Goal: Task Accomplishment & Management: Manage account settings

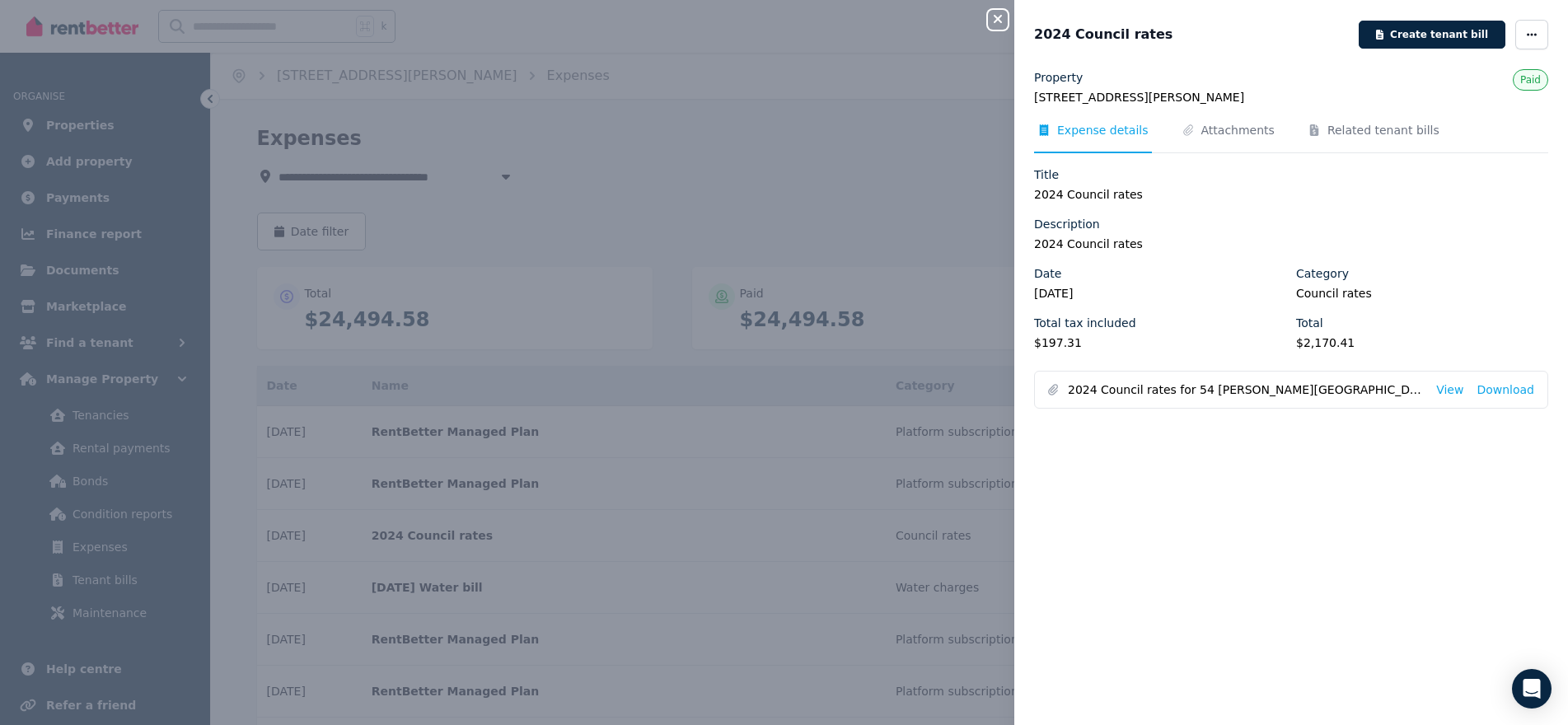
click at [998, 23] on icon "button" at bounding box center [998, 19] width 20 height 13
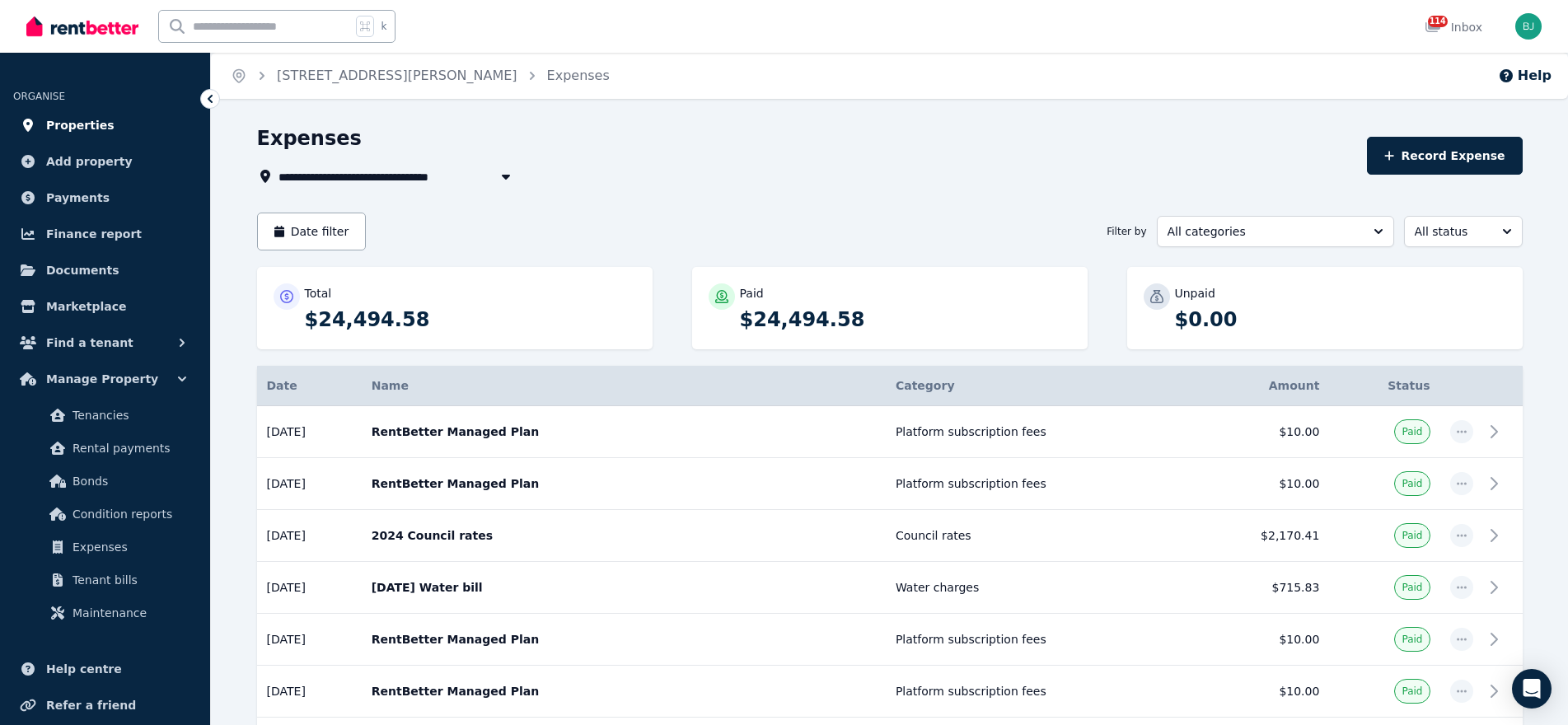
click at [74, 119] on span "Properties" at bounding box center [80, 125] width 68 height 20
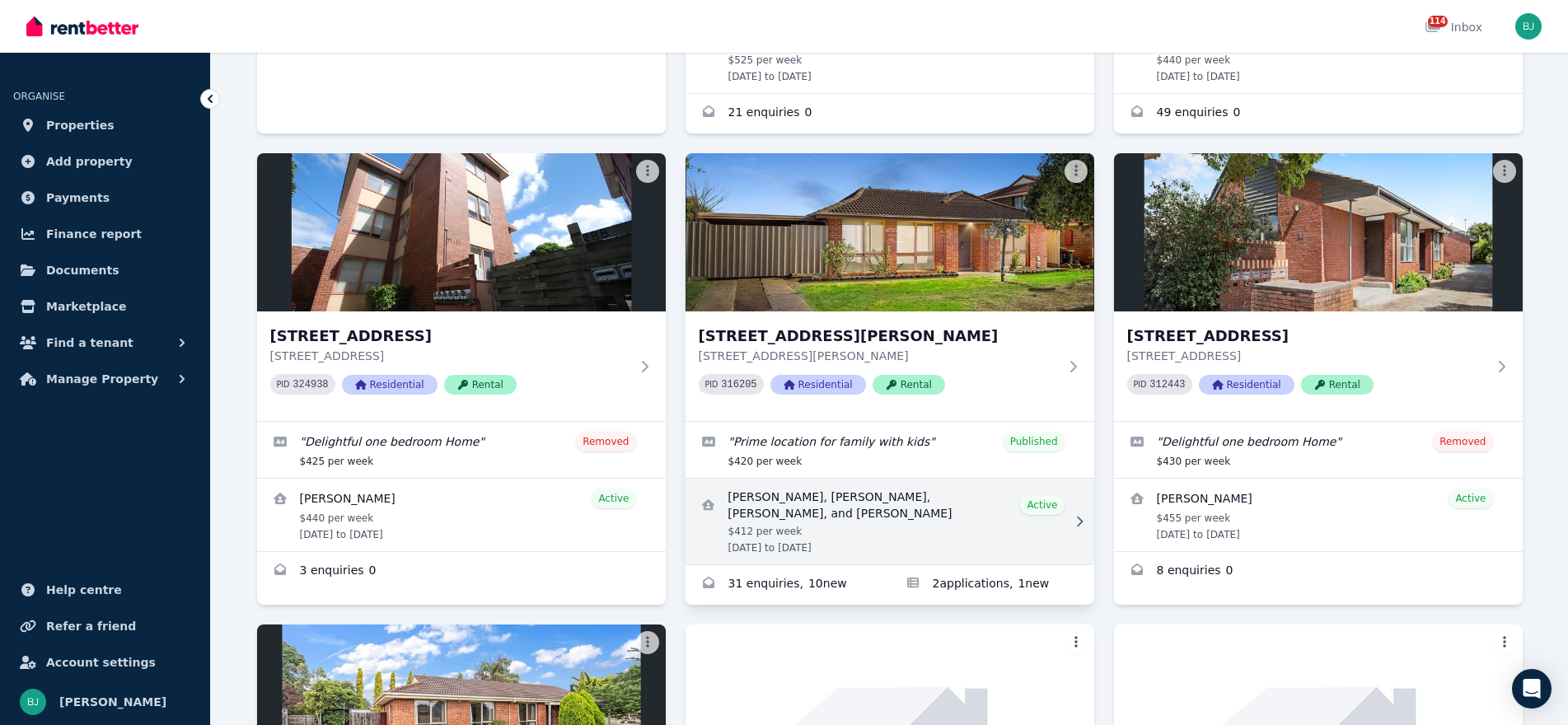
scroll to position [1911, 0]
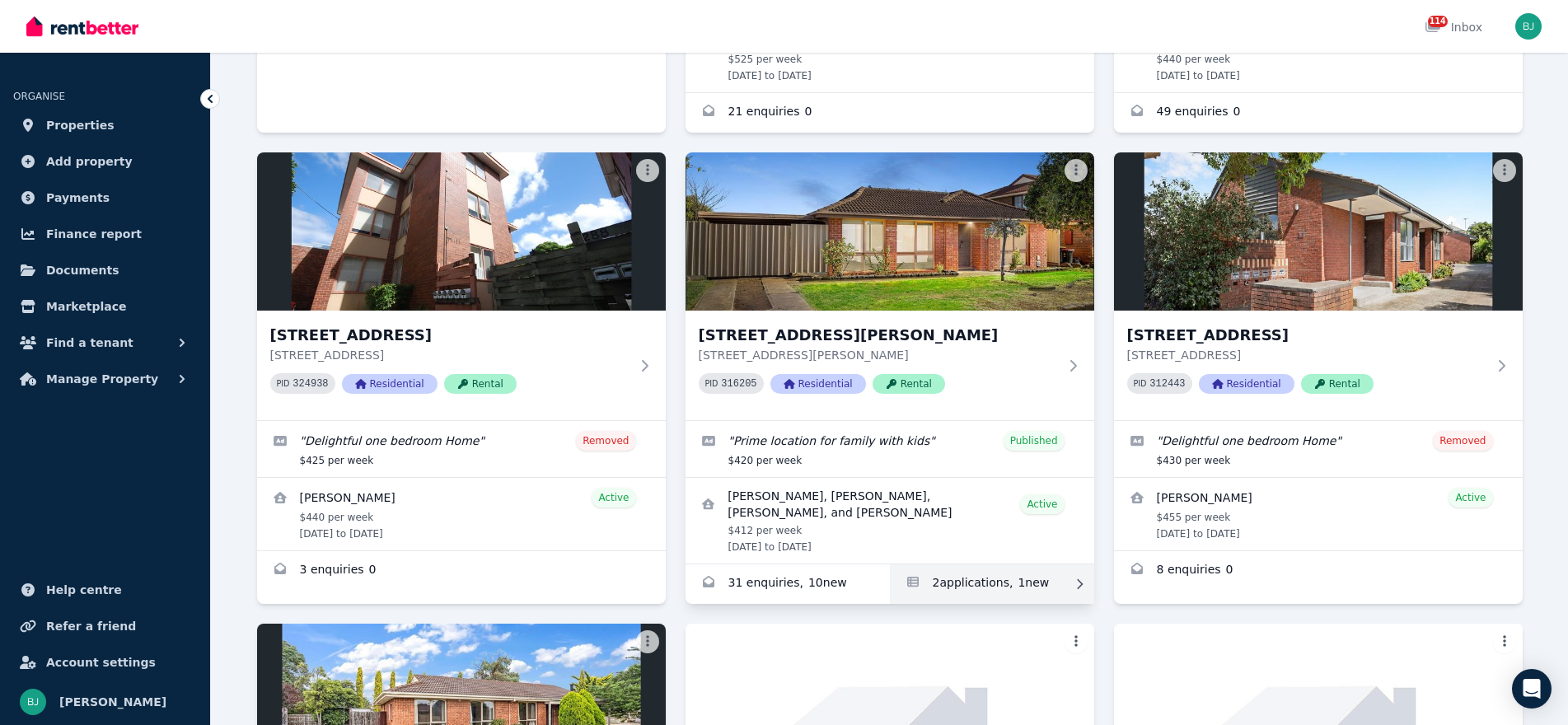
click at [966, 565] on link "Applications for 57 Hilton Way, Melton West" at bounding box center [992, 584] width 205 height 40
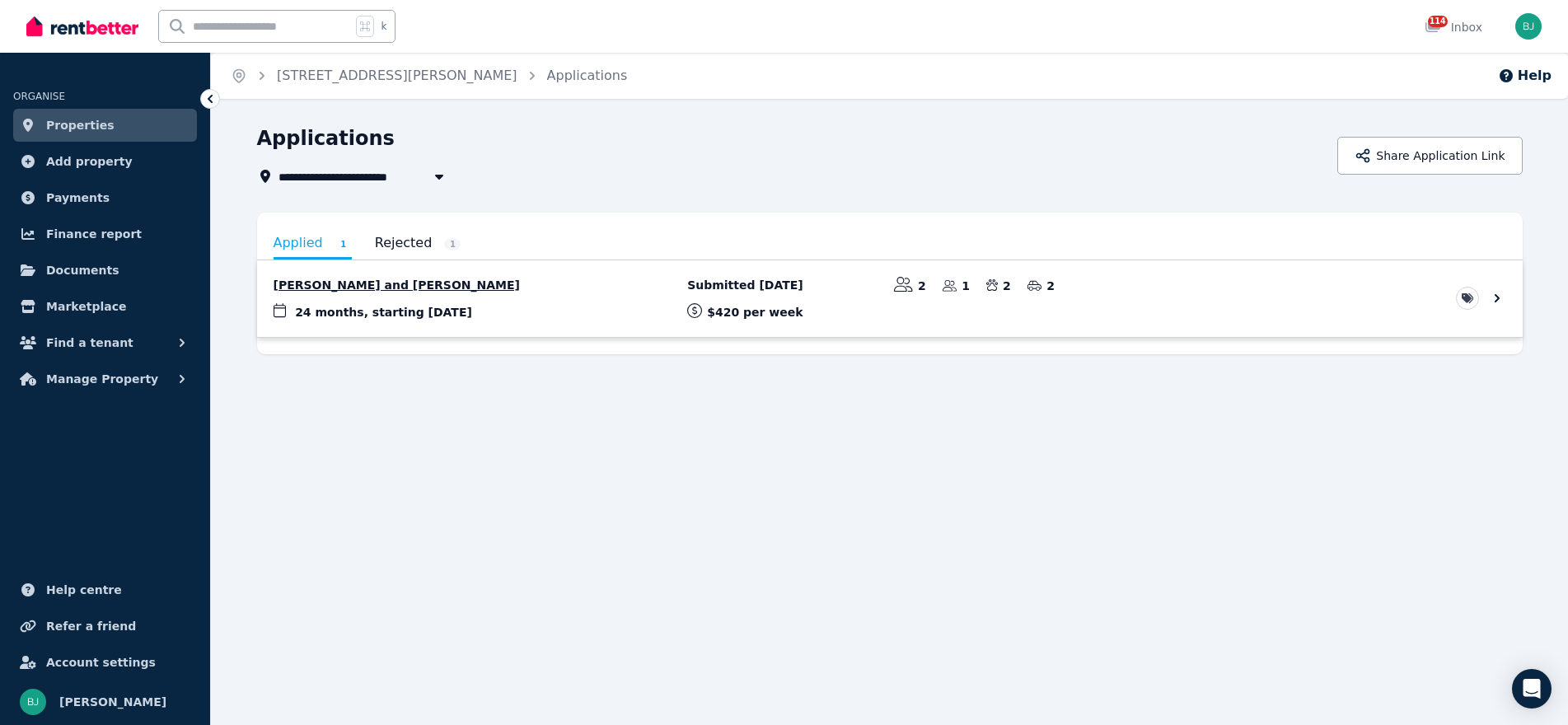
click at [390, 285] on link "View application: Bella Carr and Wade Smith" at bounding box center [890, 299] width 1266 height 77
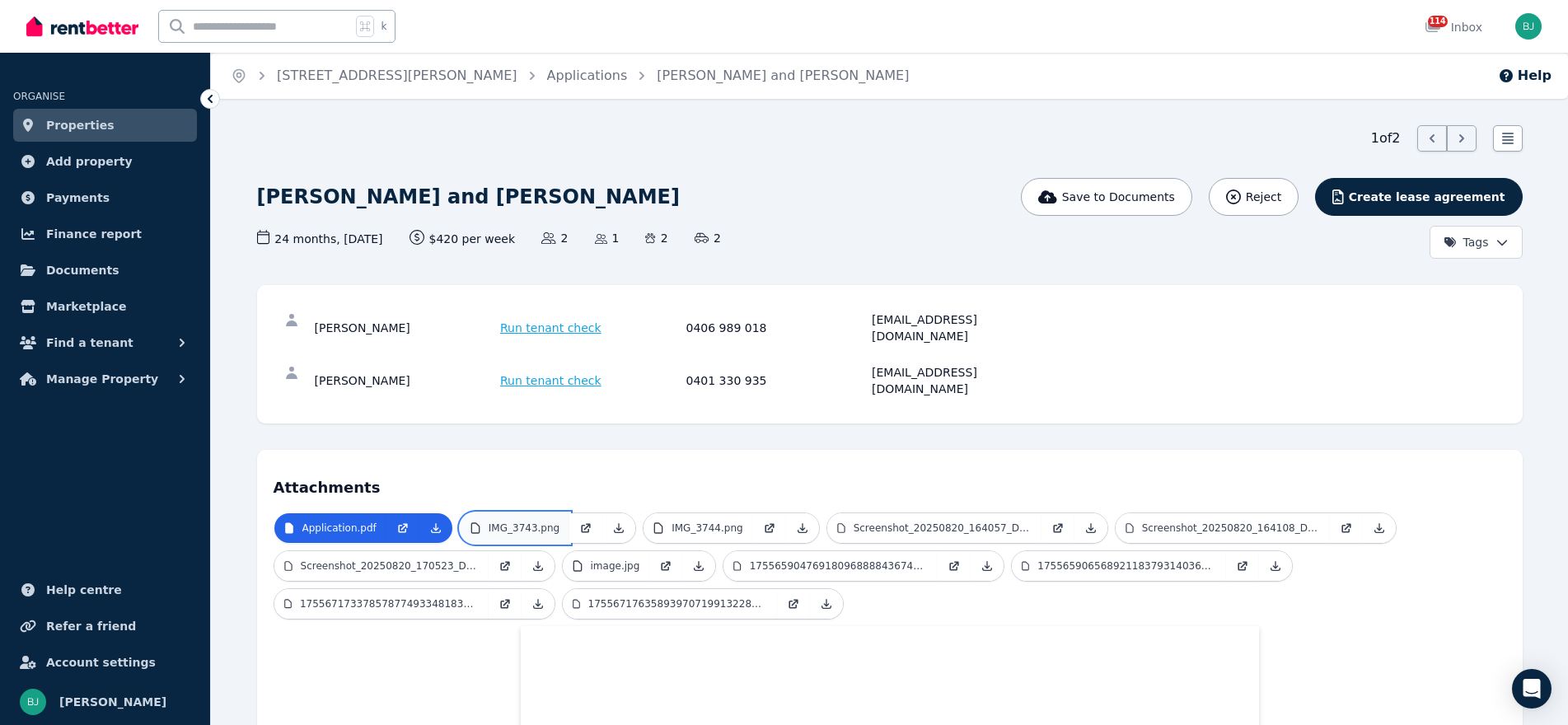
click at [530, 521] on p "IMG_3743.png" at bounding box center [524, 528] width 71 height 13
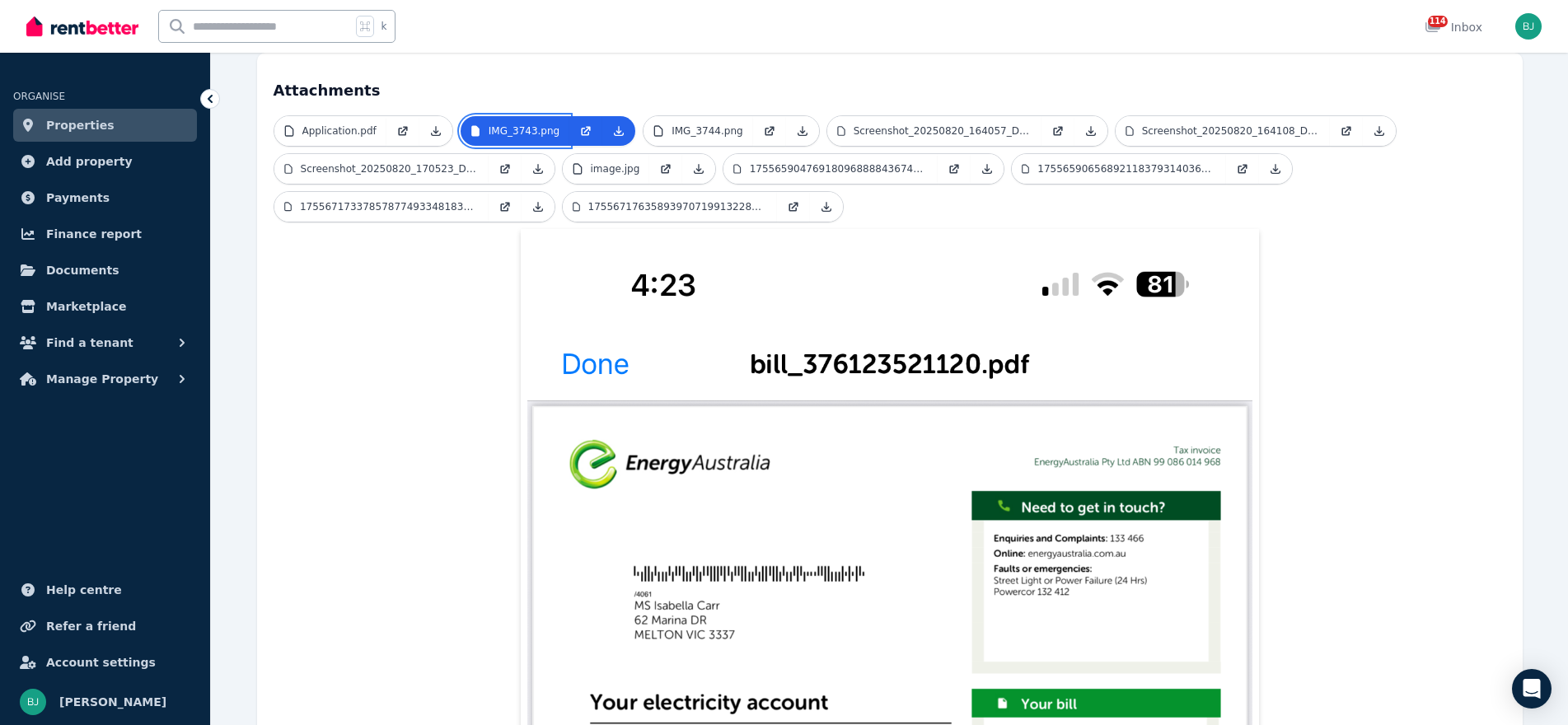
scroll to position [360, 0]
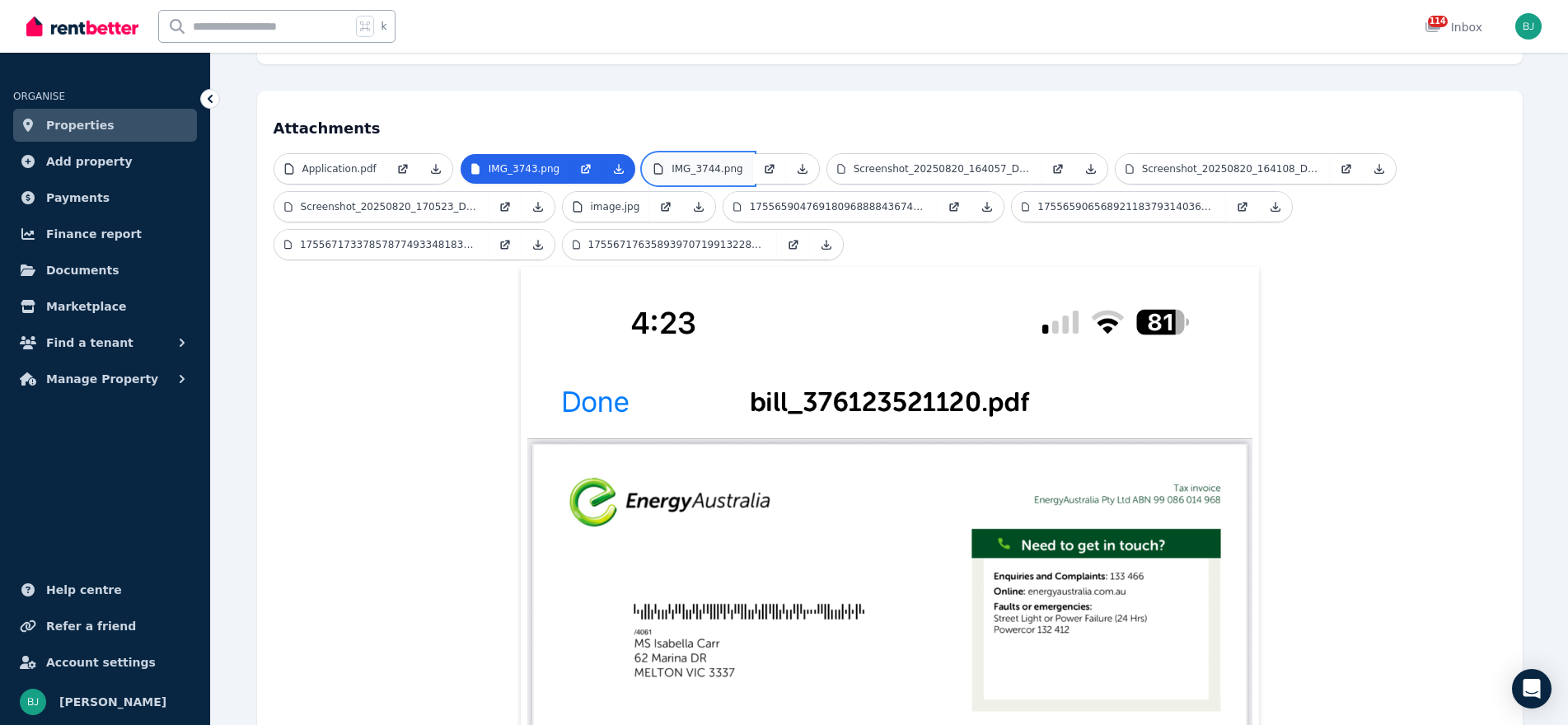
click at [684, 154] on link "IMG_3744.png" at bounding box center [698, 169] width 109 height 30
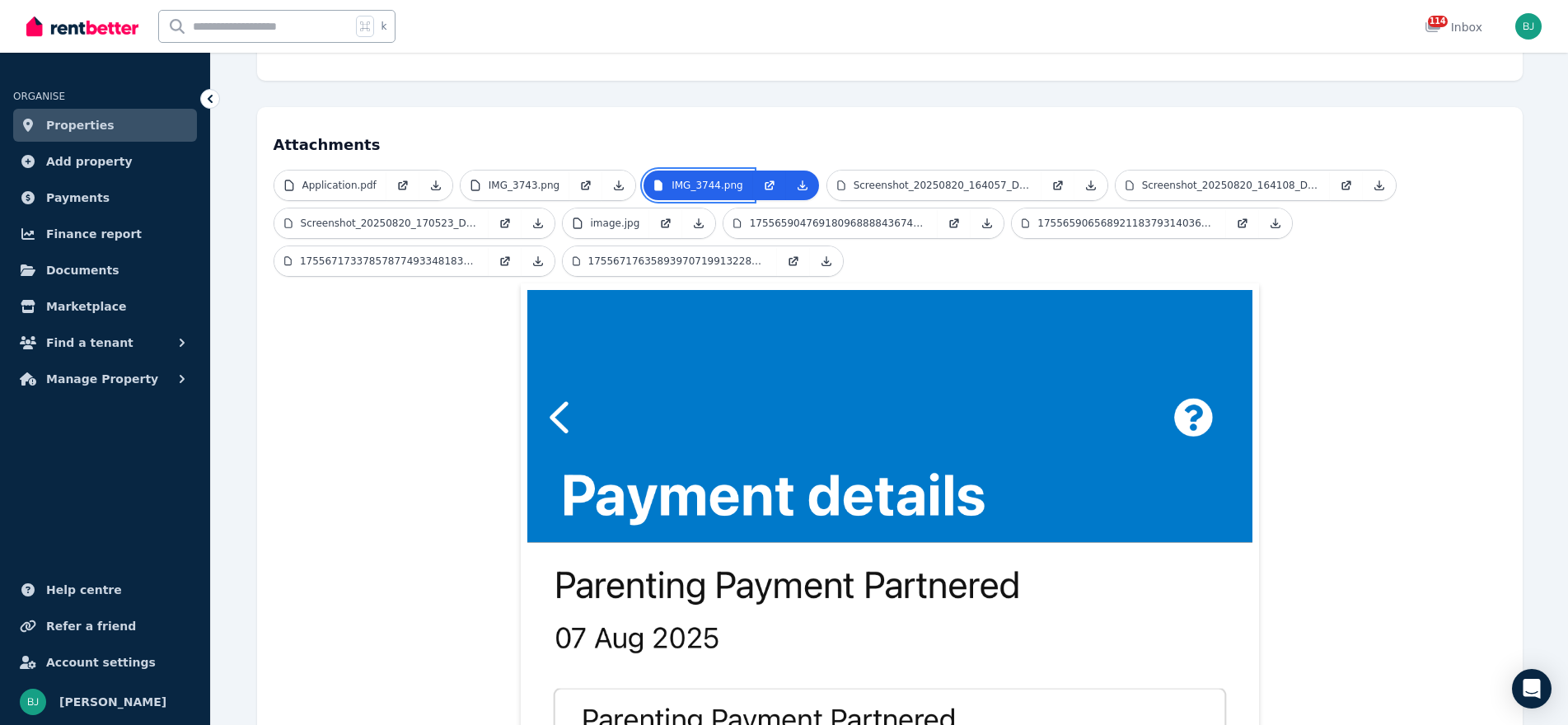
scroll to position [238, 0]
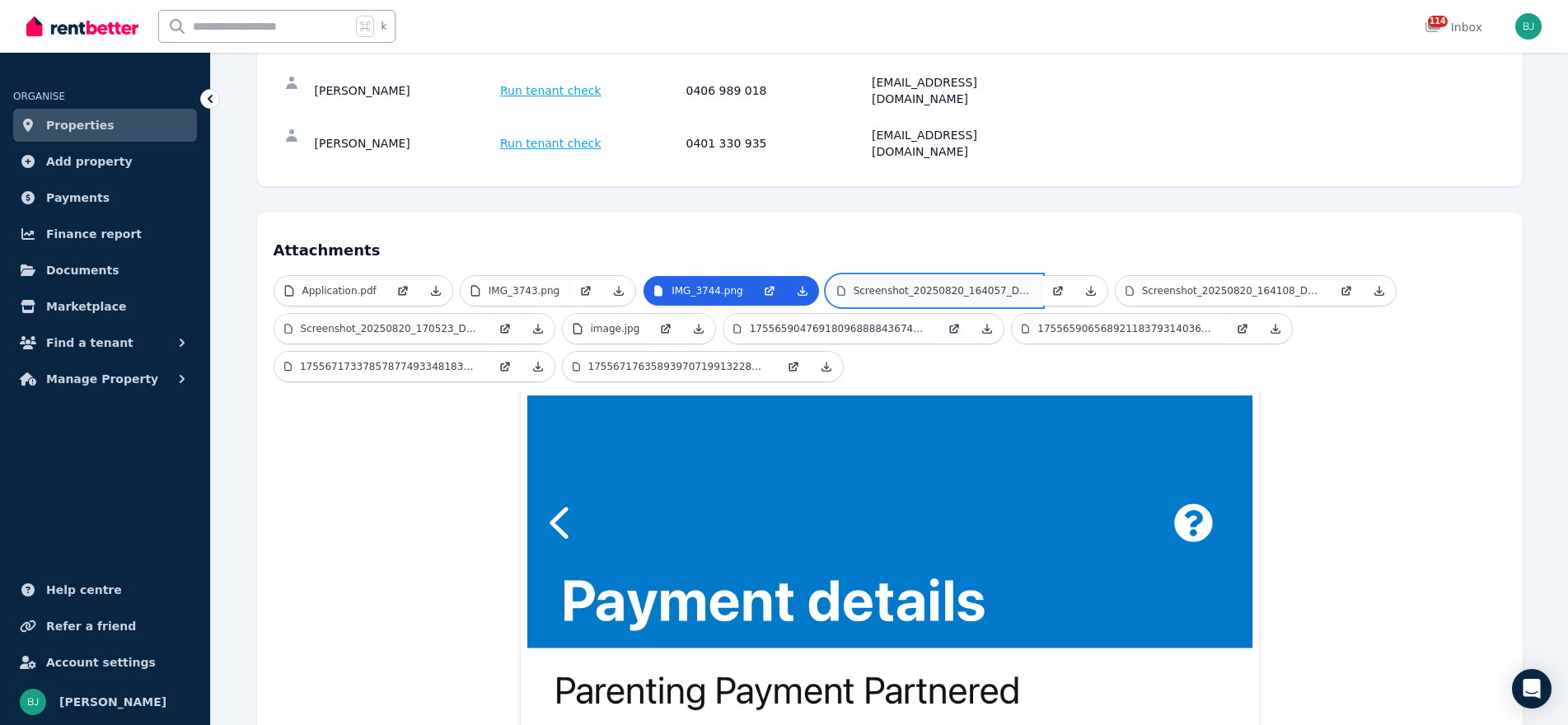
click at [891, 285] on p "Screenshot_20250820_164057_Drive.jpg" at bounding box center [943, 291] width 178 height 13
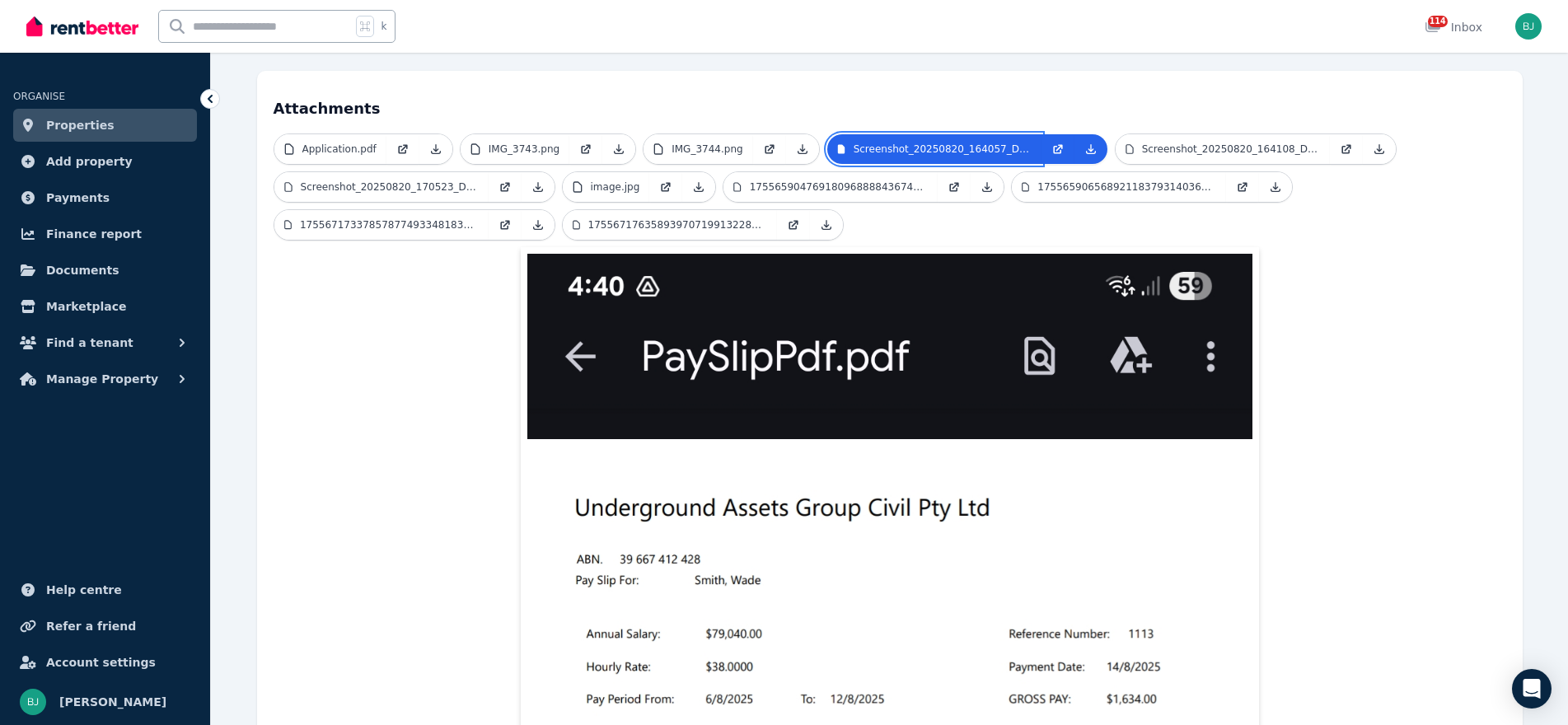
scroll to position [286, 0]
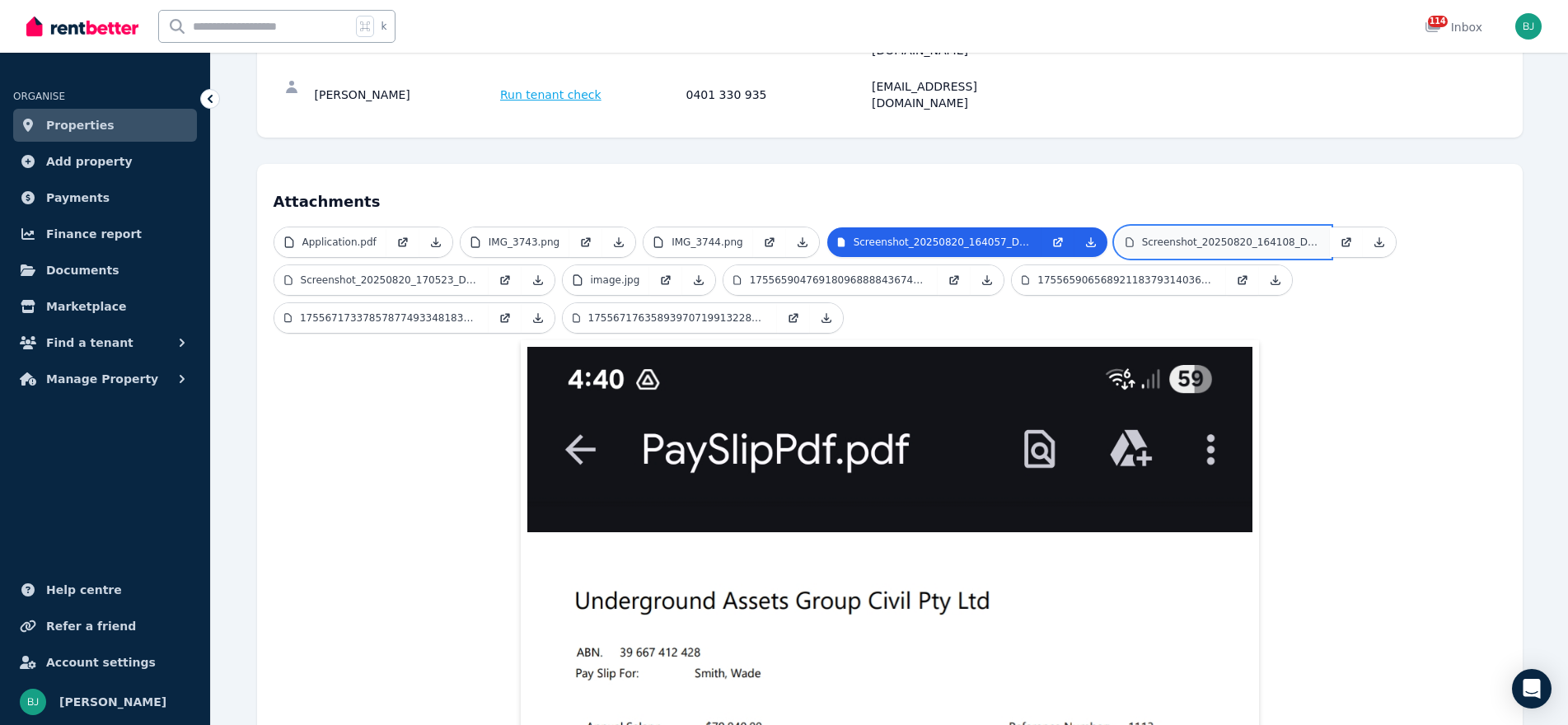
click at [1176, 236] on p "Screenshot_20250820_164108_Drive.jpg" at bounding box center [1231, 242] width 178 height 13
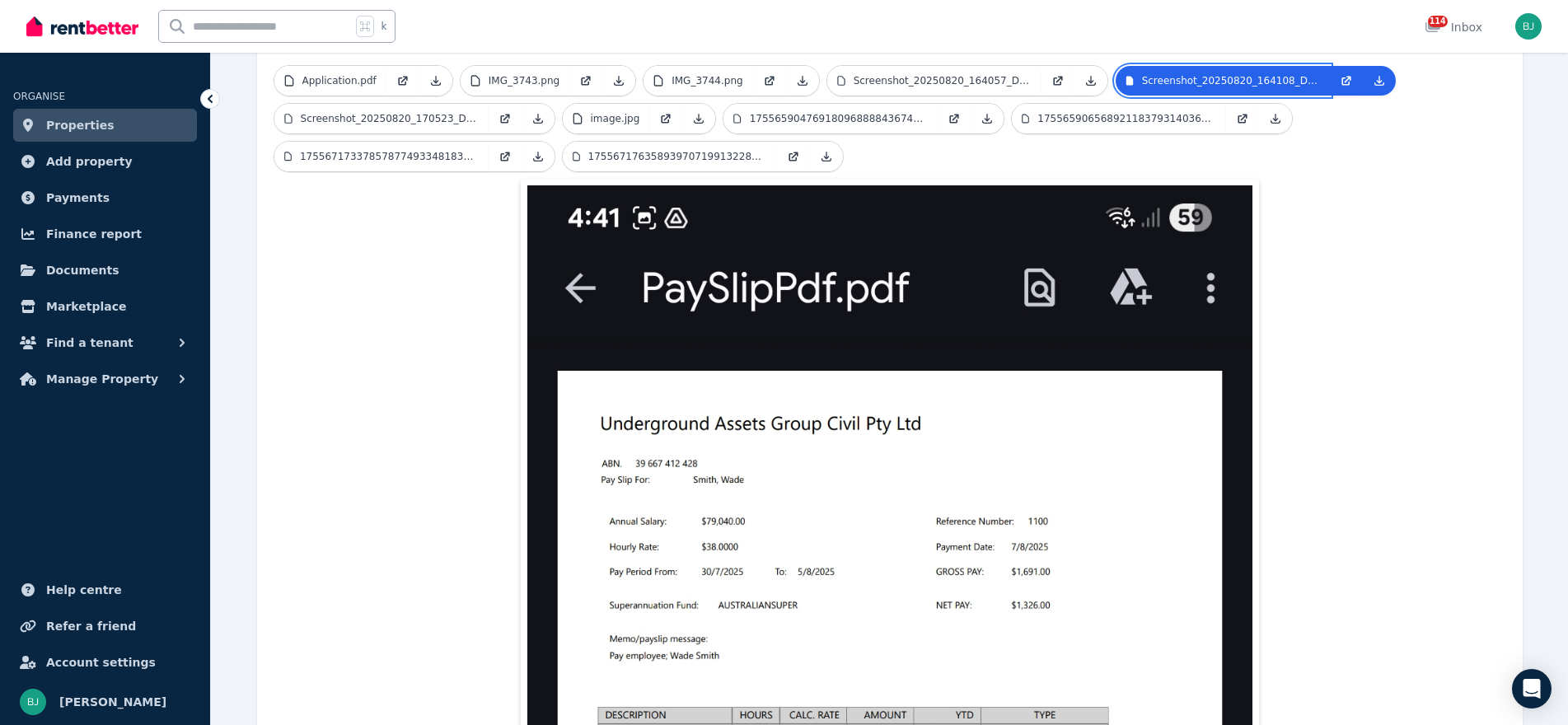
scroll to position [438, 0]
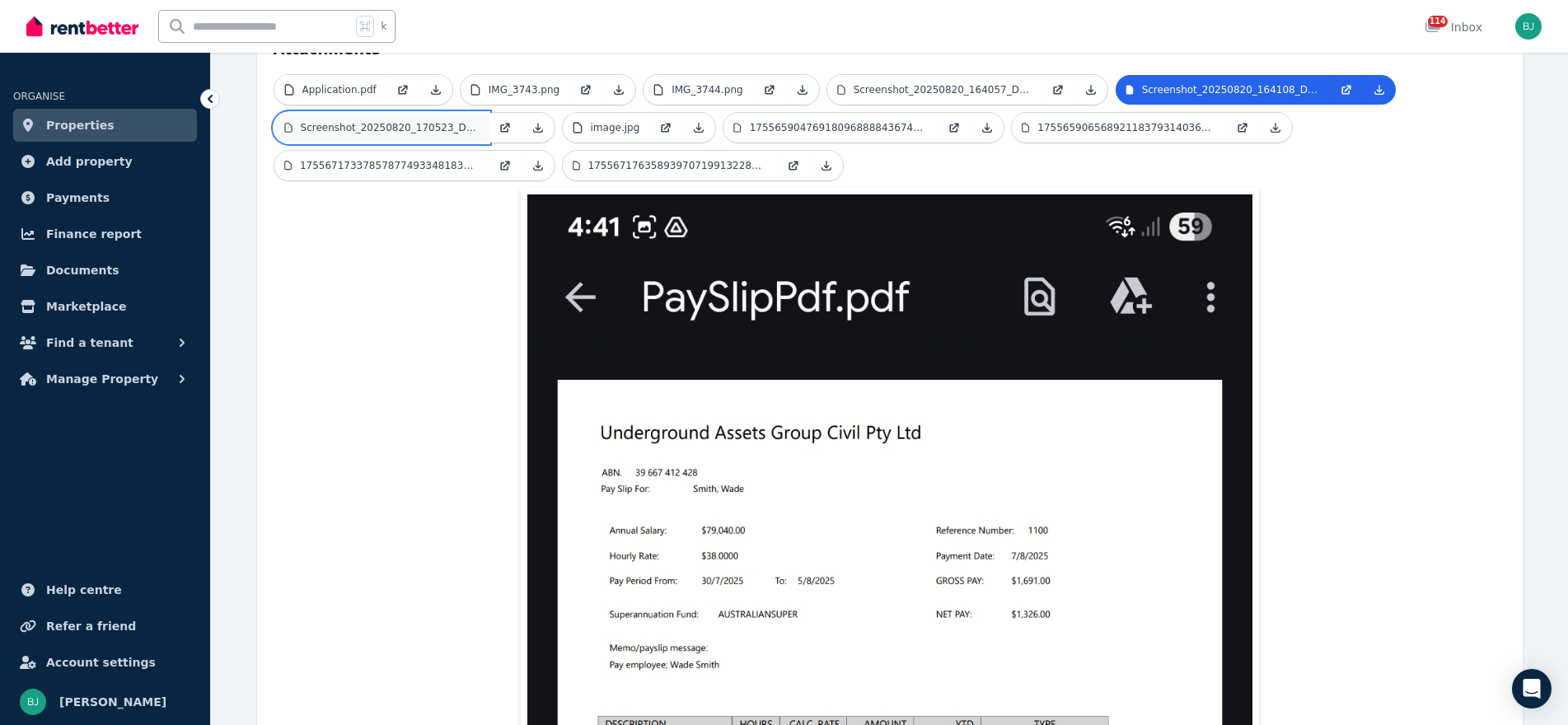
click at [431, 121] on p "Screenshot_20250820_170523_Drive.jpg" at bounding box center [390, 128] width 178 height 13
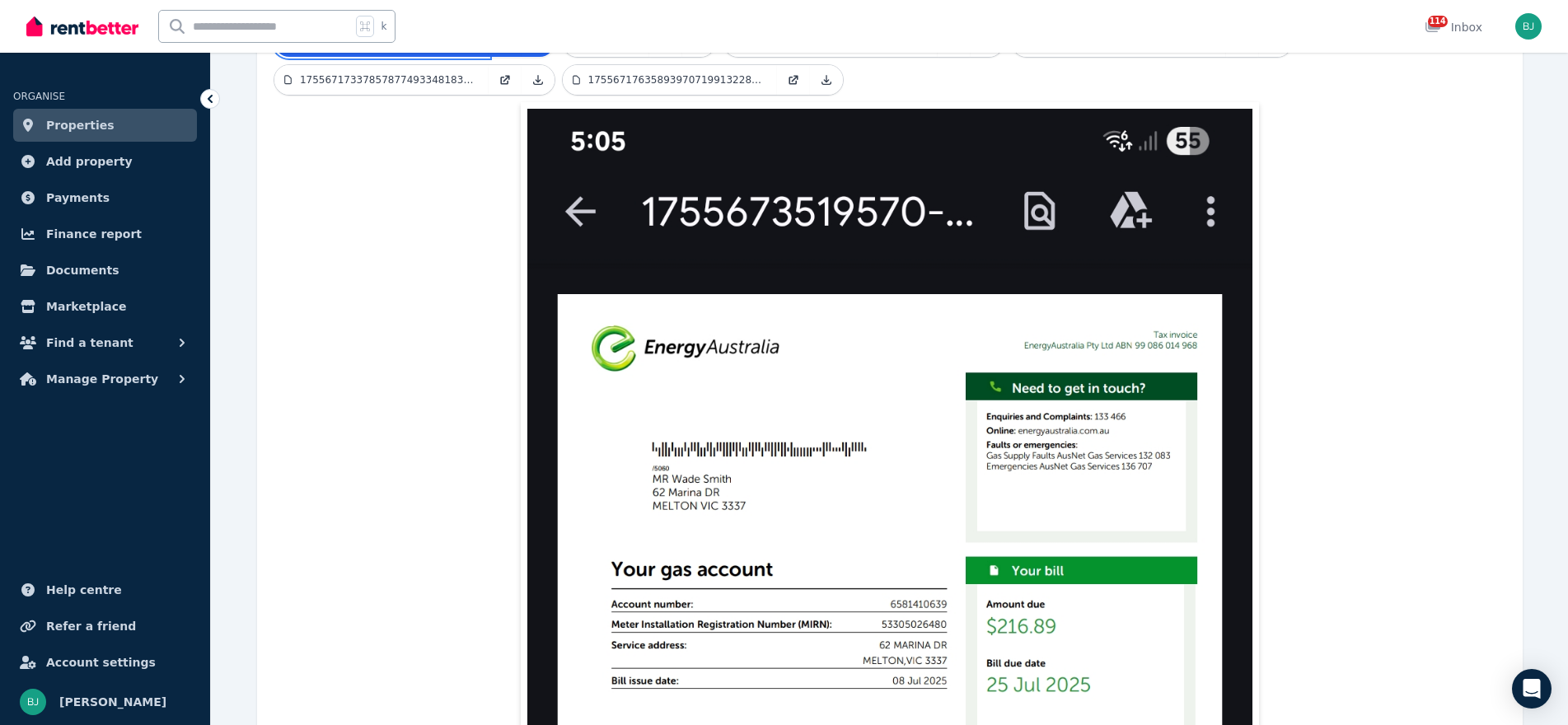
scroll to position [400, 0]
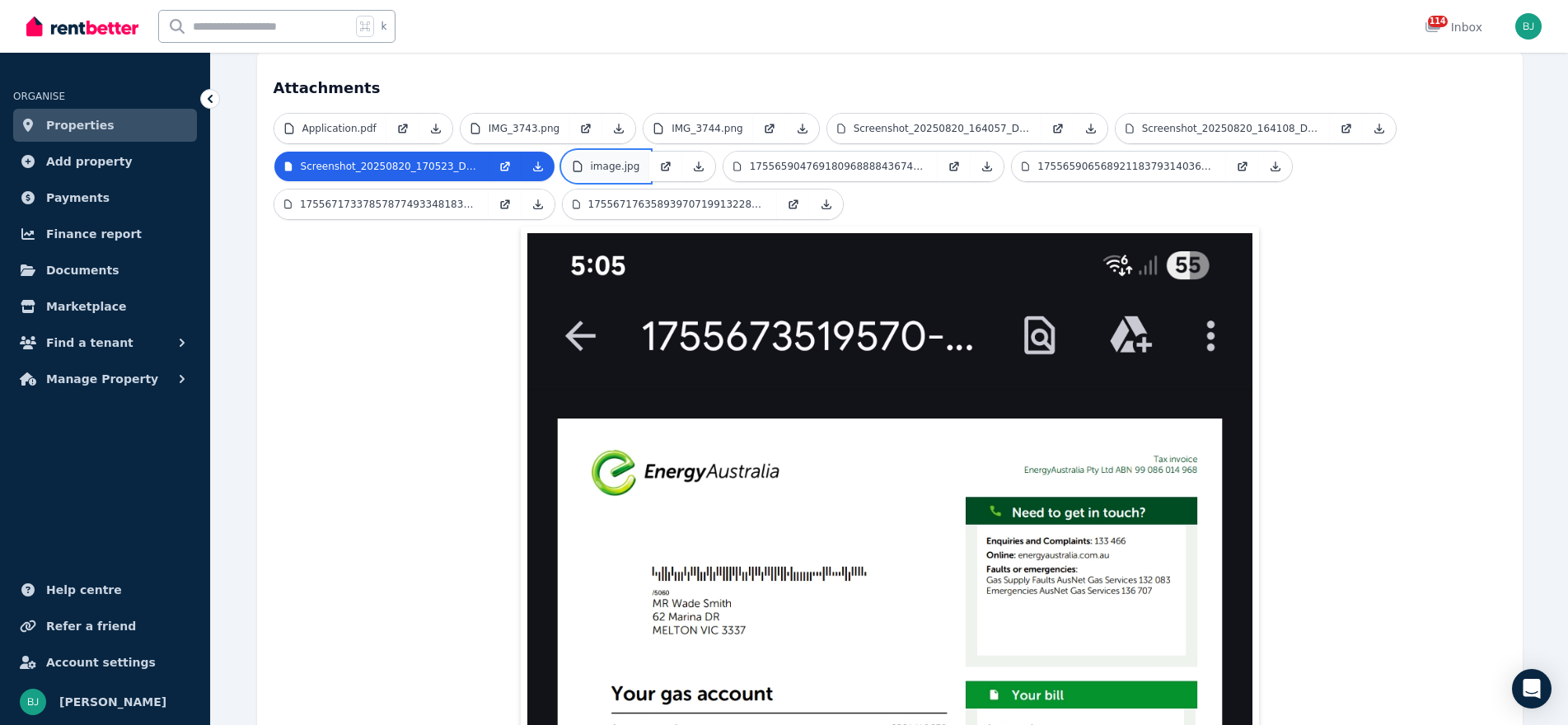
click at [631, 160] on p "image.jpg" at bounding box center [615, 167] width 49 height 13
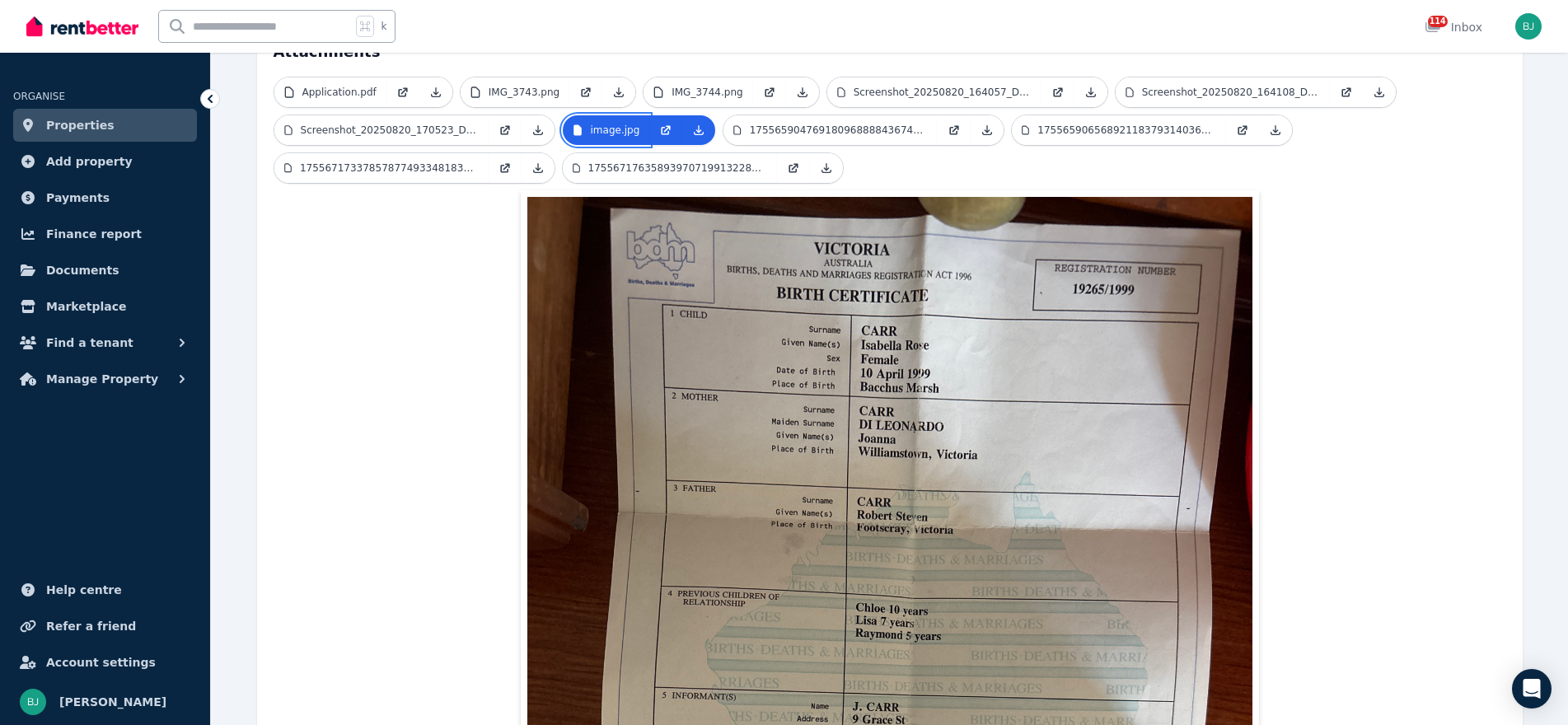
scroll to position [377, 0]
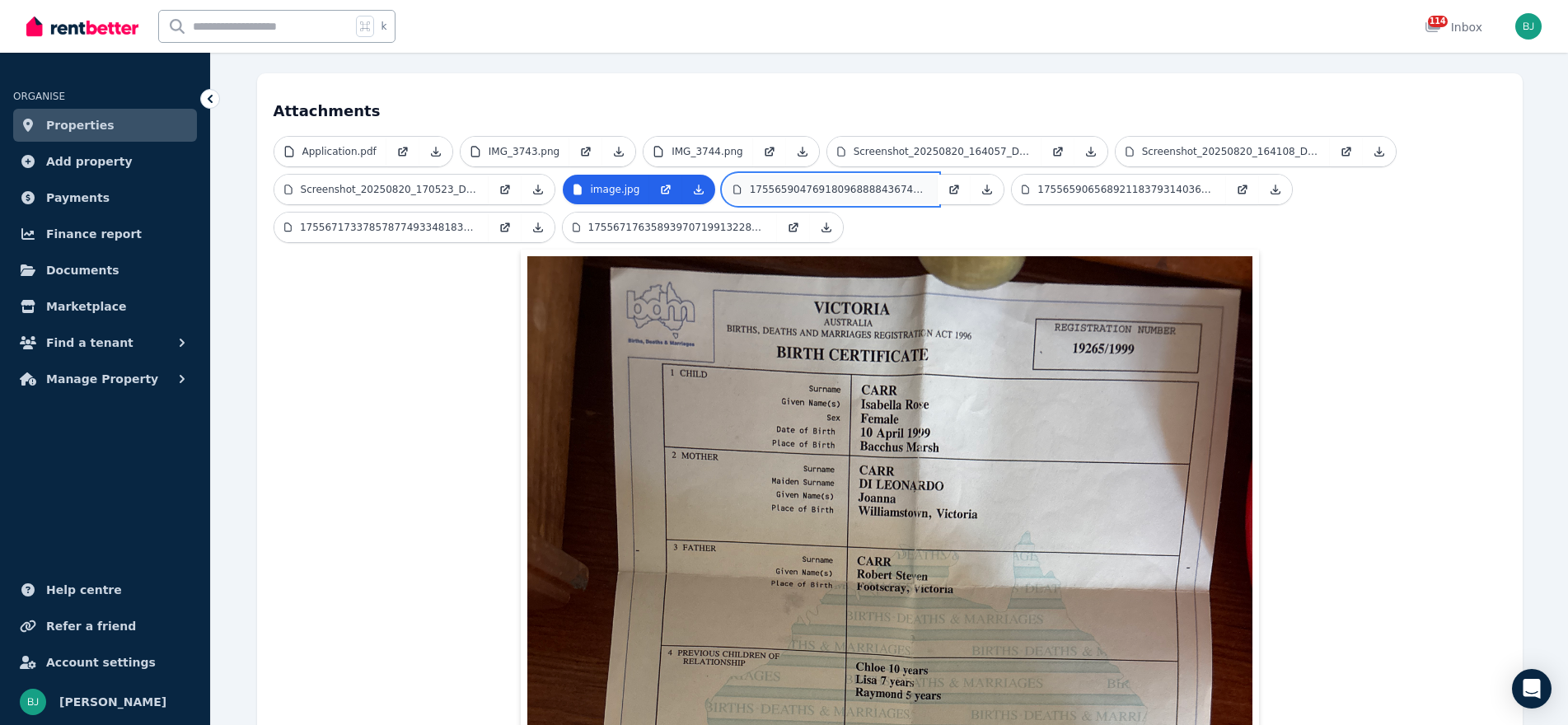
click at [879, 183] on p "1755659047691809688884367409140.jpg" at bounding box center [839, 190] width 179 height 13
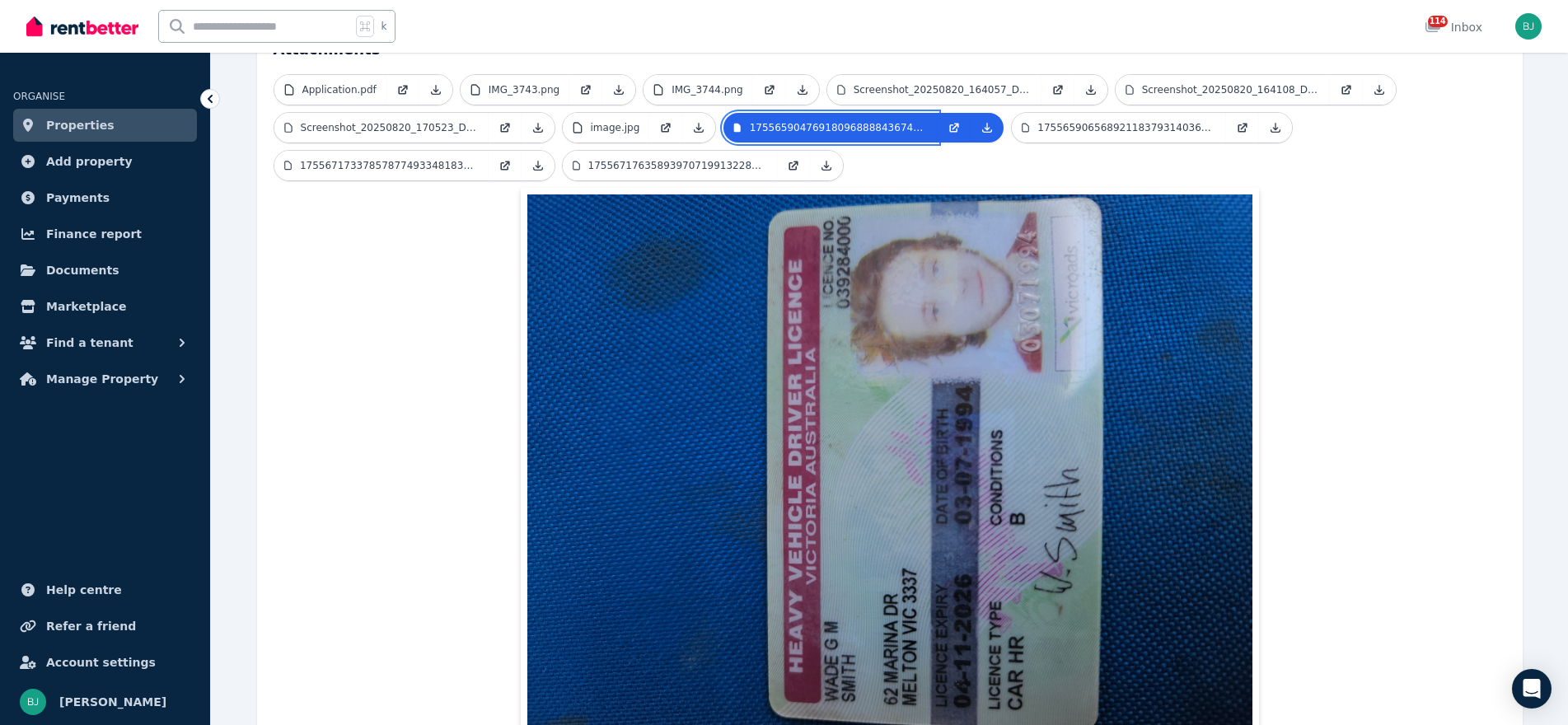
scroll to position [408, 0]
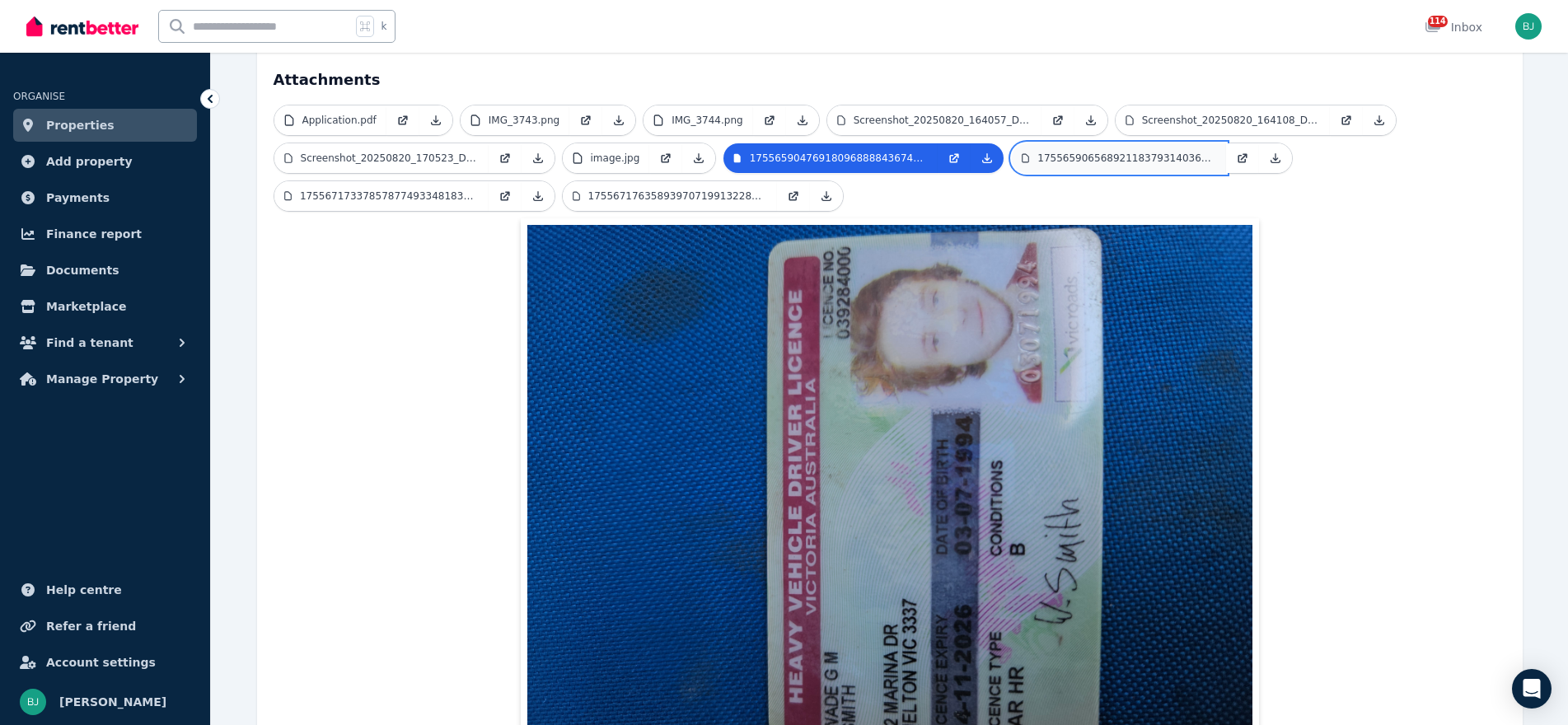
click at [1072, 152] on p "17556590656892118379314036679598.jpg" at bounding box center [1127, 158] width 179 height 13
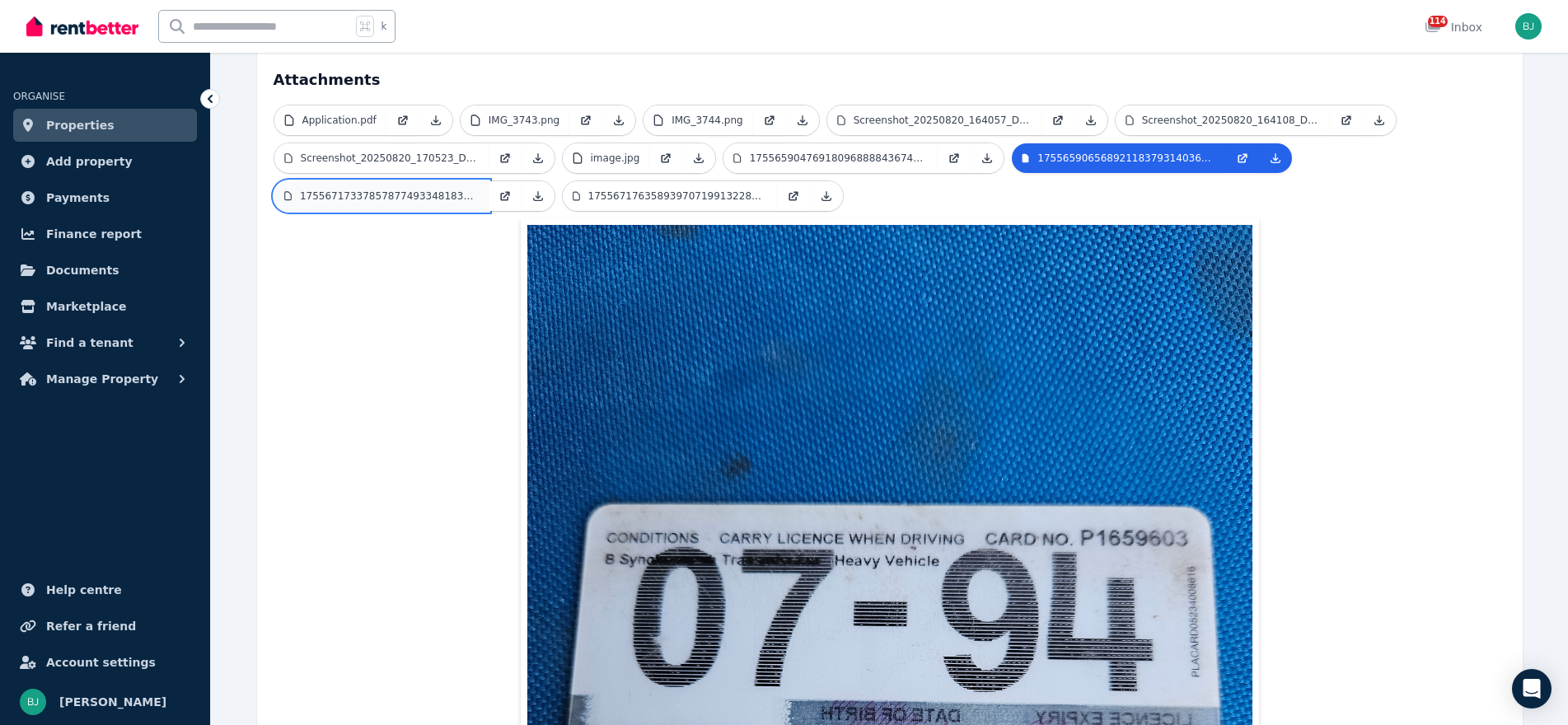
click at [432, 190] on p "1755671733785787749334818337388.jpg" at bounding box center [389, 196] width 179 height 13
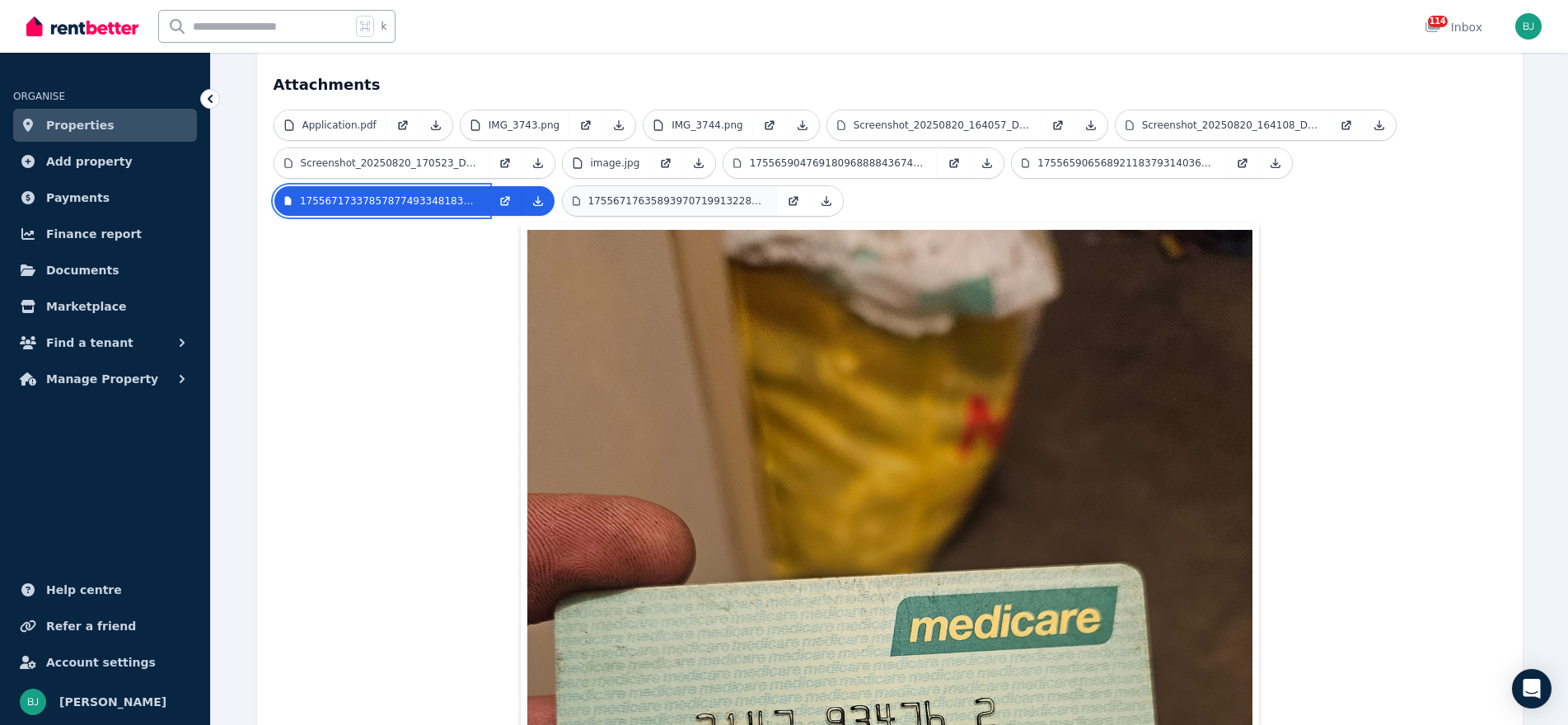
scroll to position [398, 0]
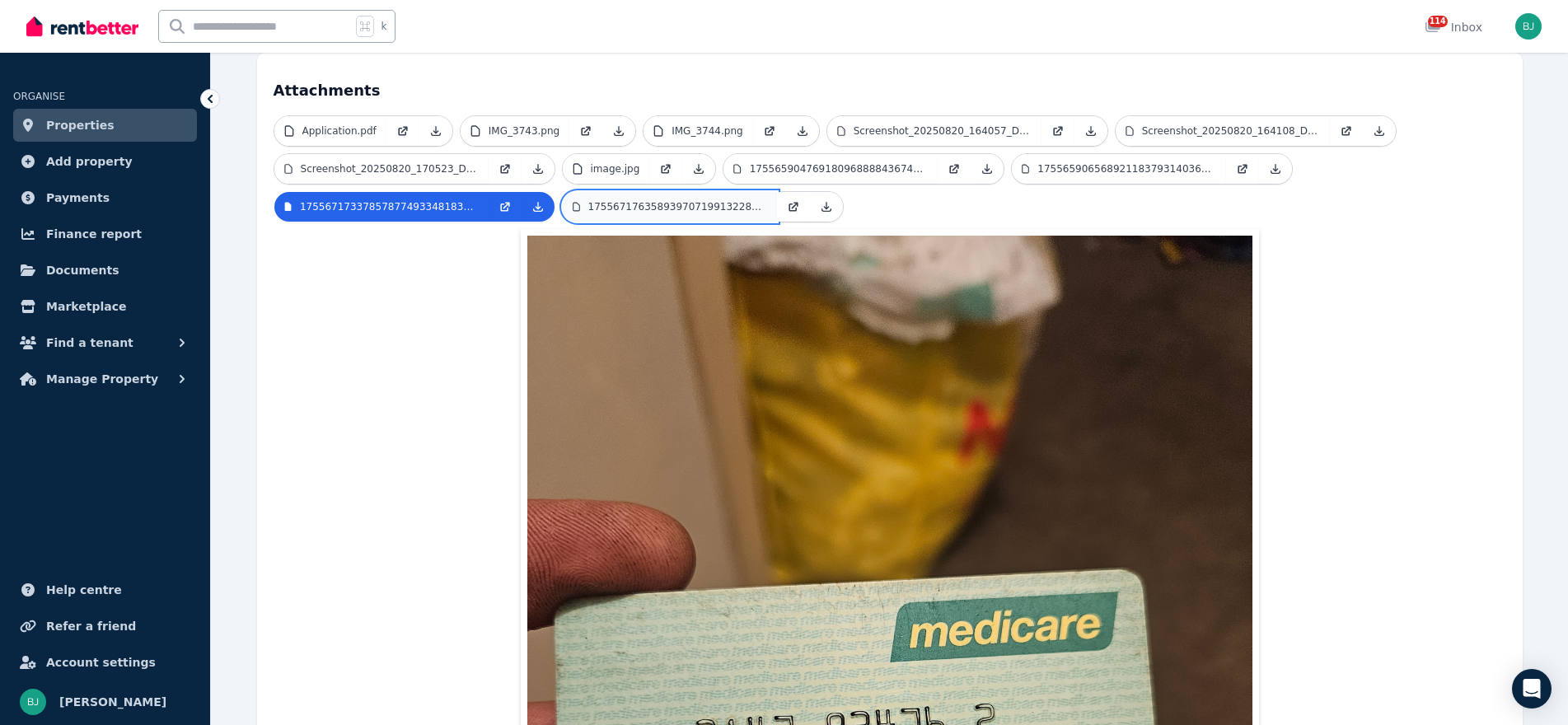
click at [605, 200] on p "17556717635893970719913228948369.jpg" at bounding box center [677, 207] width 179 height 13
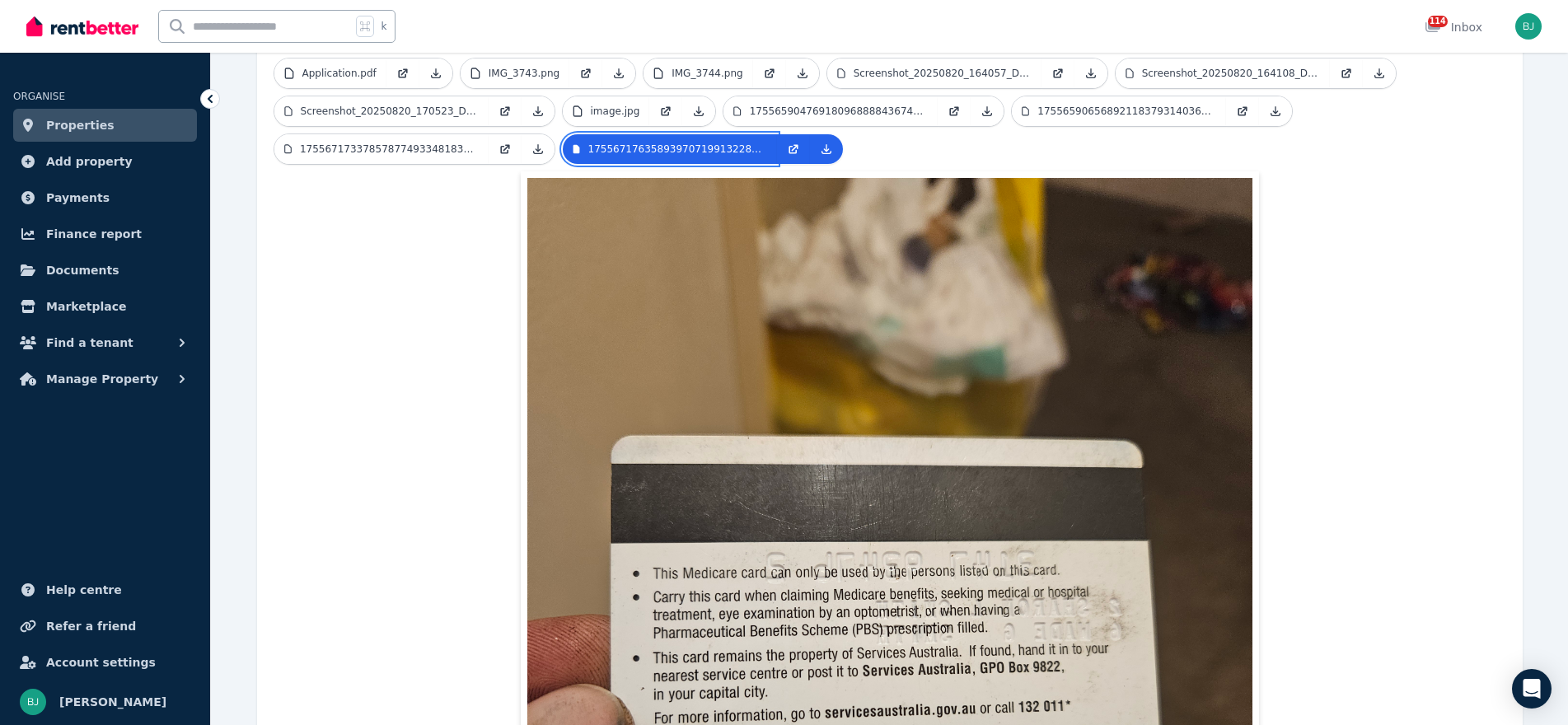
scroll to position [386, 0]
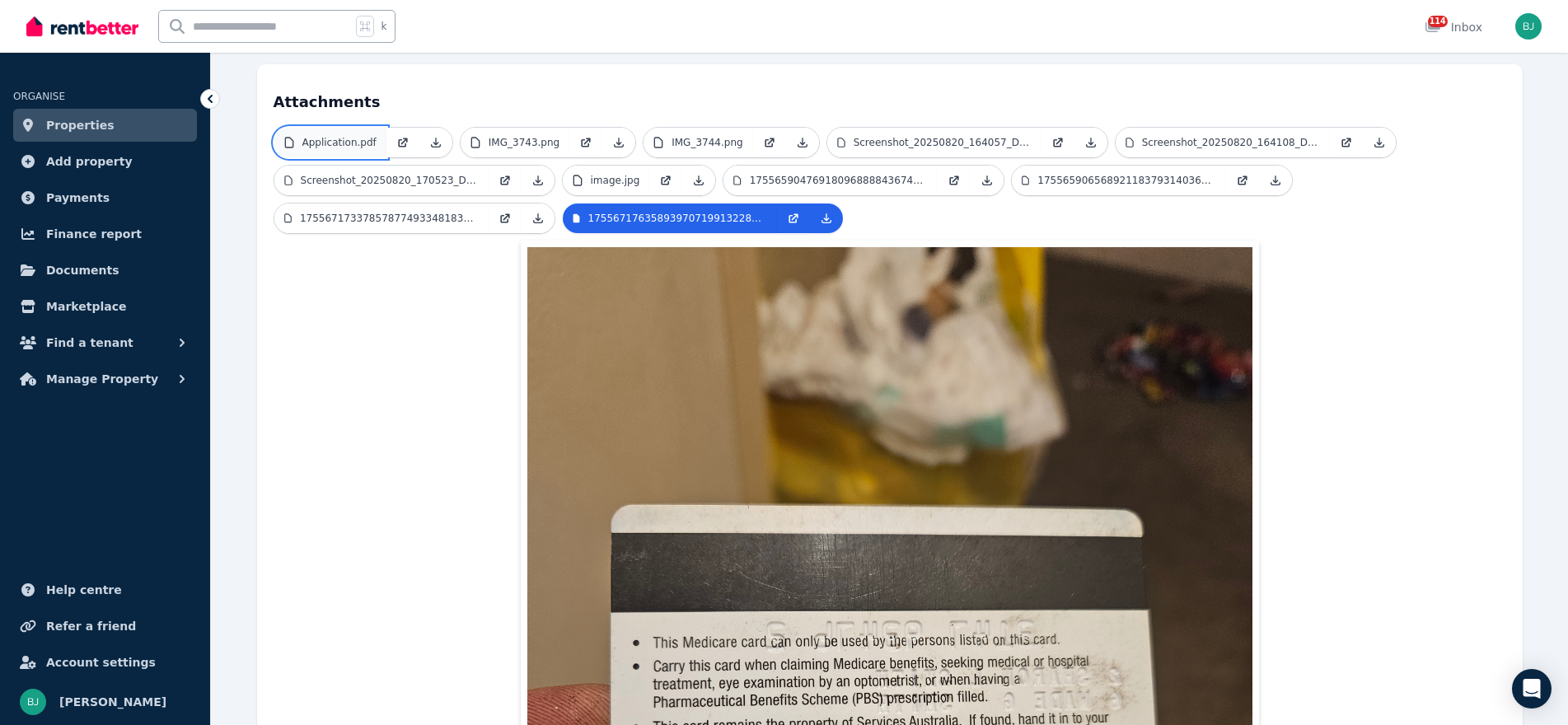
click at [356, 136] on p "Application.pdf" at bounding box center [340, 143] width 74 height 13
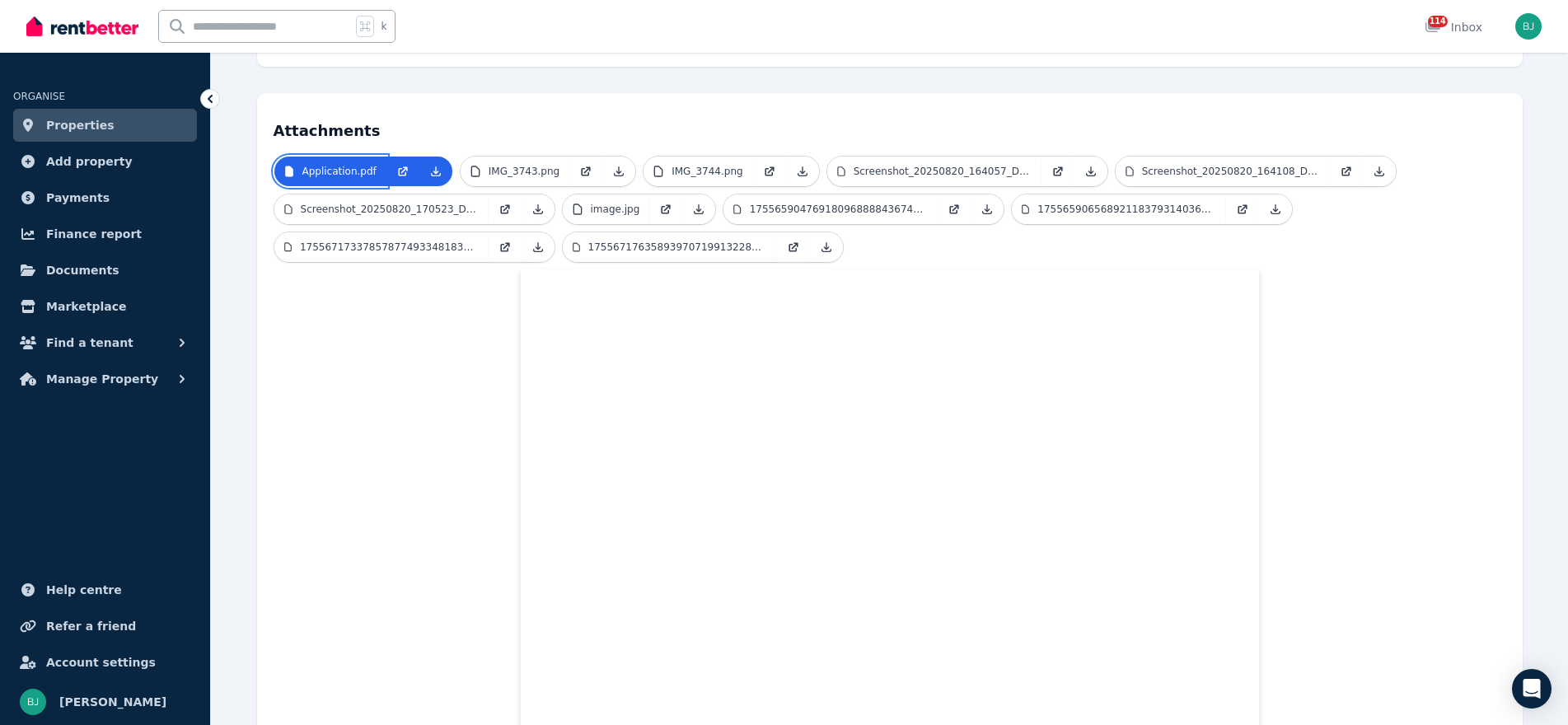
scroll to position [370, 0]
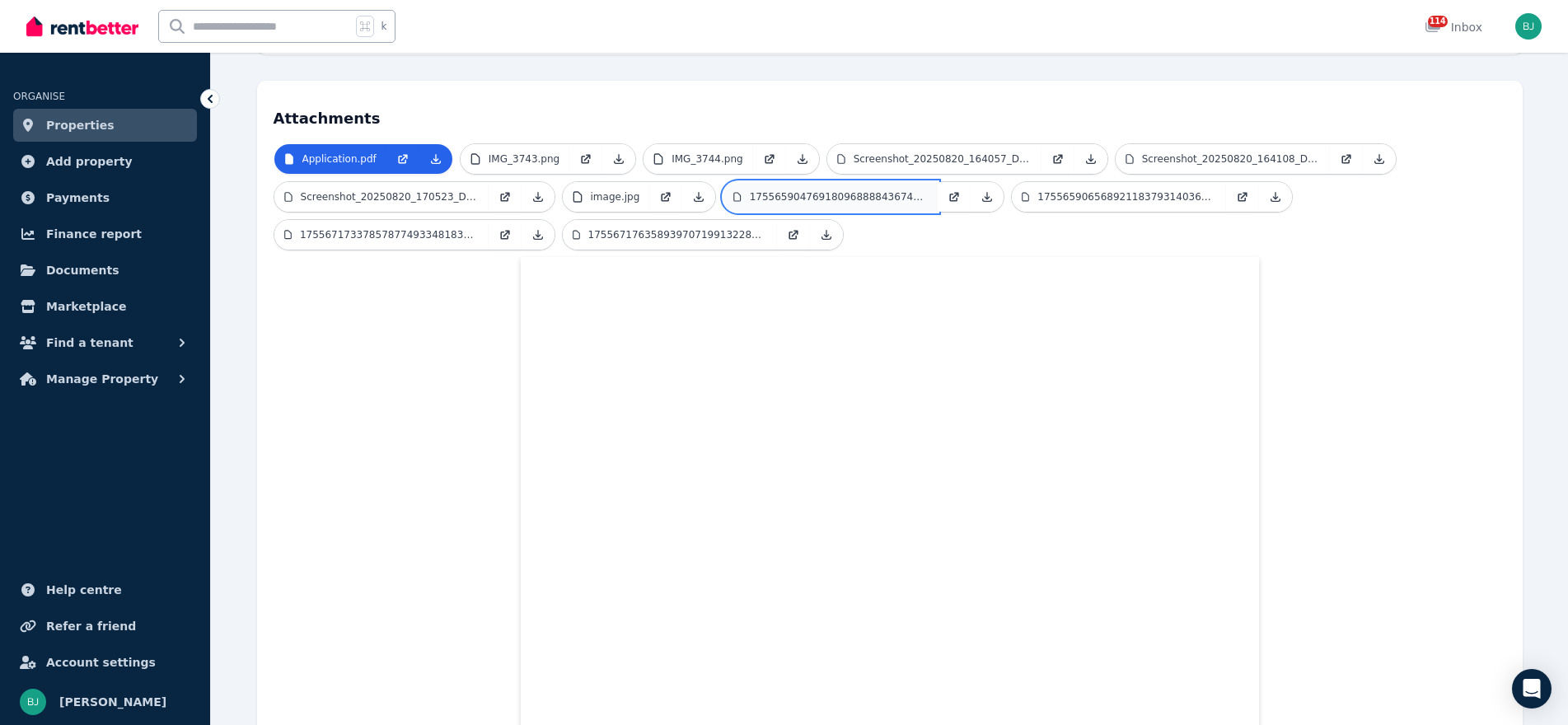
click at [803, 182] on link "1755659047691809688884367409140.jpg" at bounding box center [831, 197] width 214 height 30
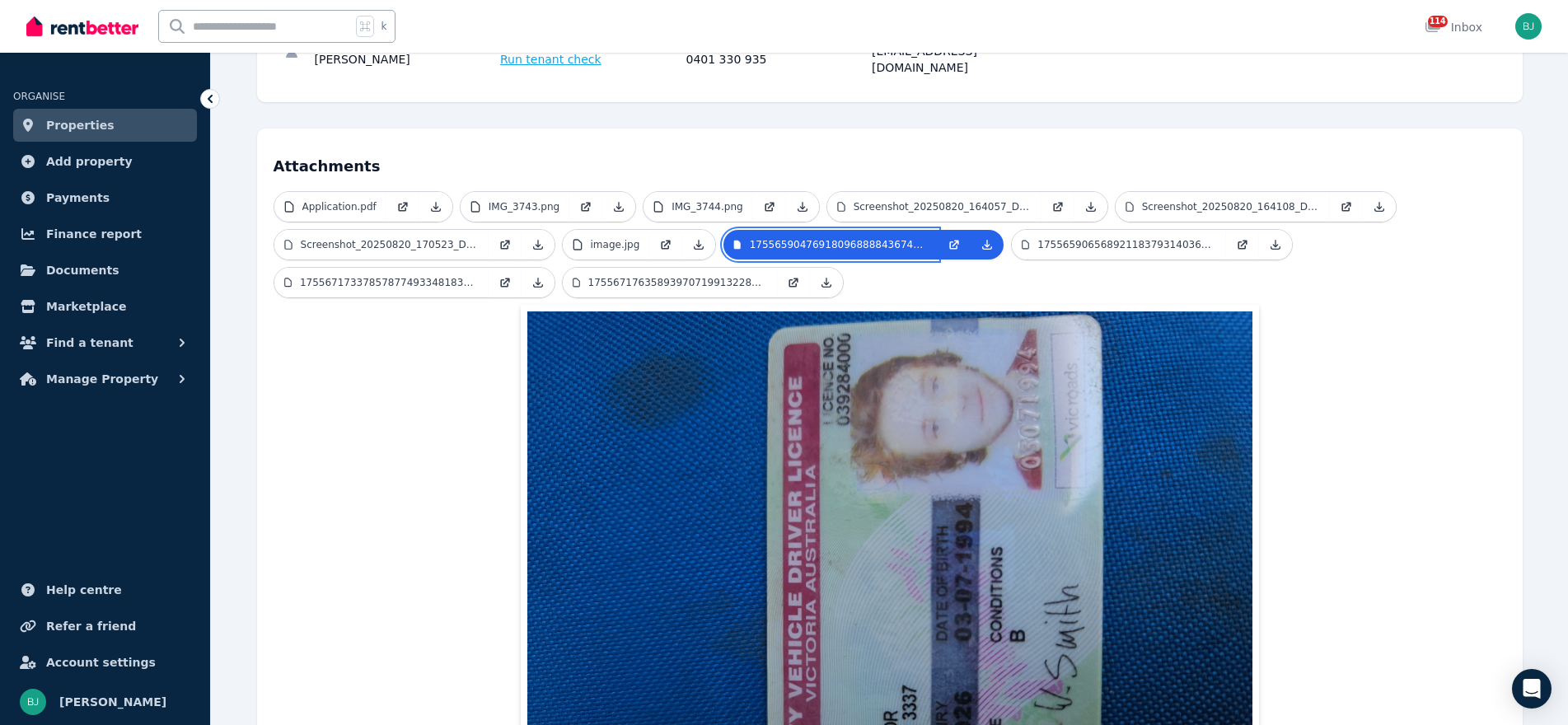
scroll to position [312, 0]
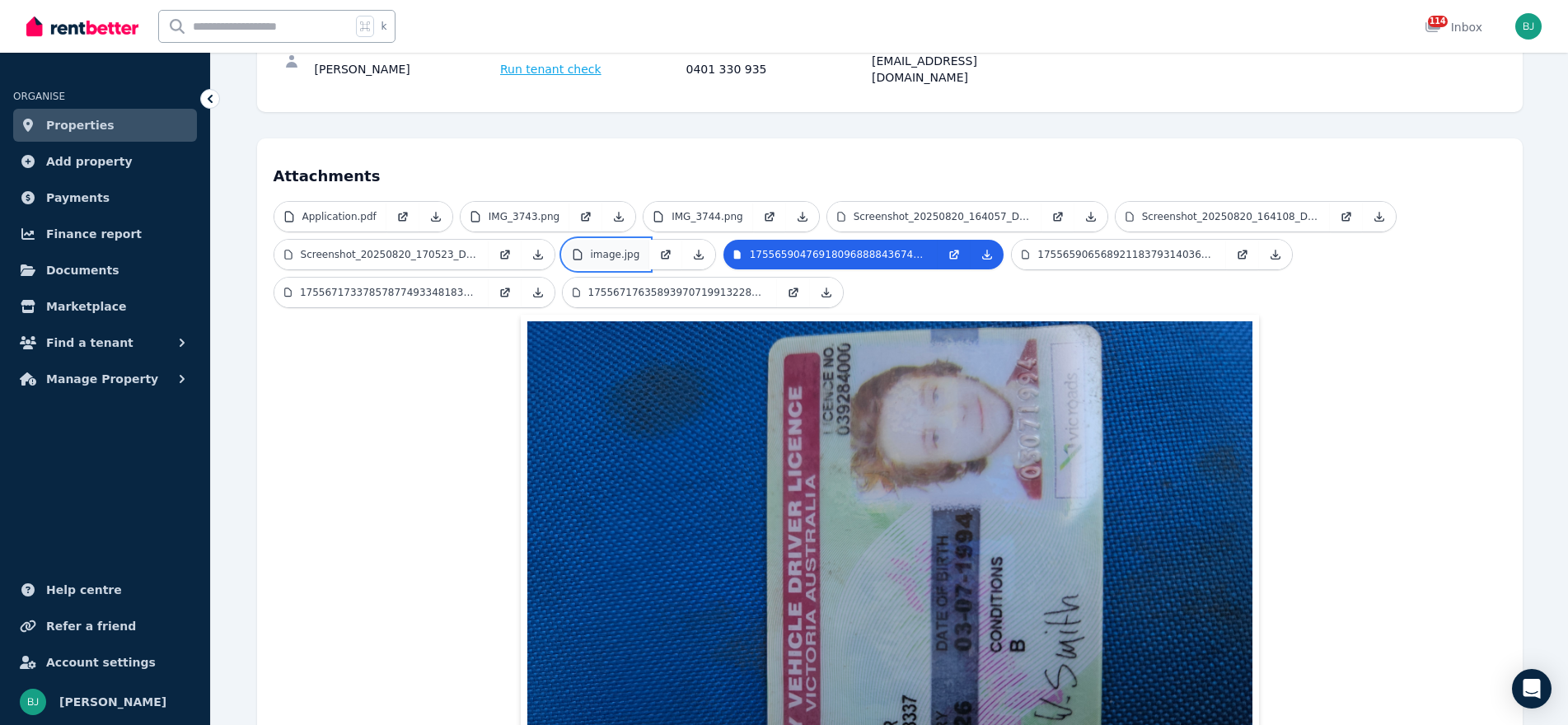
click at [612, 248] on p "image.jpg" at bounding box center [615, 255] width 49 height 13
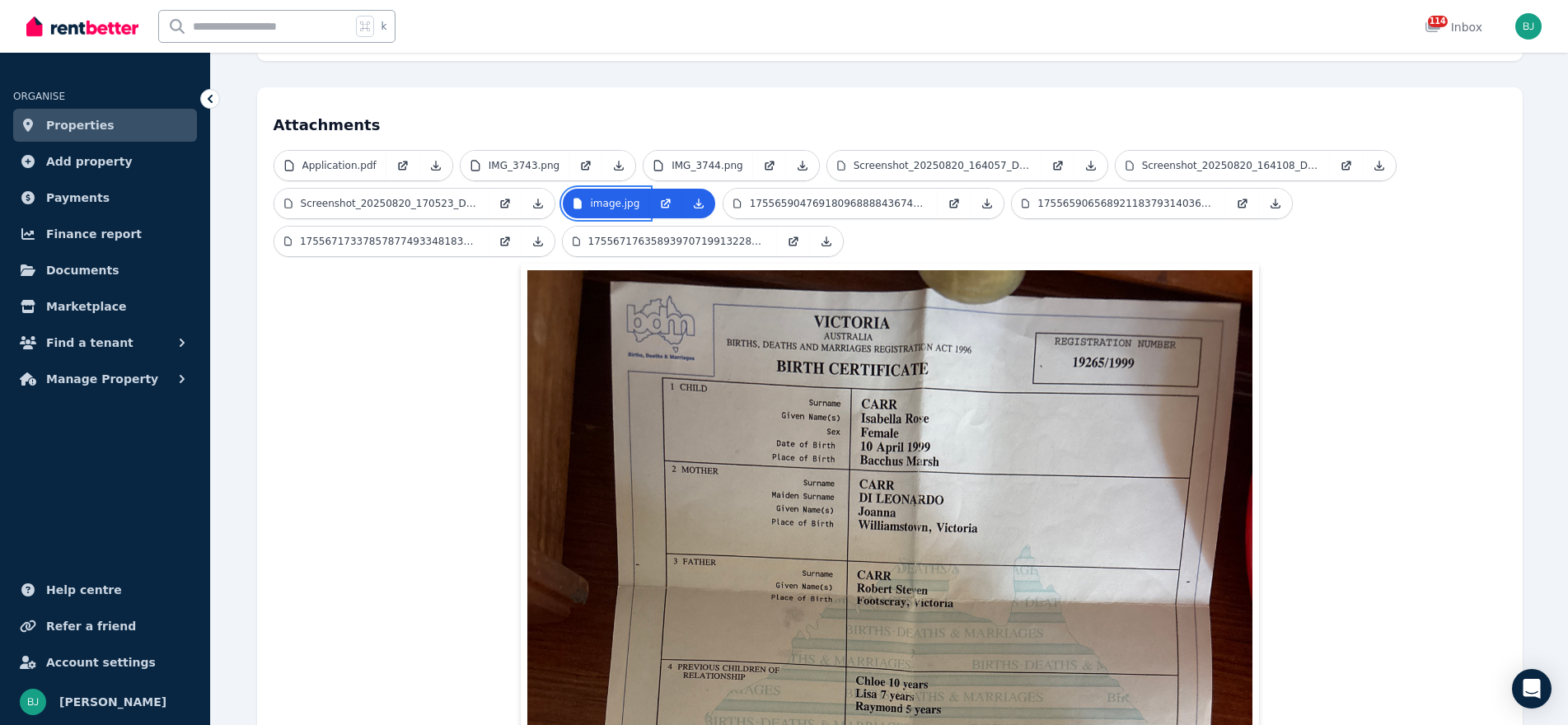
scroll to position [365, 0]
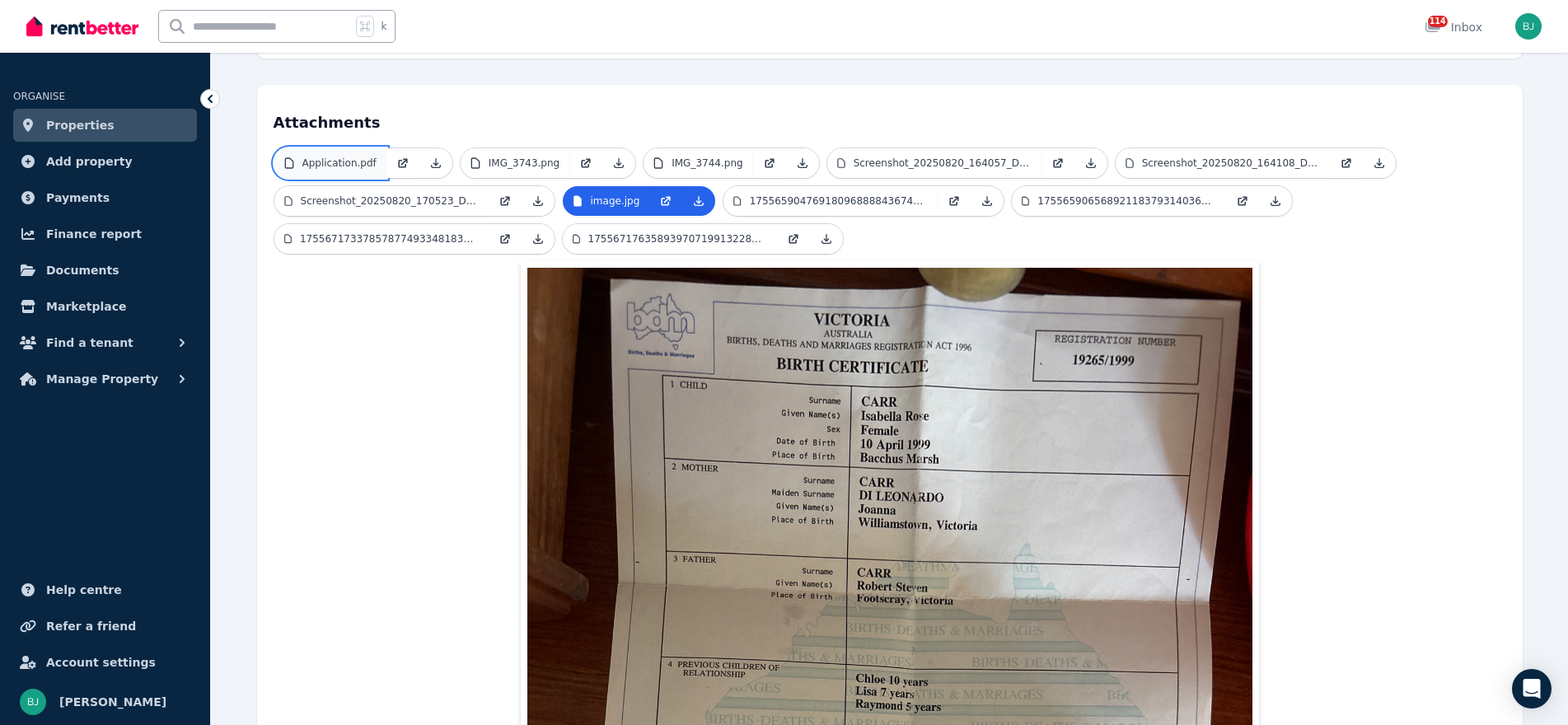
click at [356, 157] on p "Application.pdf" at bounding box center [340, 163] width 74 height 13
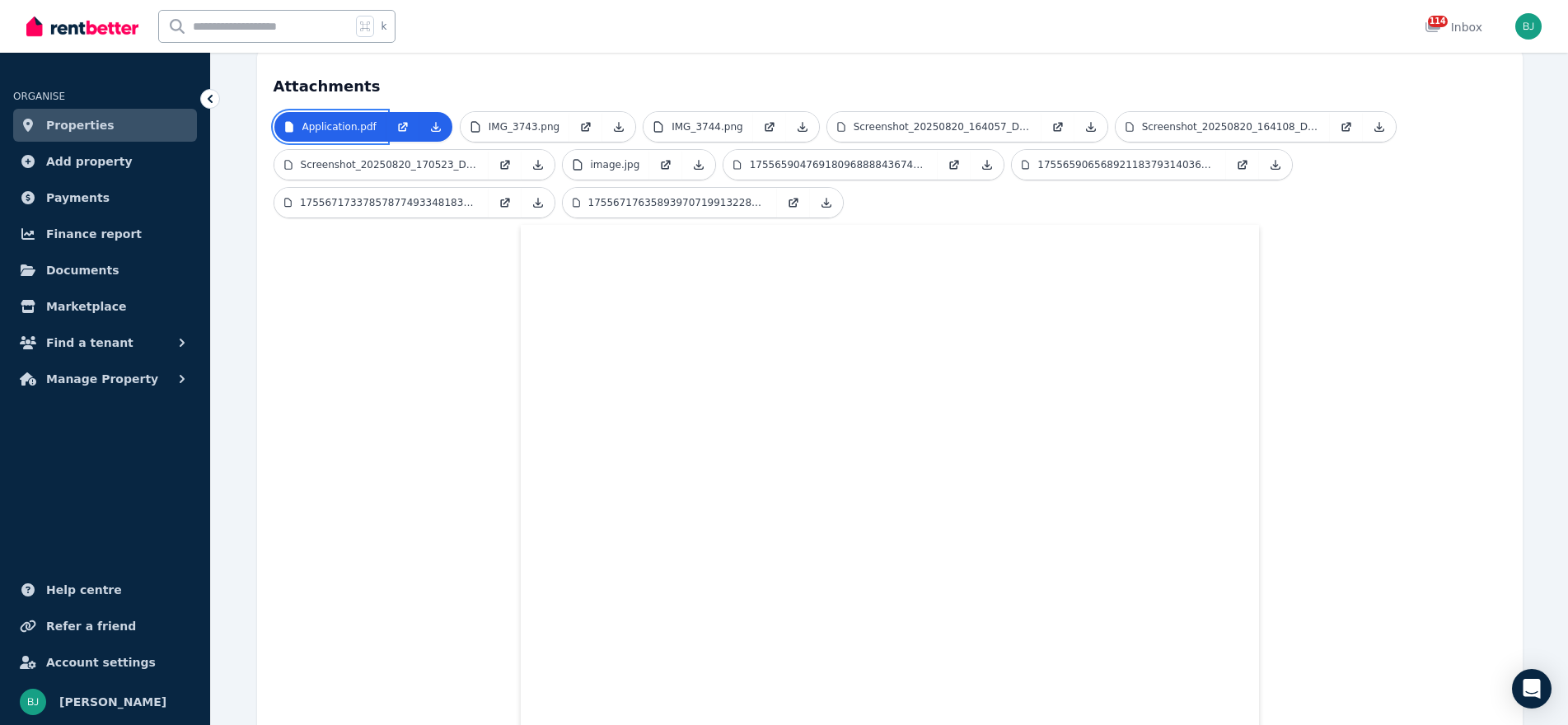
scroll to position [377, 0]
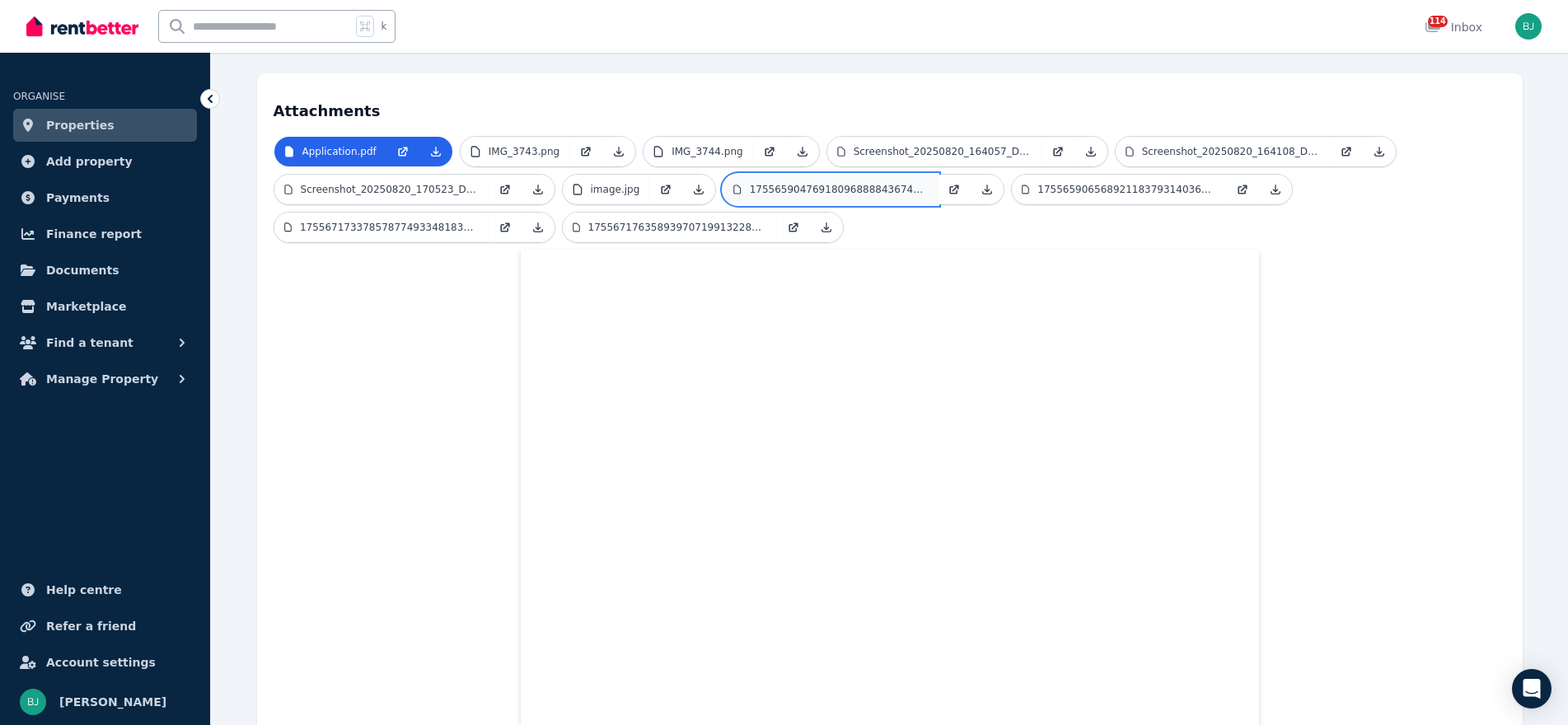
click at [753, 183] on p "1755659047691809688884367409140.jpg" at bounding box center [839, 190] width 179 height 13
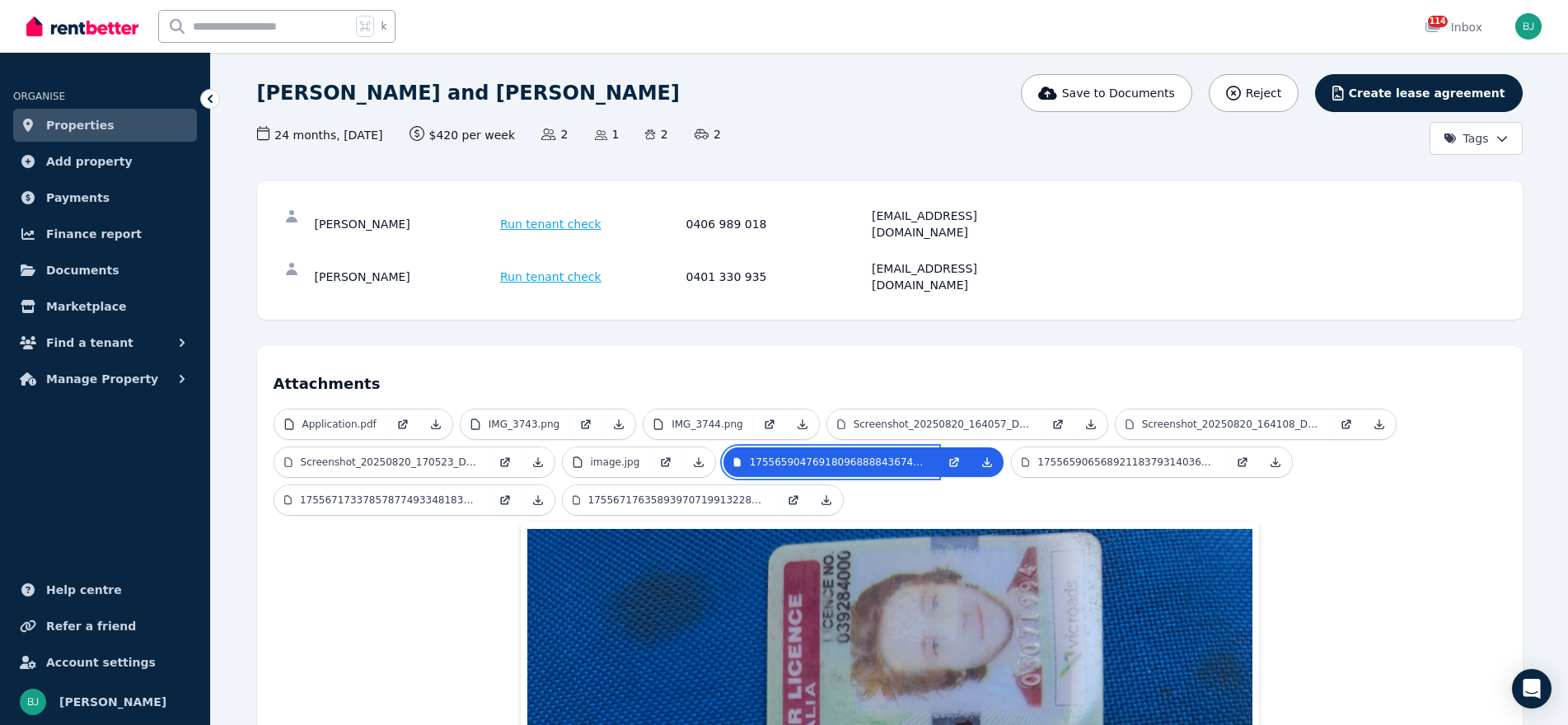
scroll to position [202, 0]
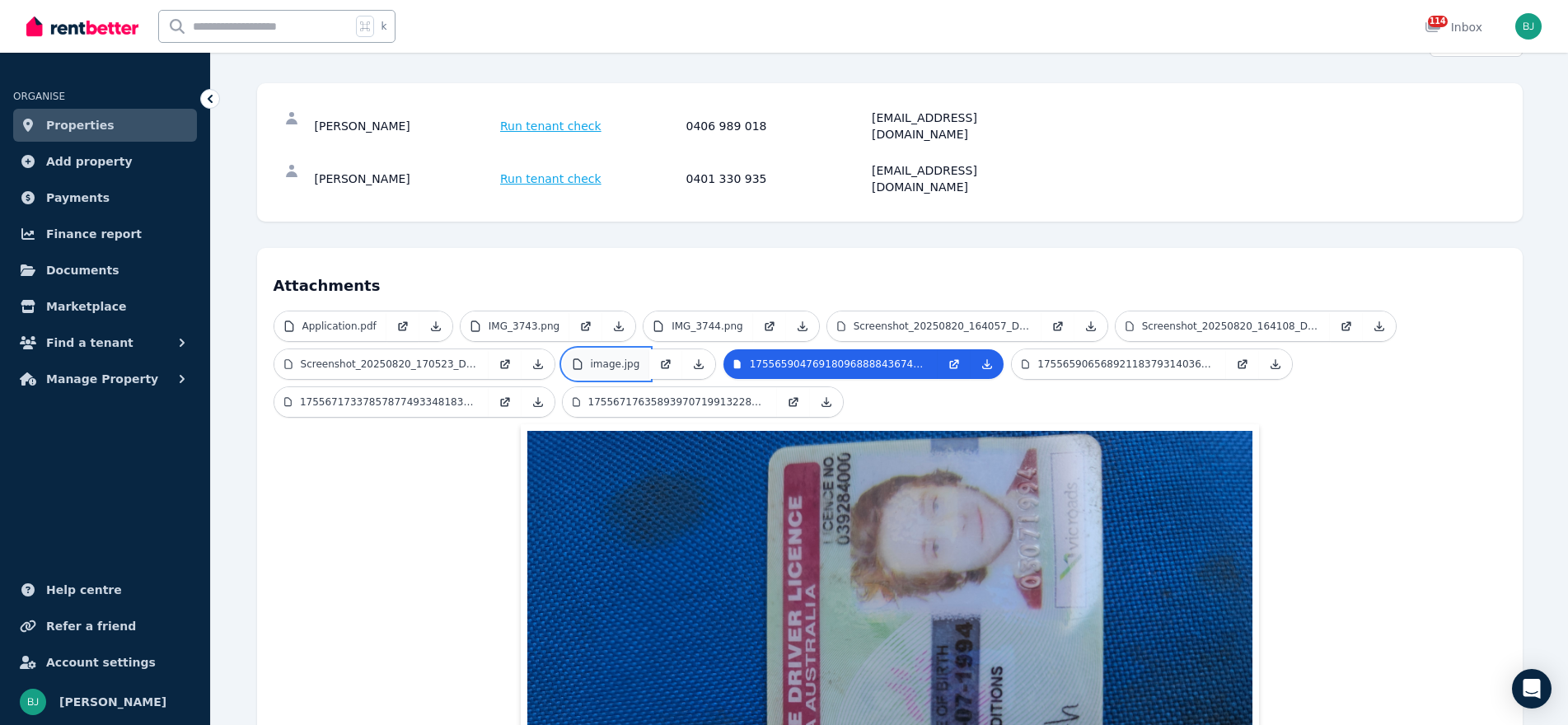
click at [591, 358] on p "image.jpg" at bounding box center [615, 365] width 49 height 13
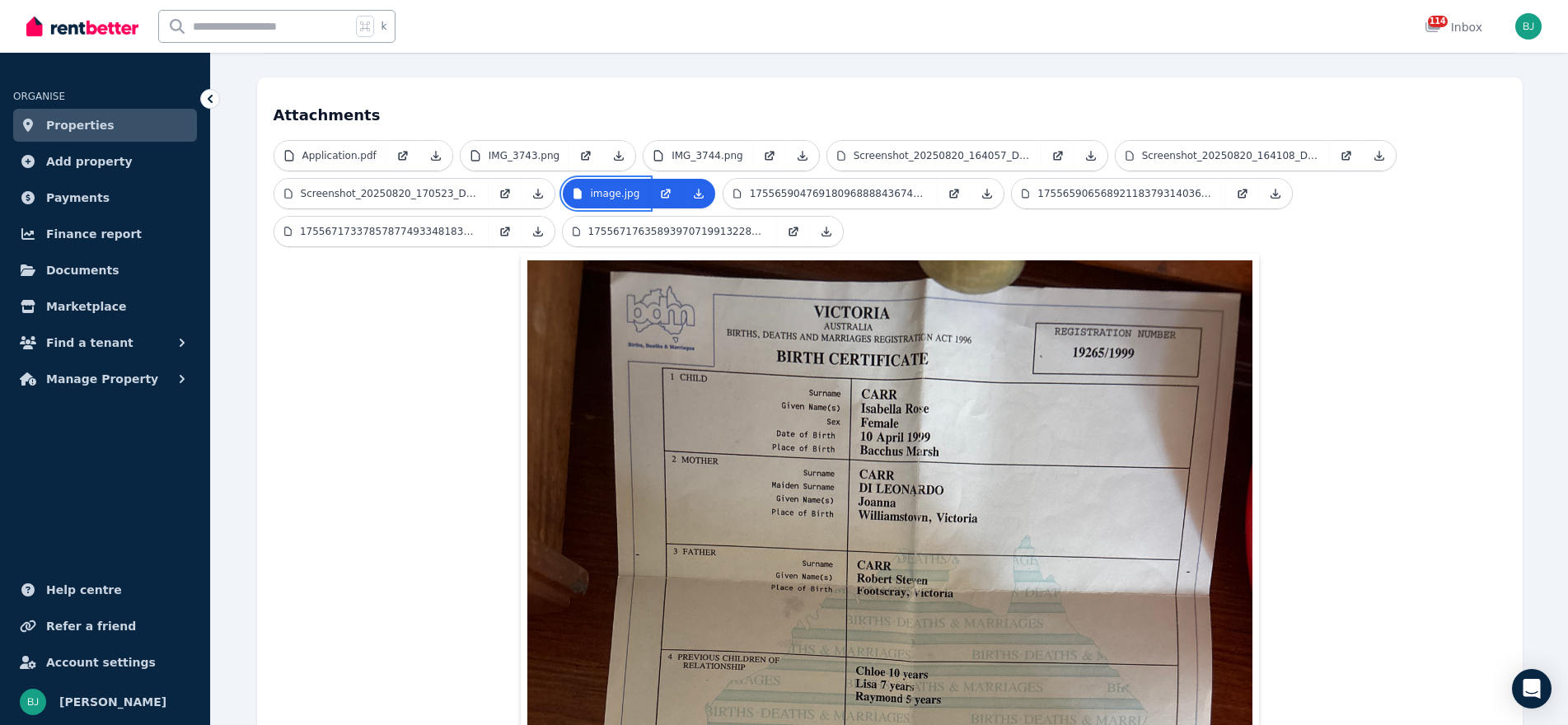
scroll to position [353, 0]
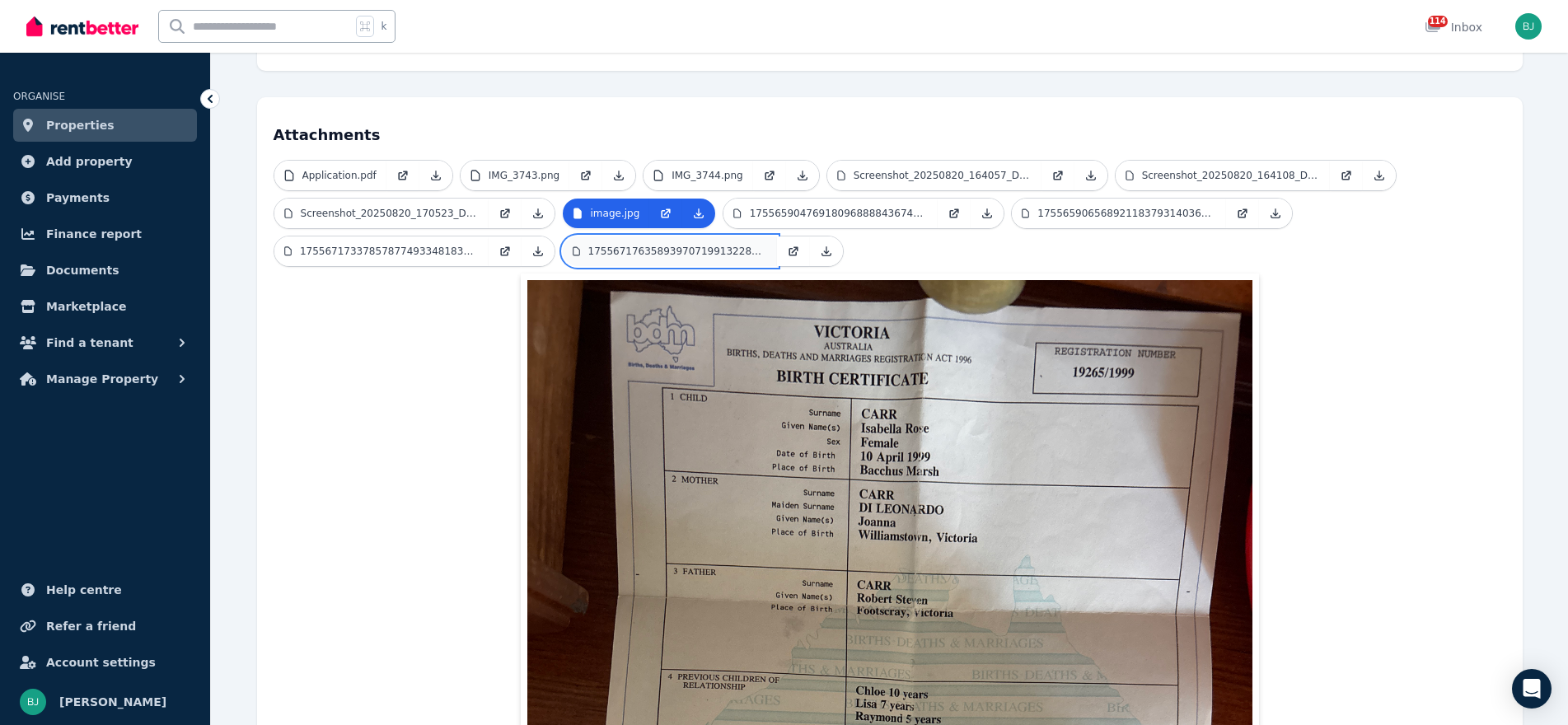
click at [713, 245] on p "17556717635893970719913228948369.jpg" at bounding box center [677, 252] width 179 height 13
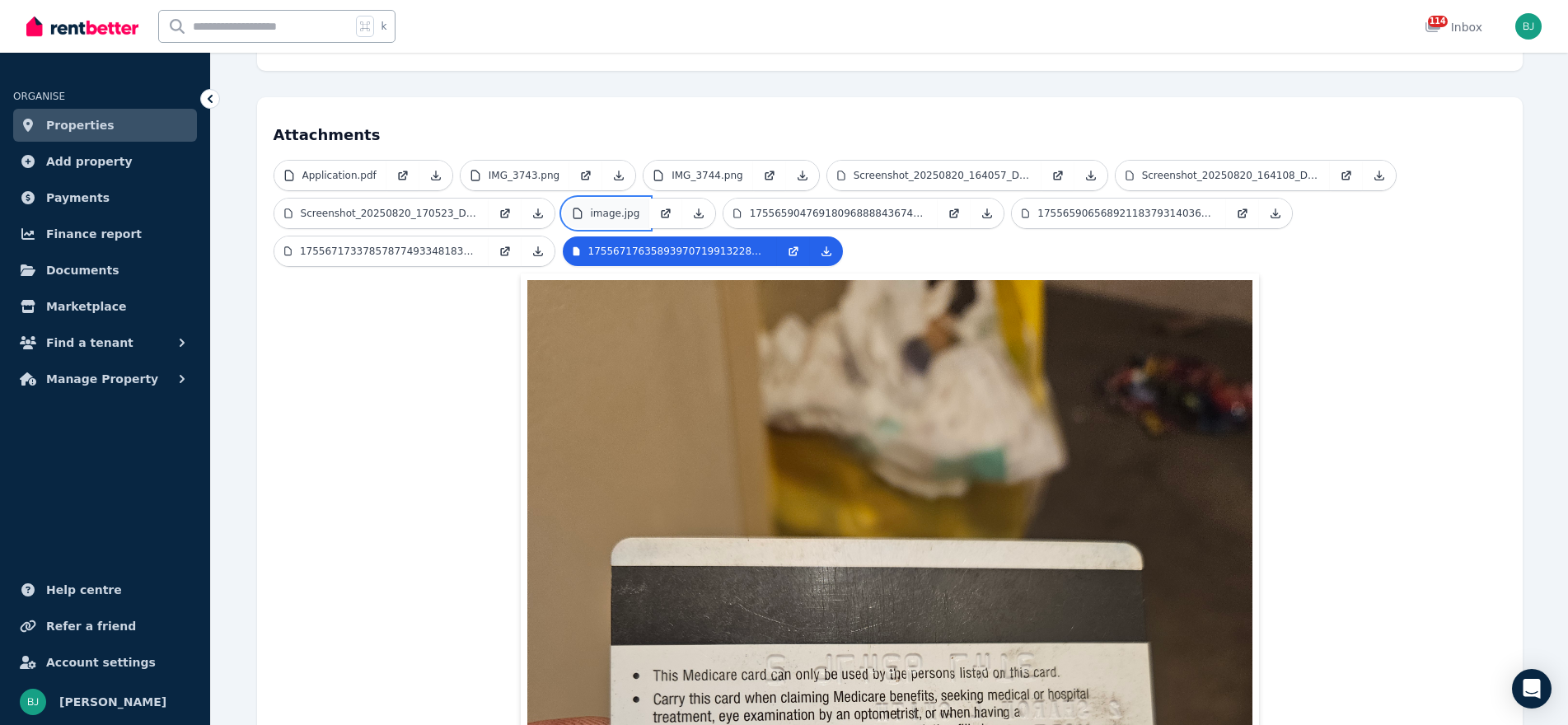
click at [605, 207] on p "image.jpg" at bounding box center [615, 214] width 49 height 13
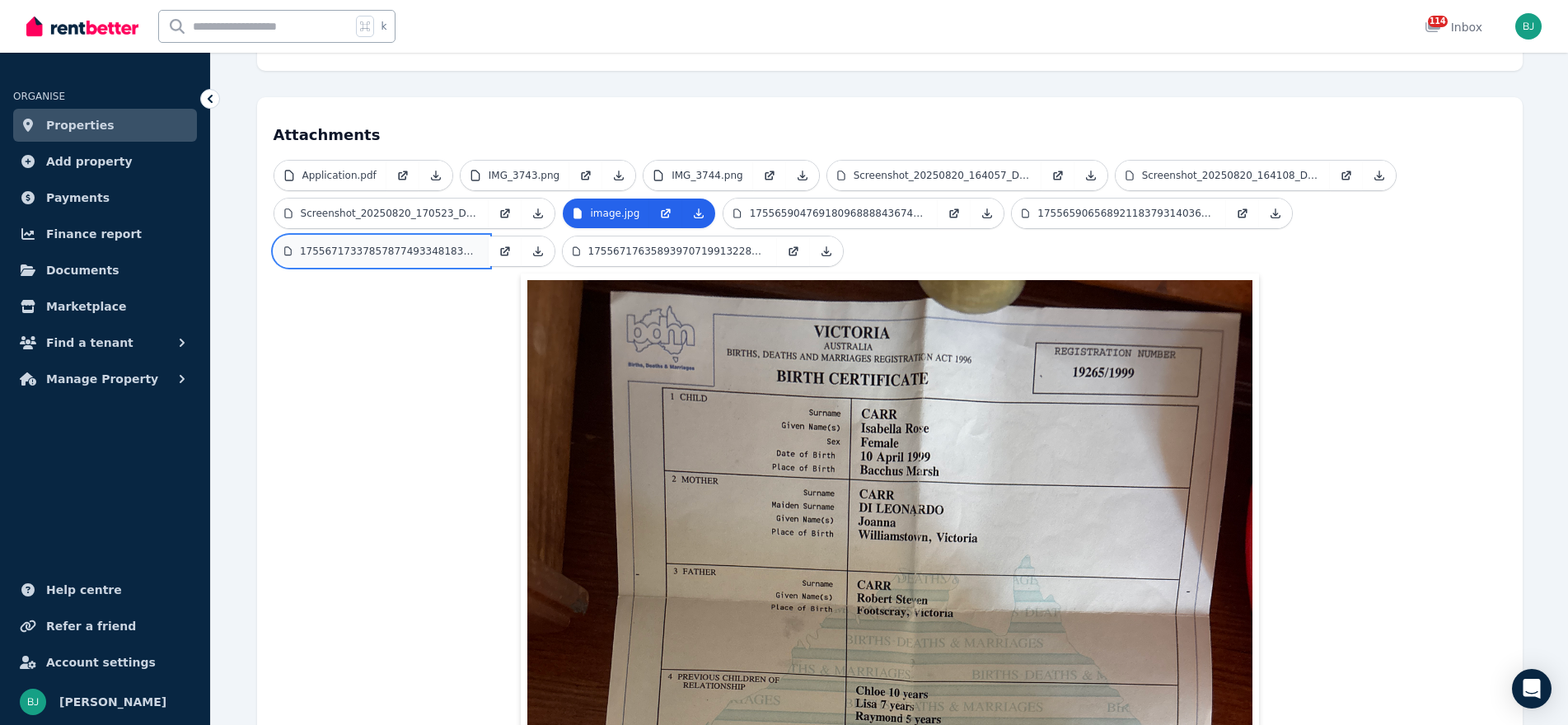
click at [434, 245] on p "1755671733785787749334818337388.jpg" at bounding box center [389, 252] width 179 height 13
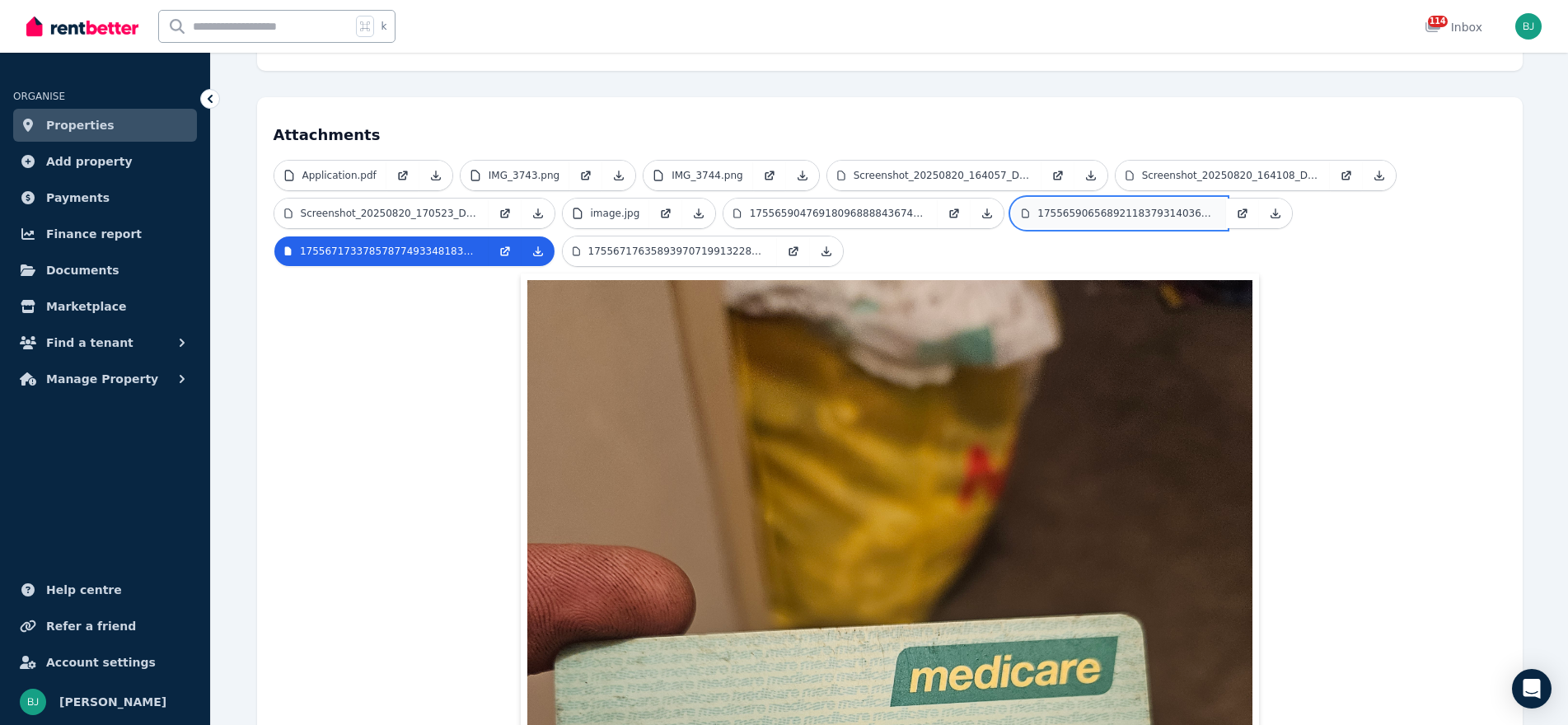
click at [1142, 207] on p "17556590656892118379314036679598.jpg" at bounding box center [1127, 214] width 179 height 13
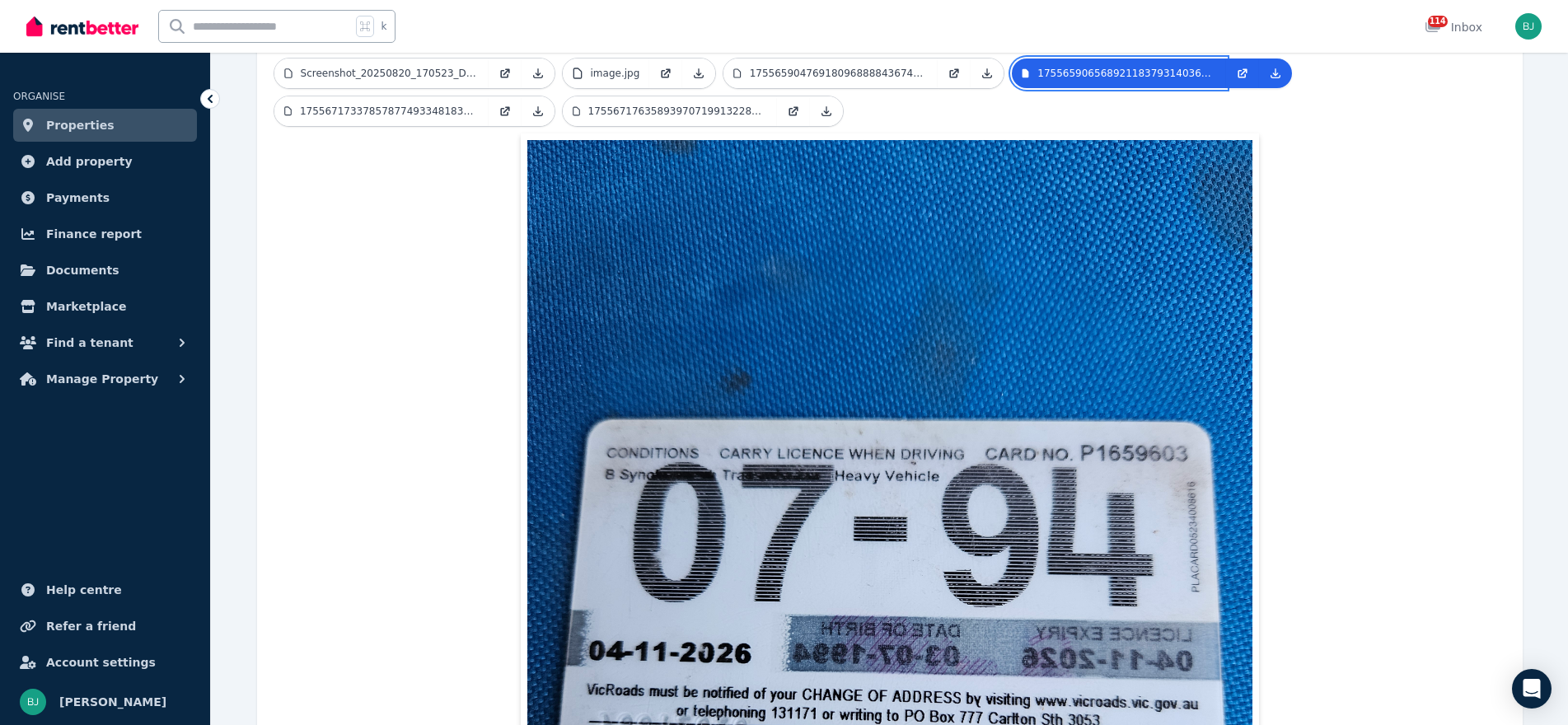
scroll to position [487, 0]
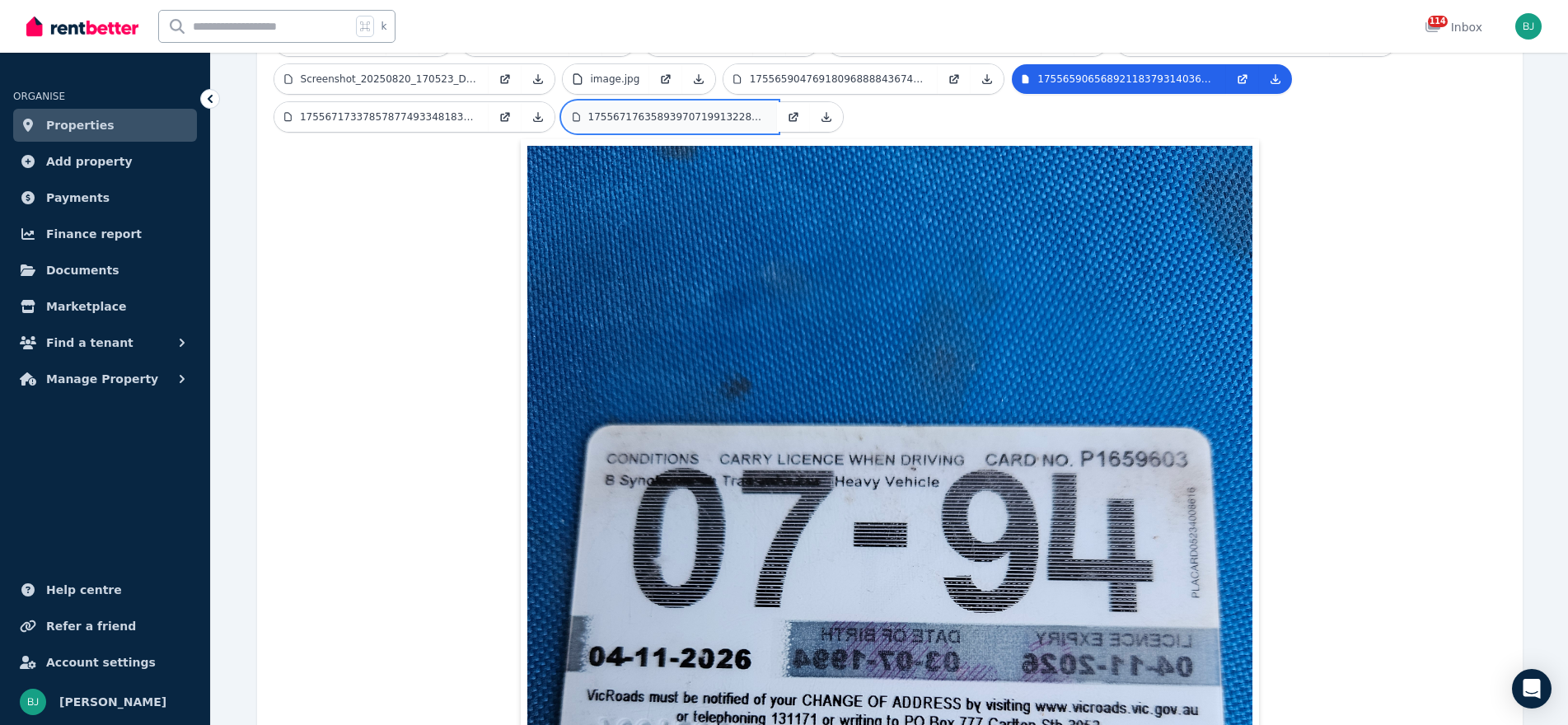
click at [677, 111] on p "17556717635893970719913228948369.jpg" at bounding box center [677, 117] width 179 height 13
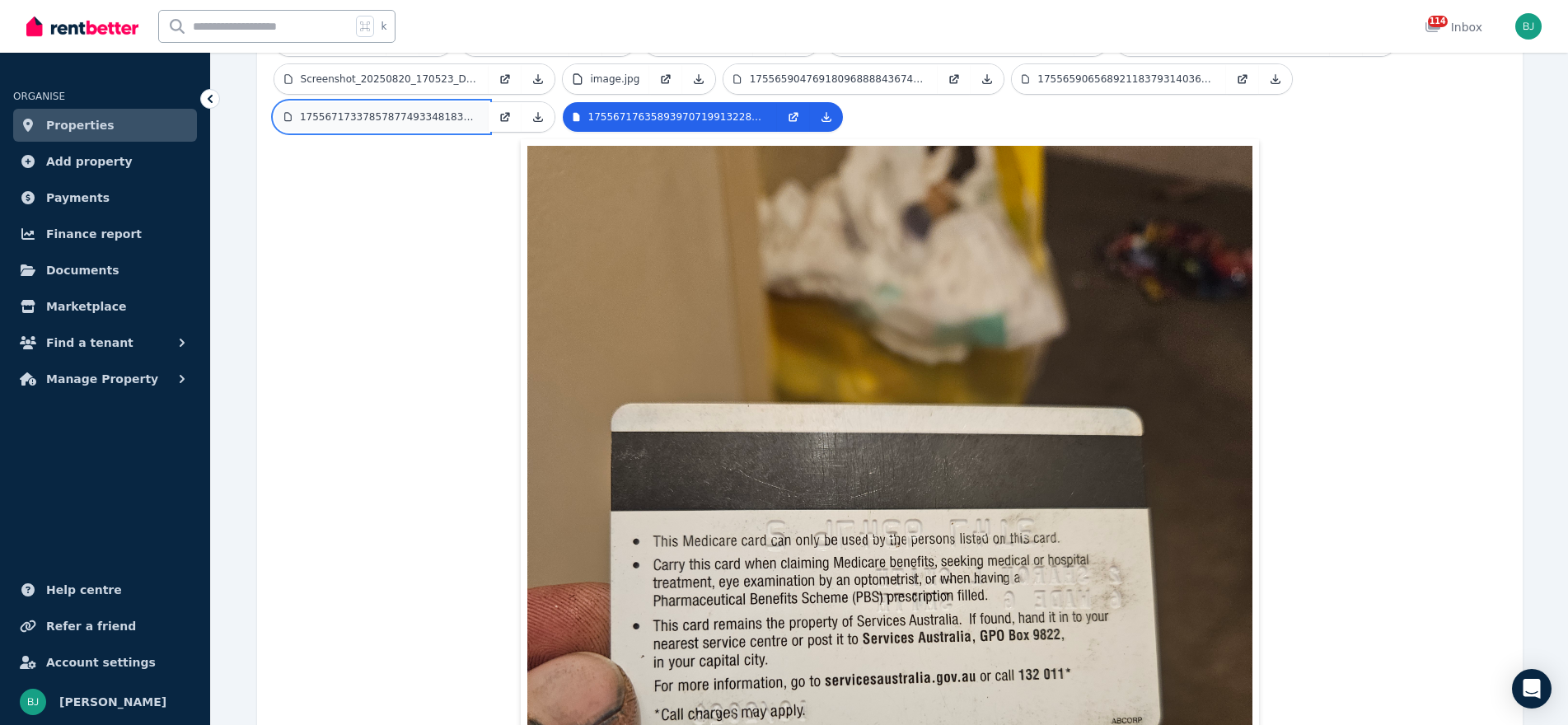
click at [435, 111] on p "1755671733785787749334818337388.jpg" at bounding box center [389, 117] width 179 height 13
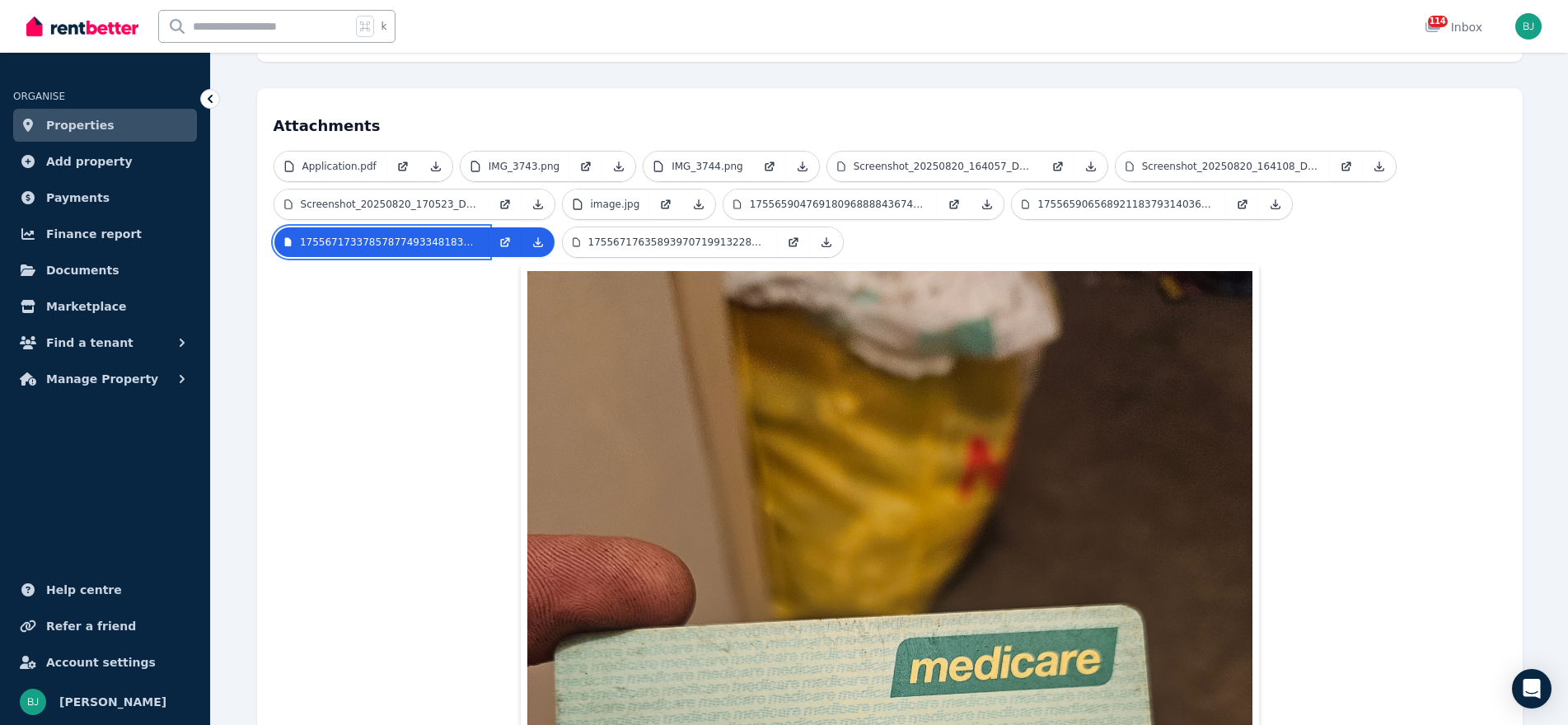
scroll to position [327, 0]
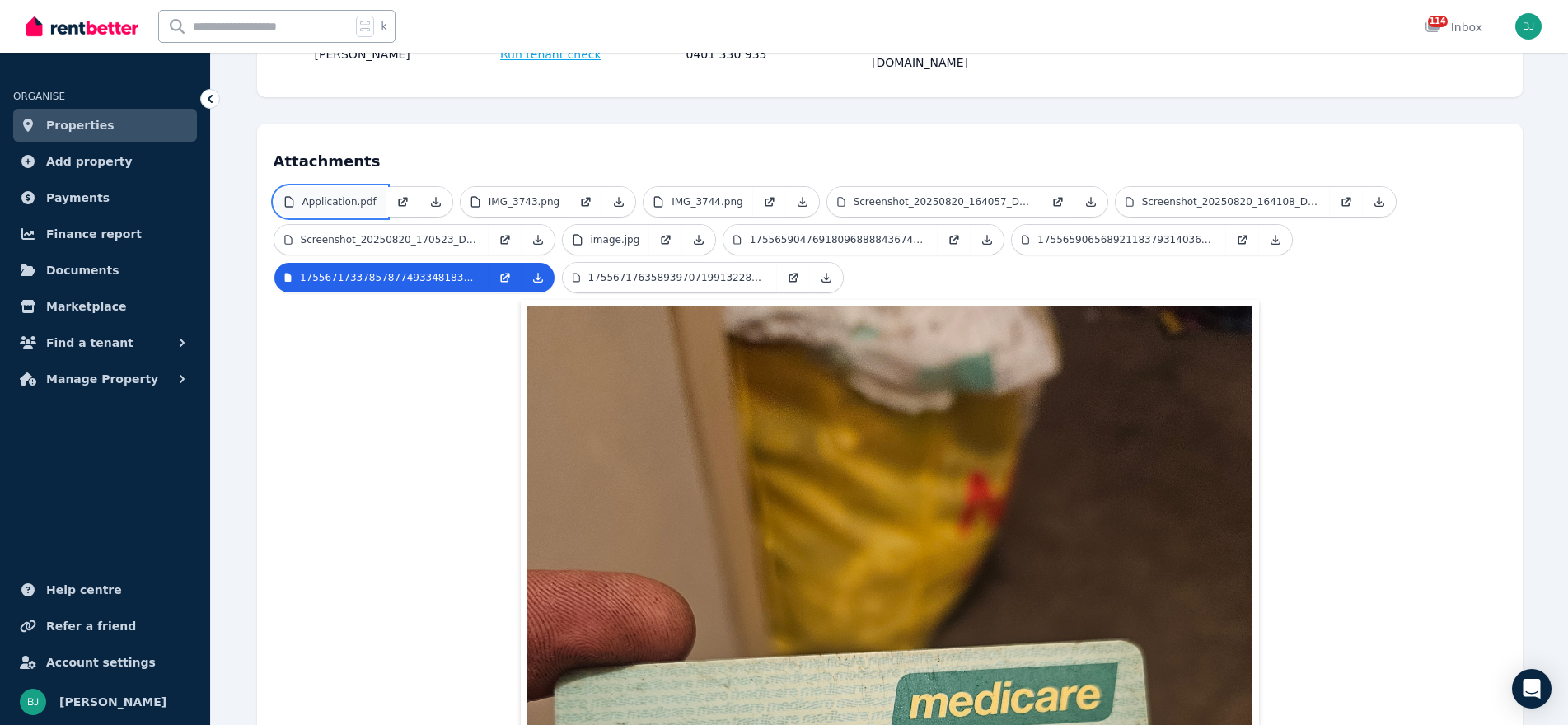
click at [341, 187] on link "Application.pdf" at bounding box center [331, 202] width 112 height 30
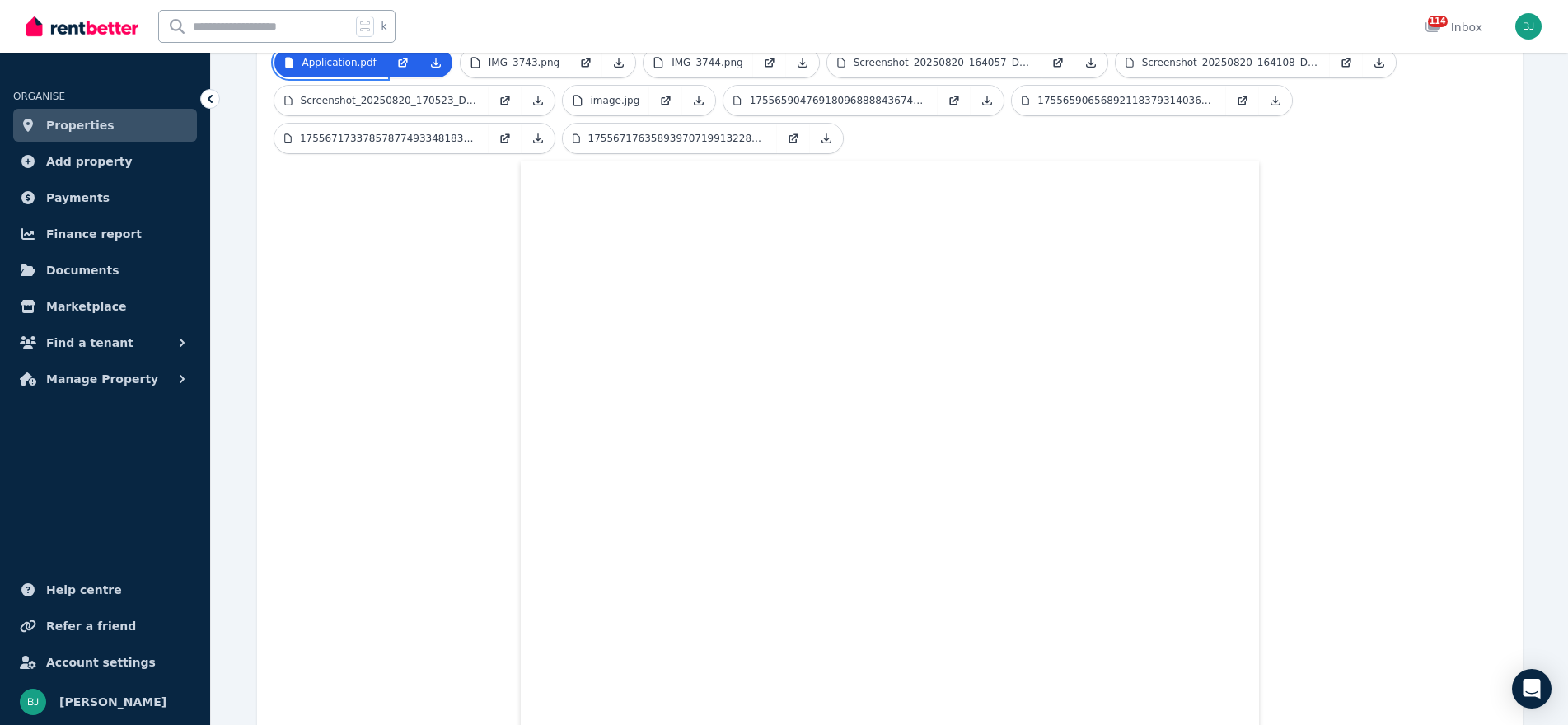
scroll to position [434, 0]
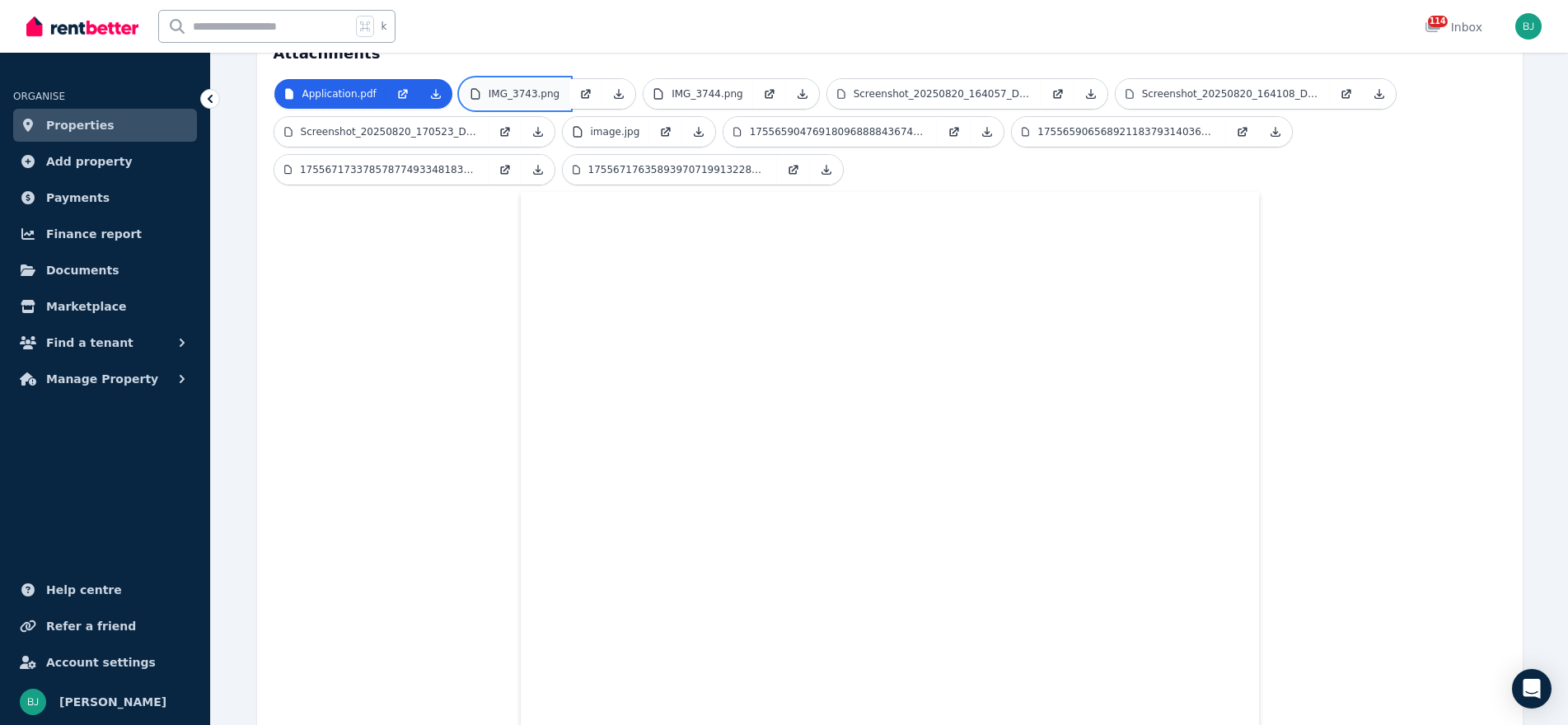
click at [540, 87] on p "IMG_3743.png" at bounding box center [524, 94] width 71 height 13
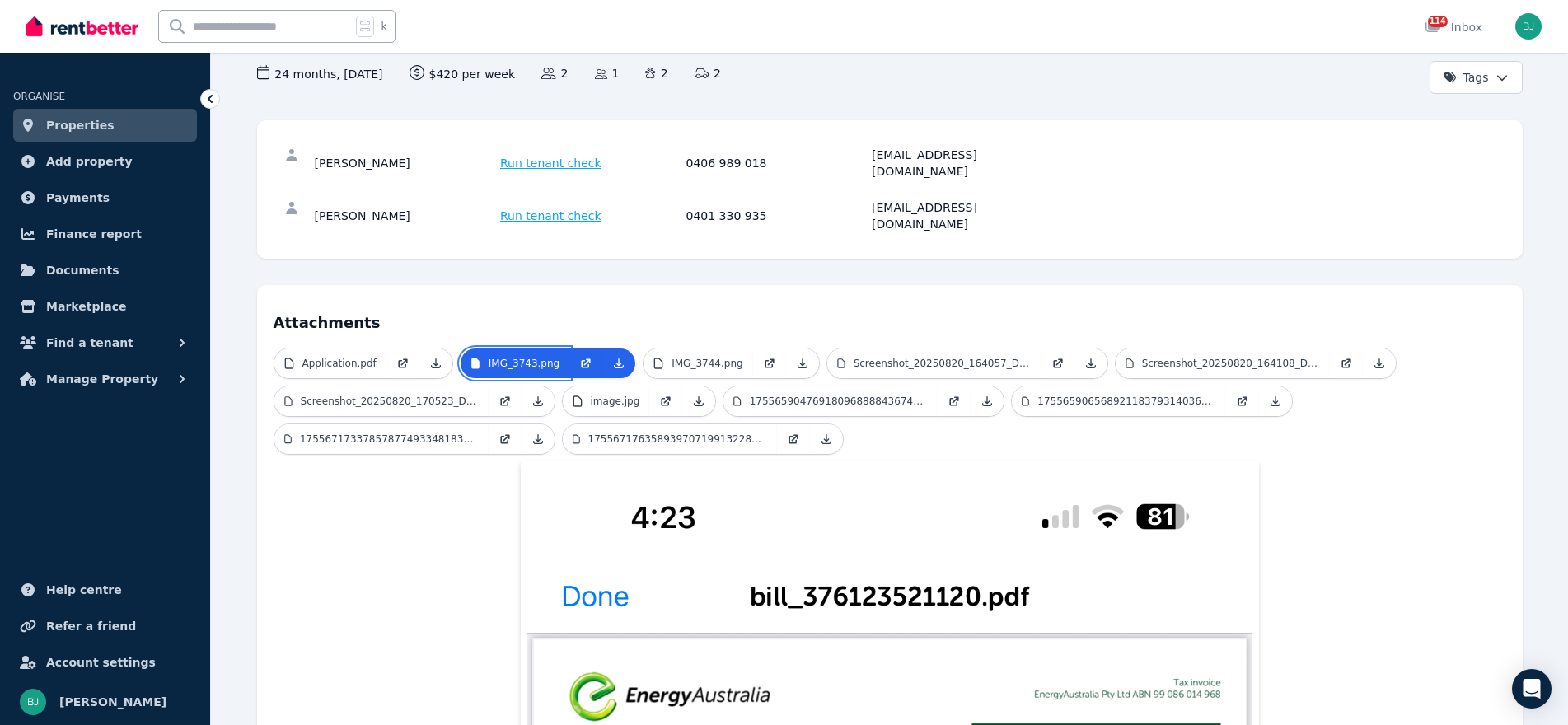
scroll to position [92, 0]
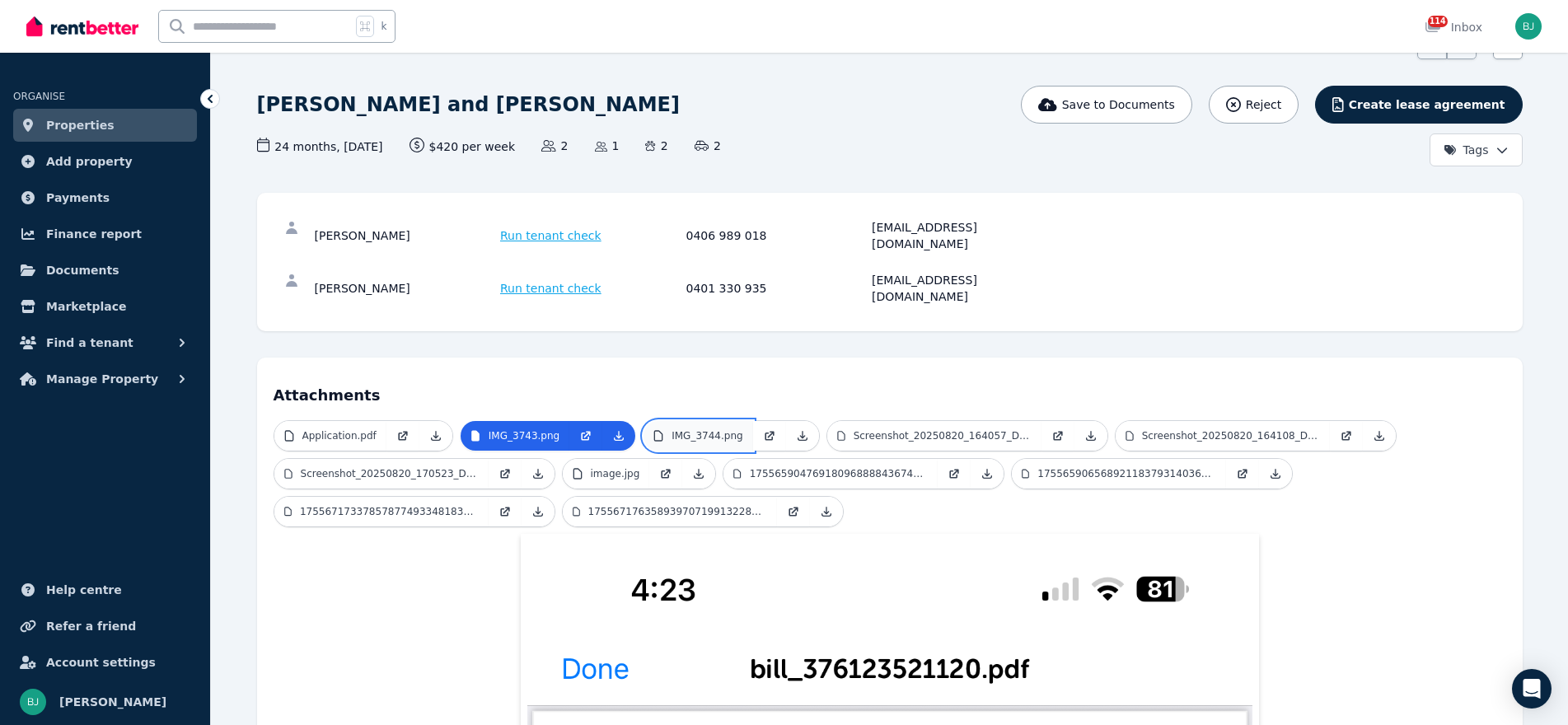
click at [699, 421] on link "IMG_3744.png" at bounding box center [698, 436] width 109 height 30
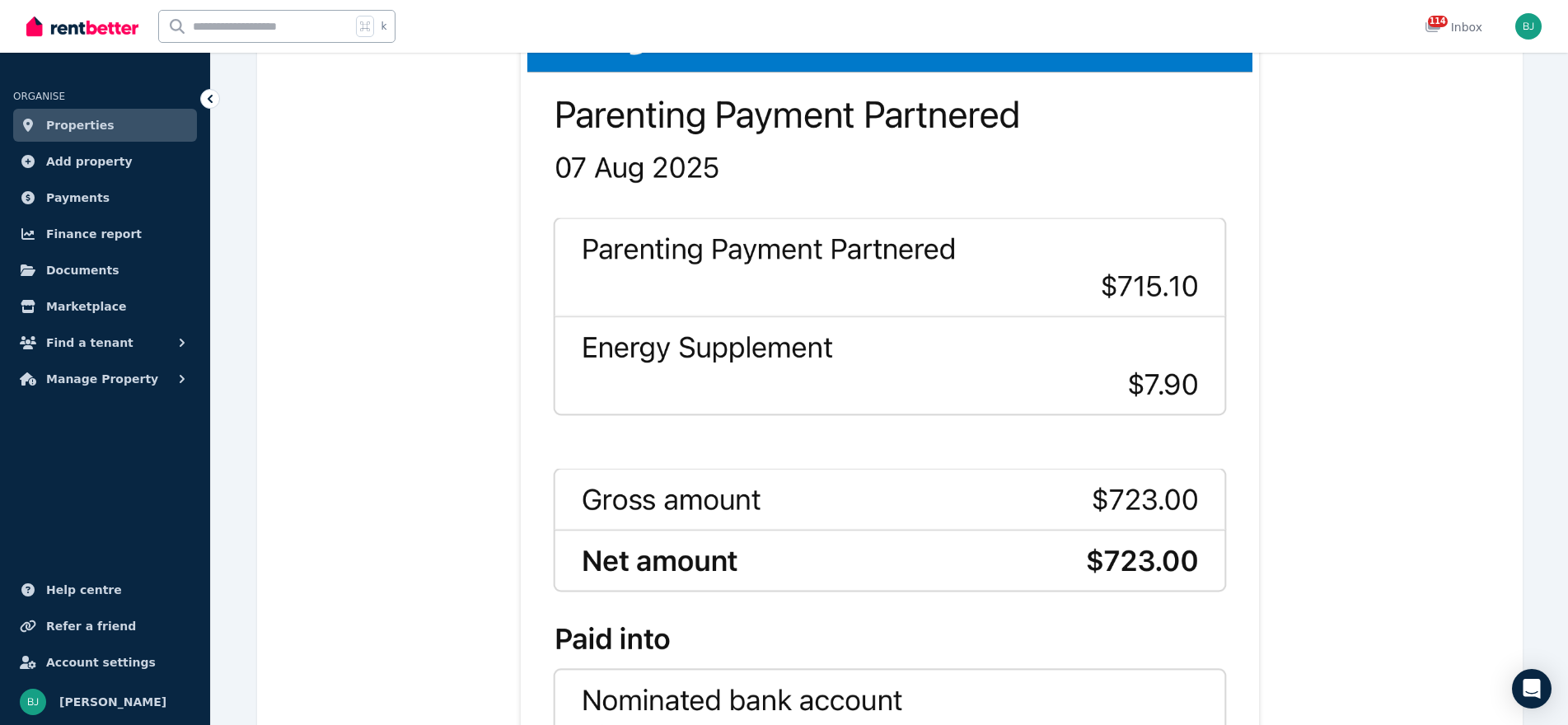
scroll to position [259, 0]
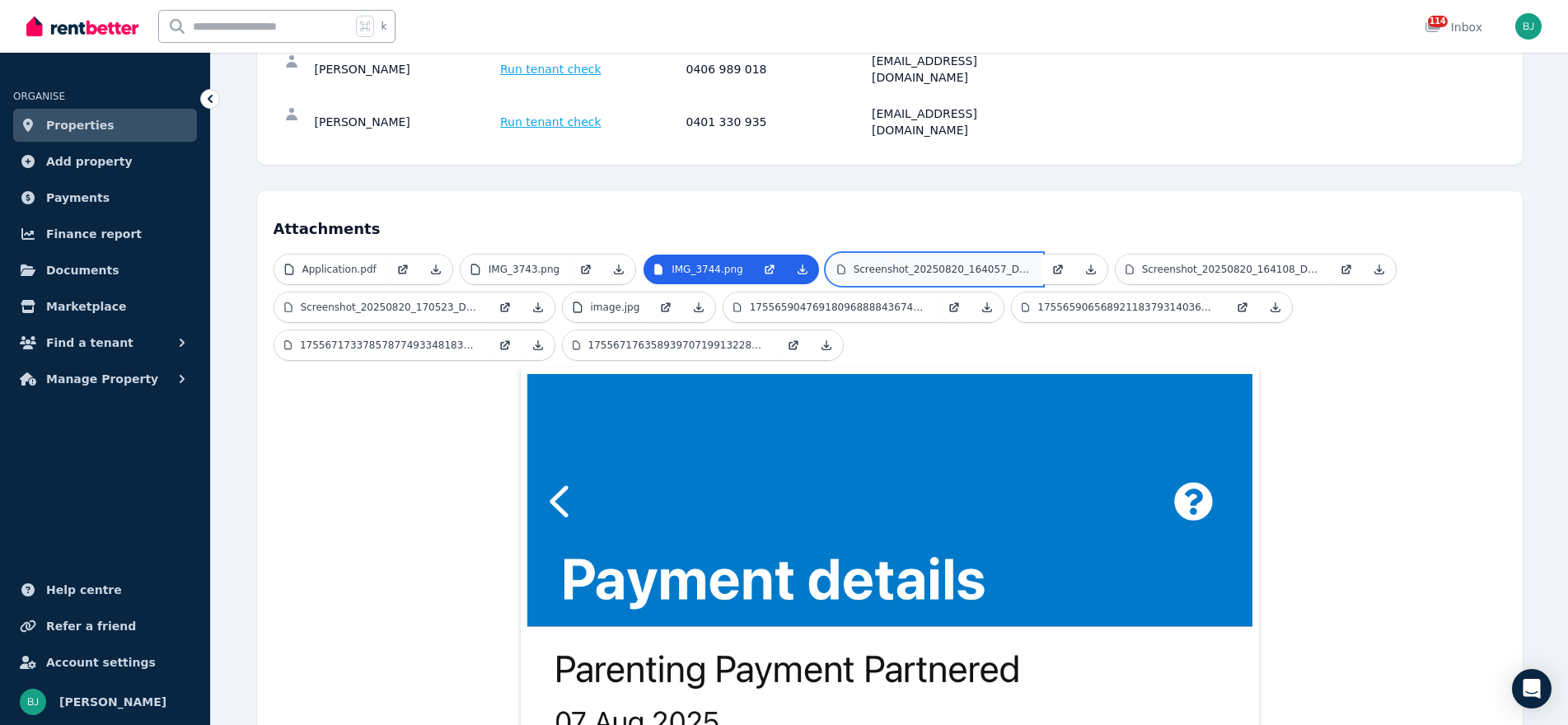
click at [909, 263] on p "Screenshot_20250820_164057_Drive.jpg" at bounding box center [943, 270] width 178 height 13
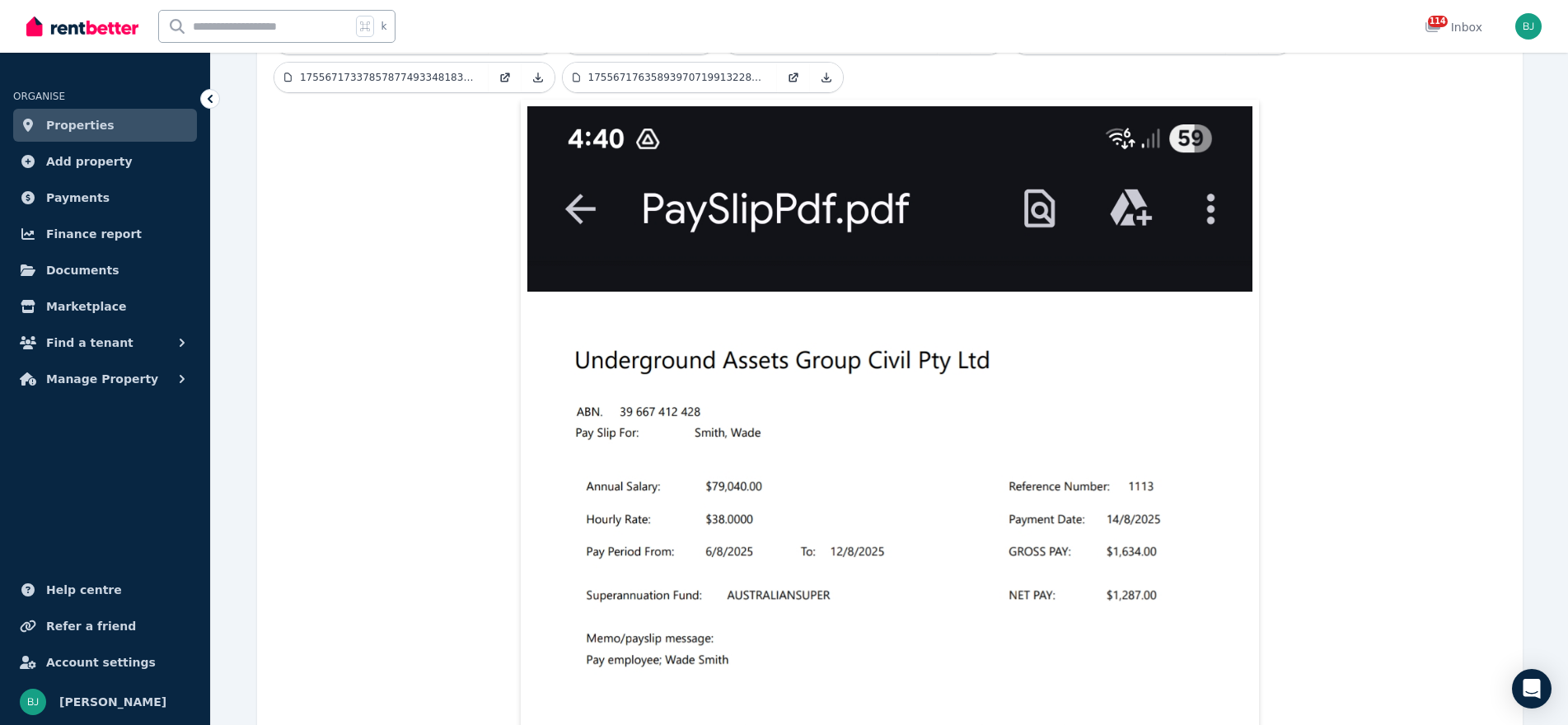
scroll to position [685, 0]
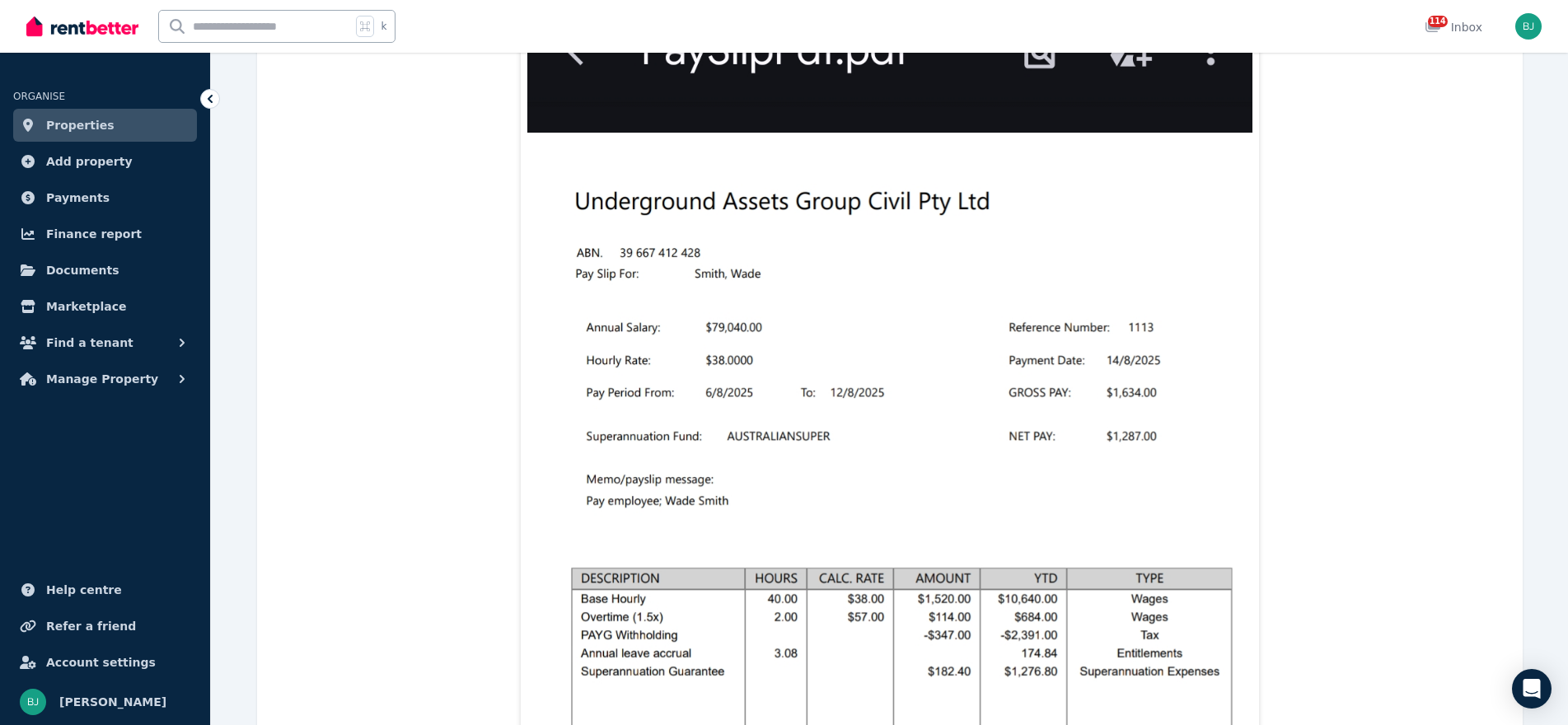
click at [77, 128] on span "Properties" at bounding box center [80, 125] width 68 height 20
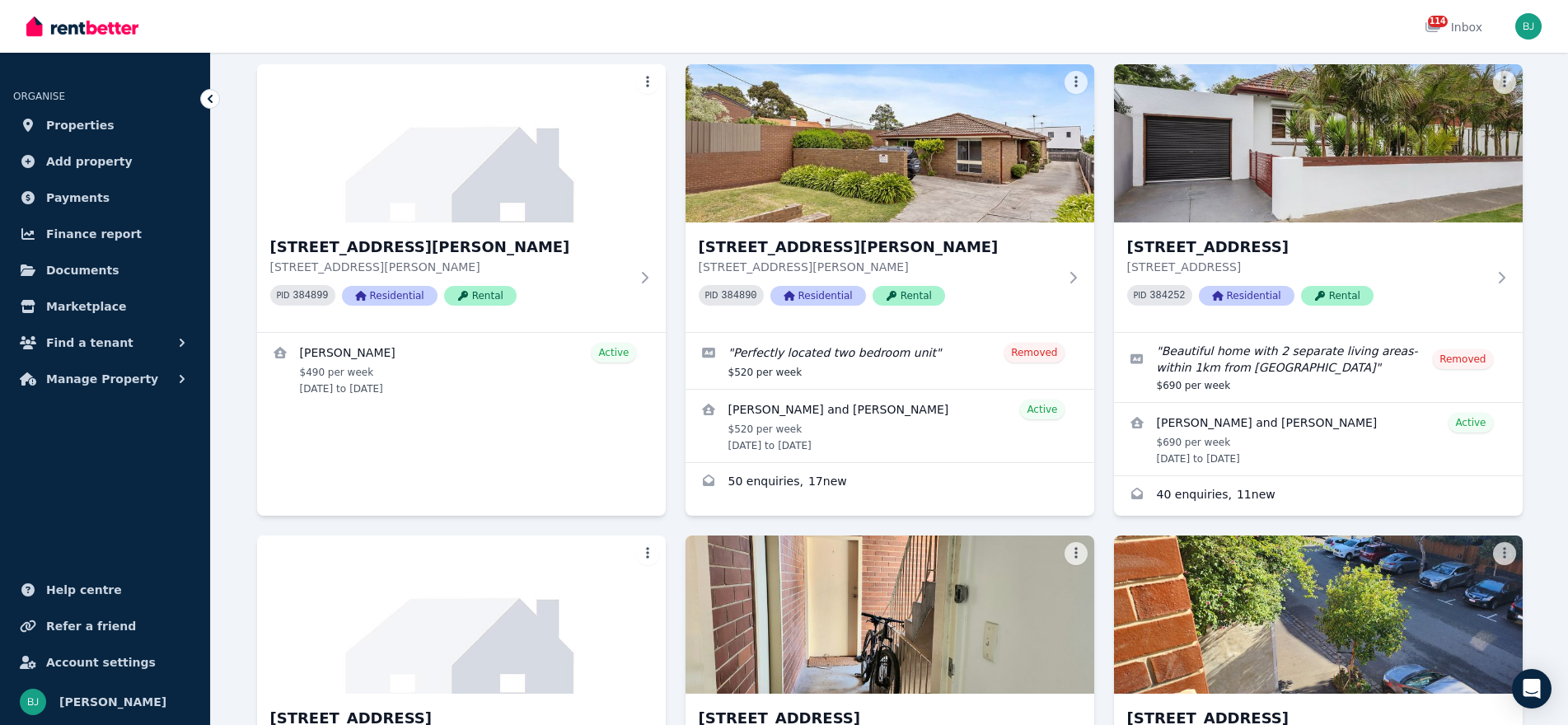
scroll to position [948, 0]
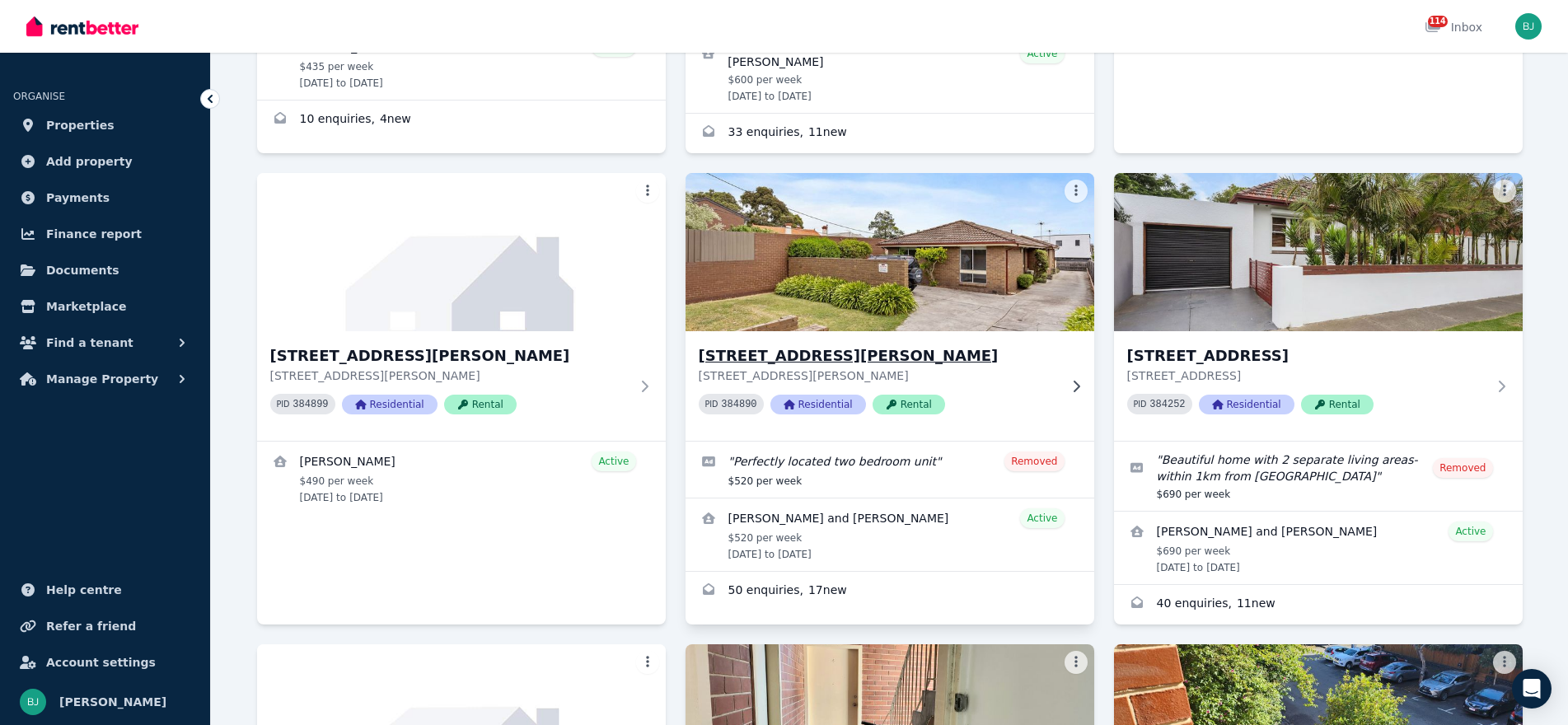
click at [913, 246] on img at bounding box center [889, 252] width 429 height 167
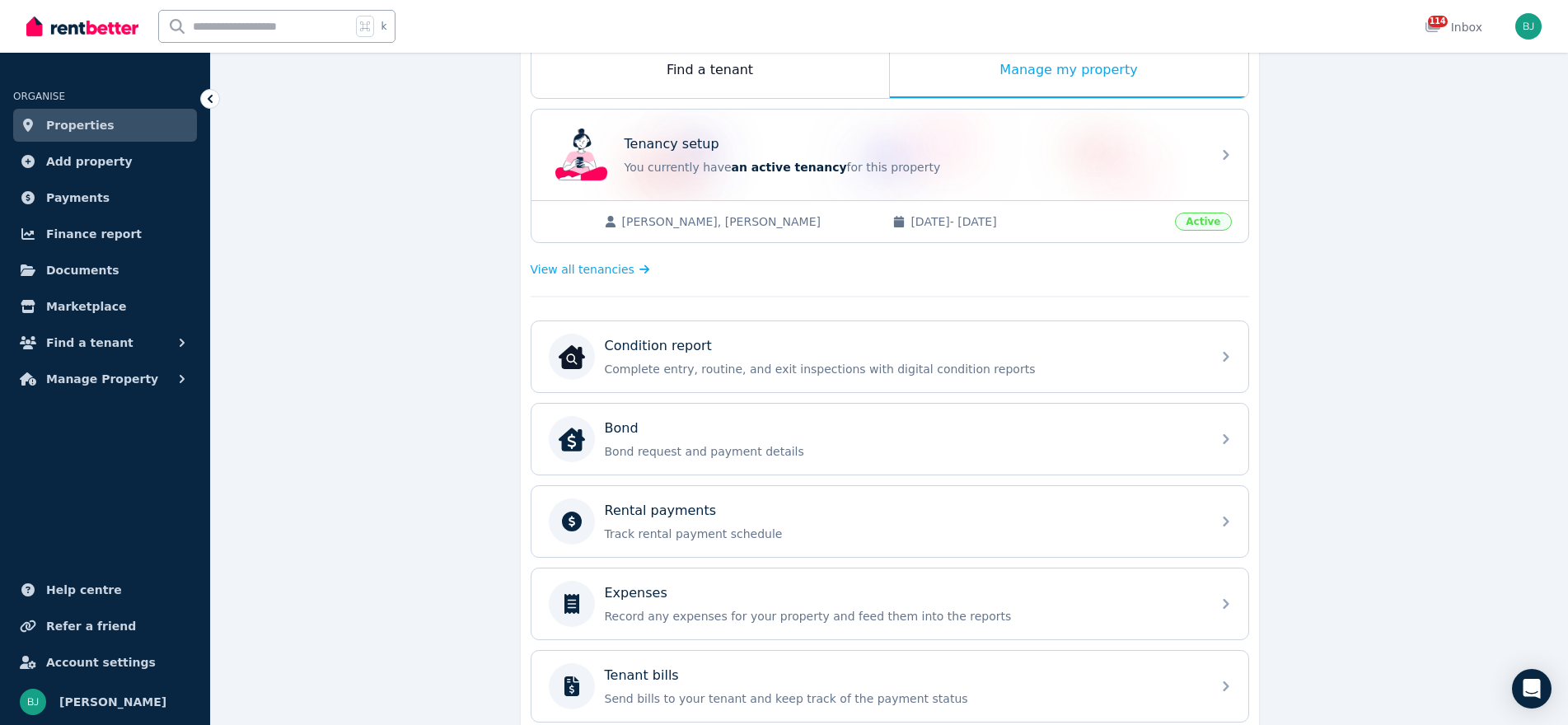
scroll to position [367, 0]
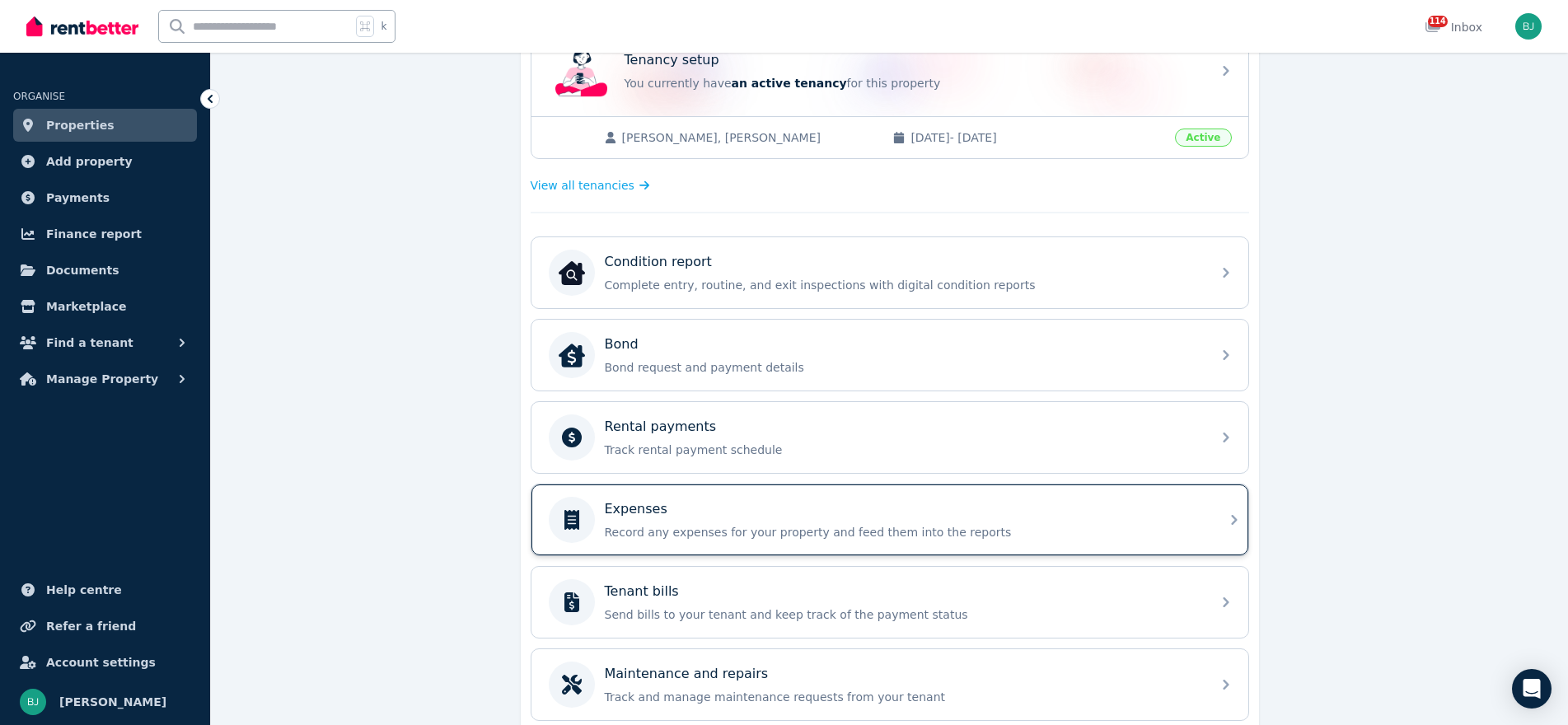
click at [709, 520] on div "Expenses Record any expenses for your property and feed them into the reports" at bounding box center [902, 520] width 596 height 41
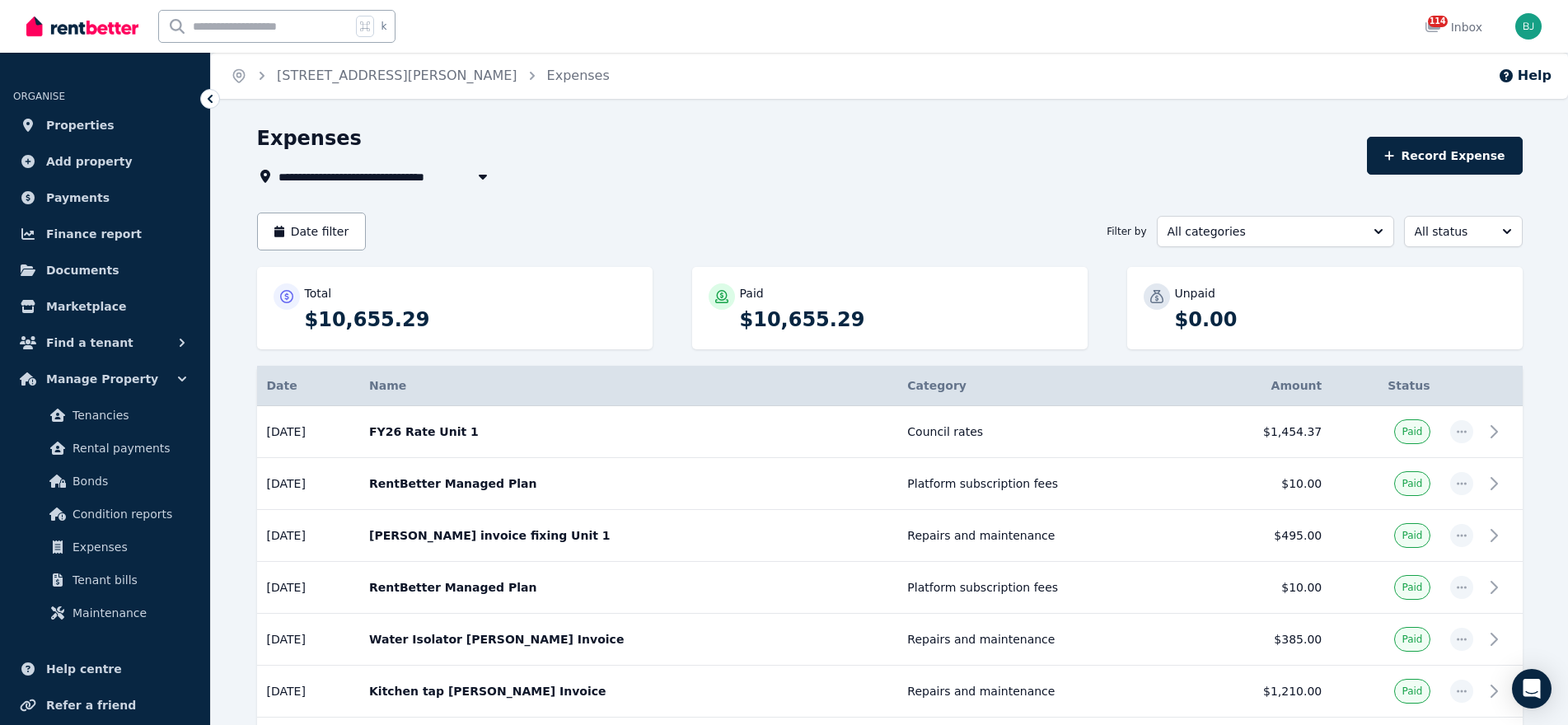
click at [416, 167] on span "[STREET_ADDRESS][PERSON_NAME]" at bounding box center [398, 177] width 240 height 20
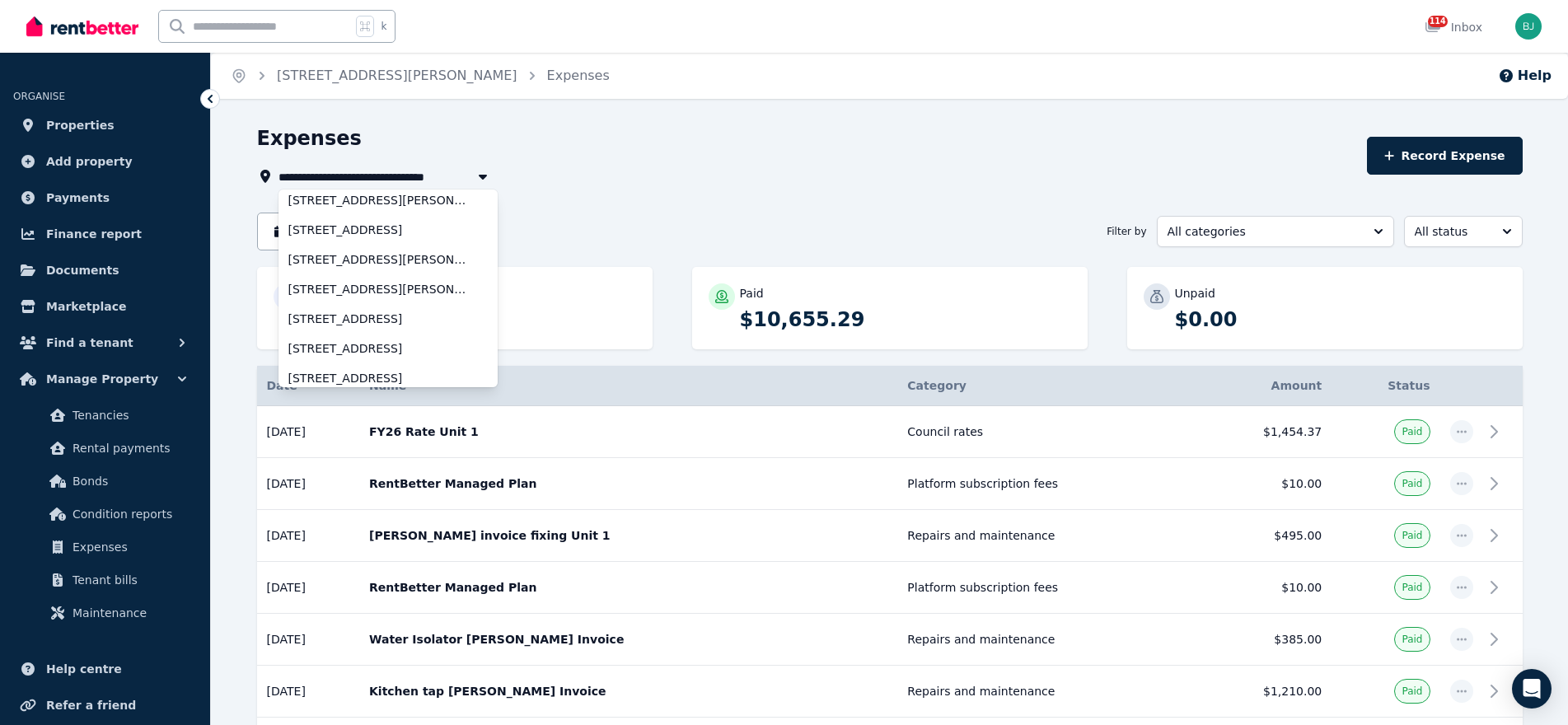
scroll to position [324, 0]
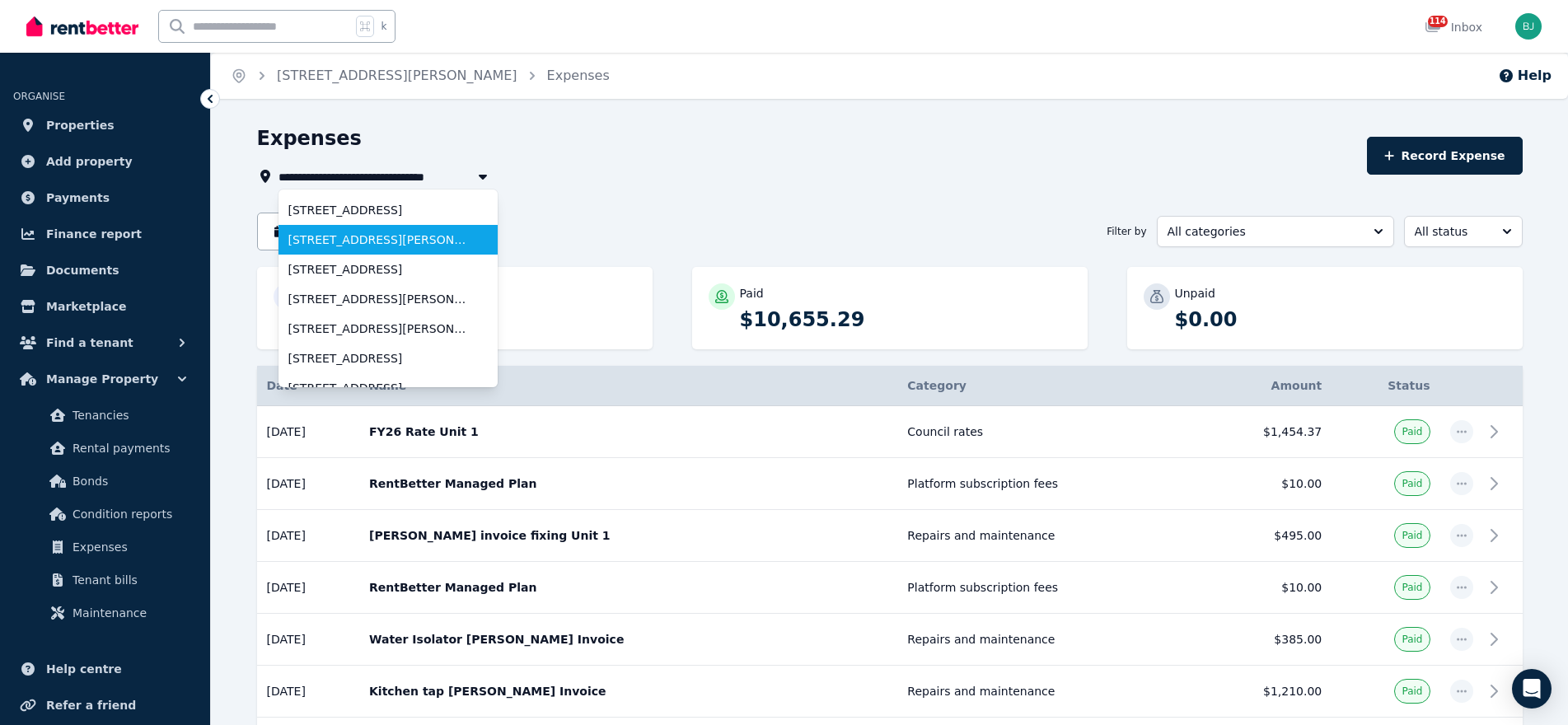
click at [365, 238] on span "[STREET_ADDRESS][PERSON_NAME]" at bounding box center [379, 240] width 180 height 16
type input "**********"
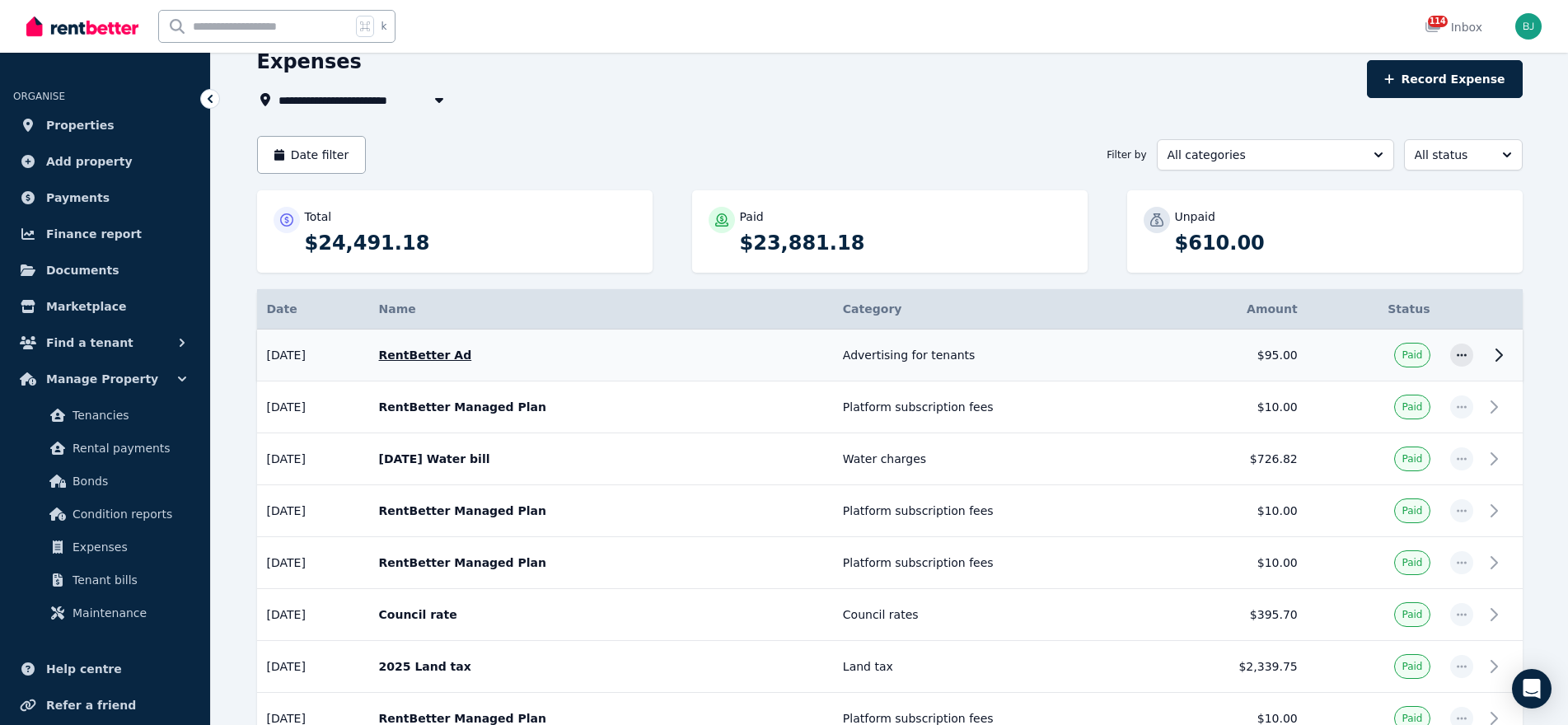
scroll to position [94, 0]
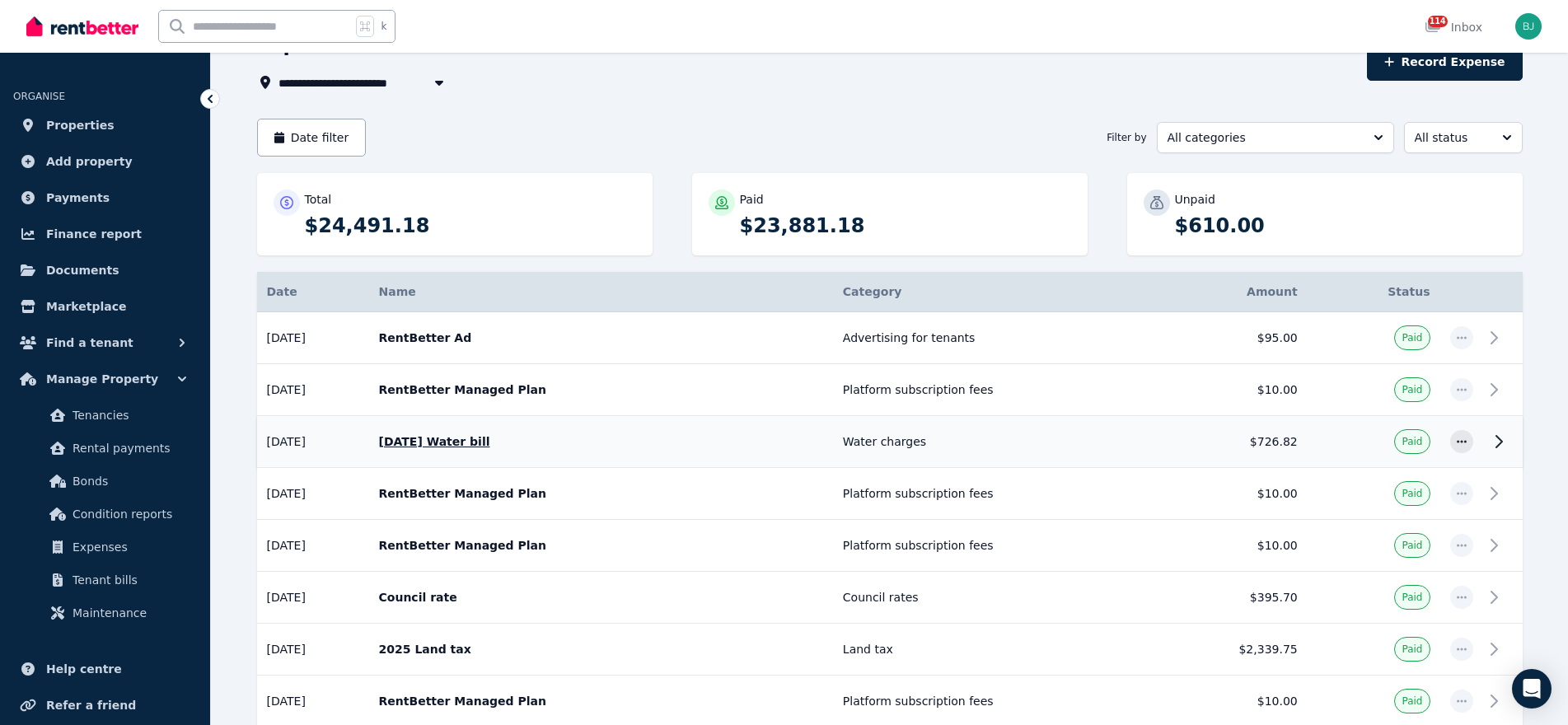
click at [756, 437] on p "[DATE] Water bill" at bounding box center [601, 441] width 444 height 16
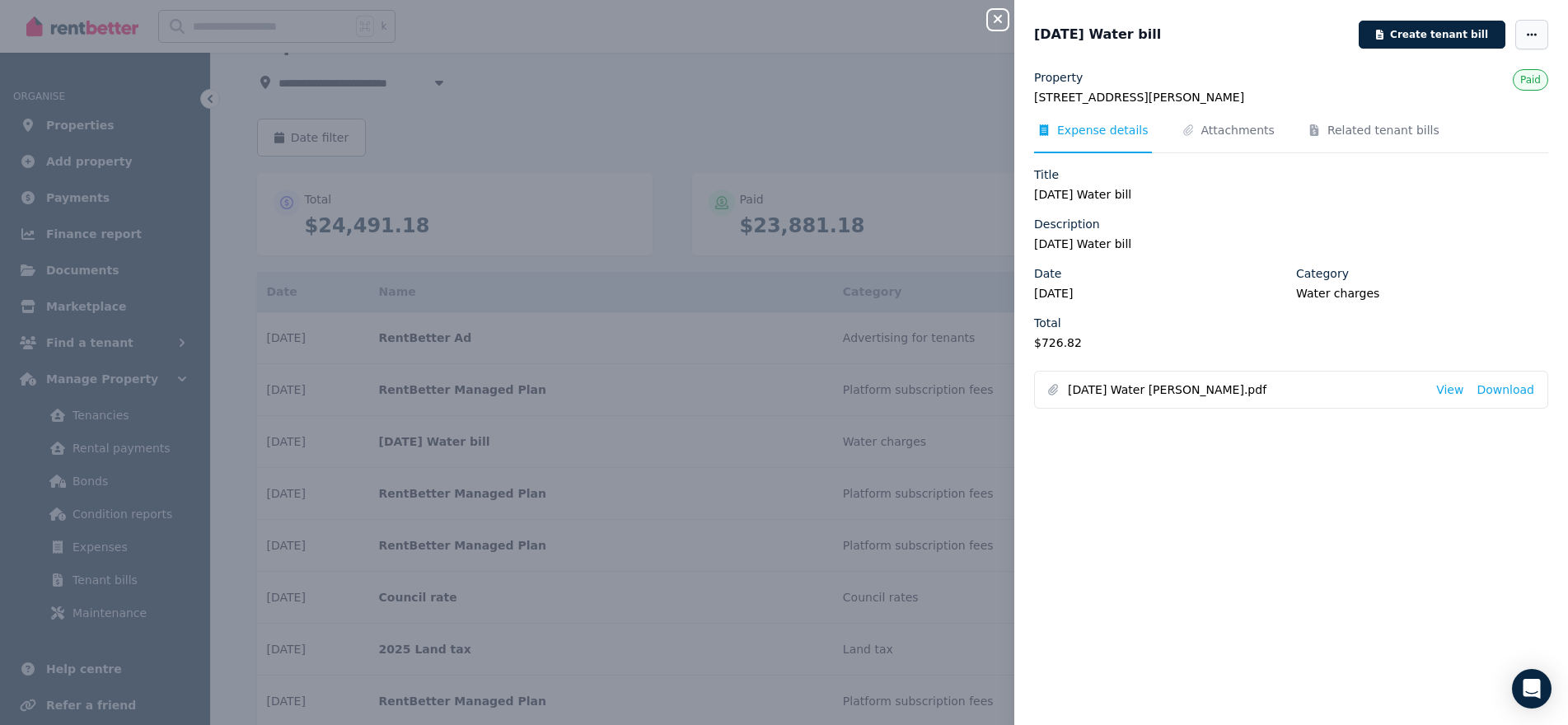
click at [1542, 26] on span "button" at bounding box center [1532, 35] width 33 height 30
click at [1439, 77] on span "Edit" at bounding box center [1482, 82] width 106 height 20
select select "**********"
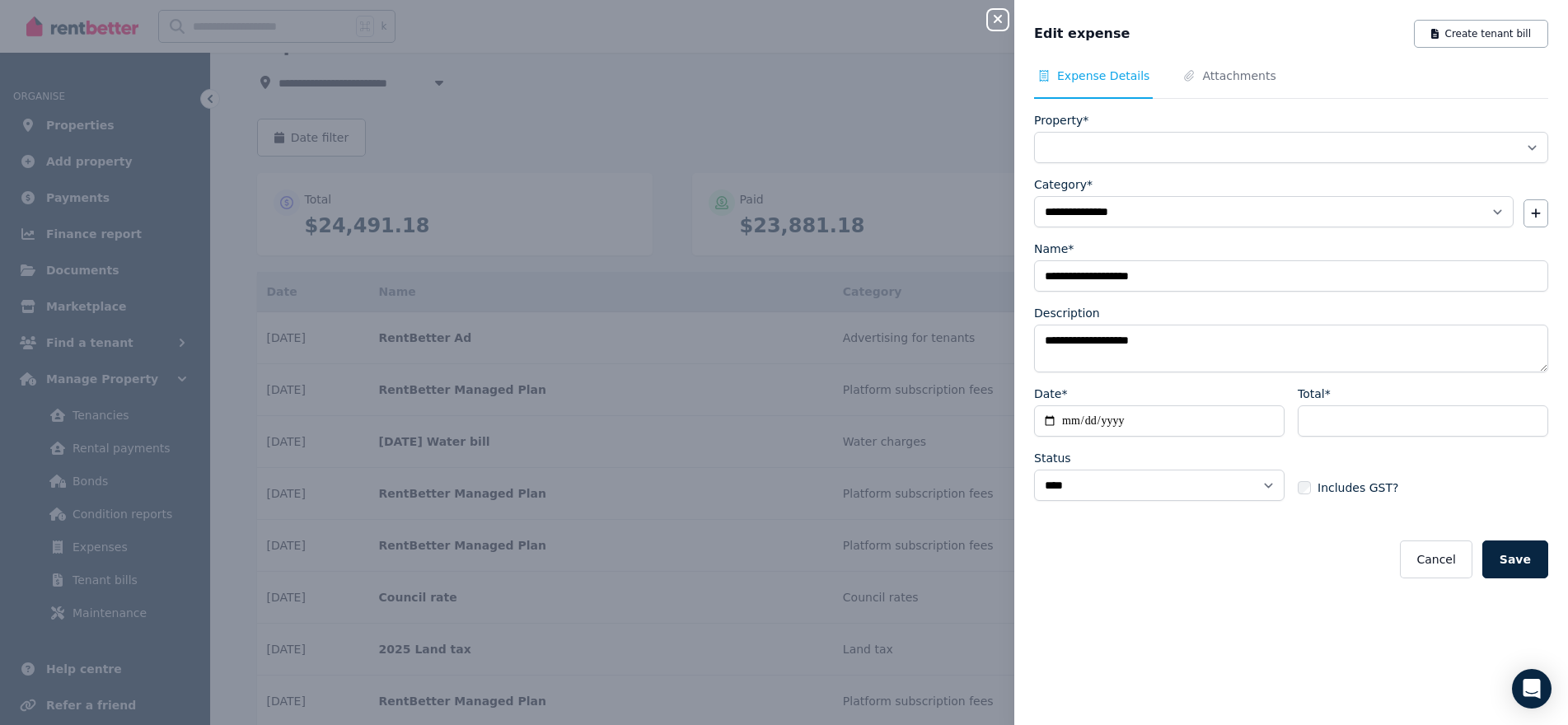
select select "**********"
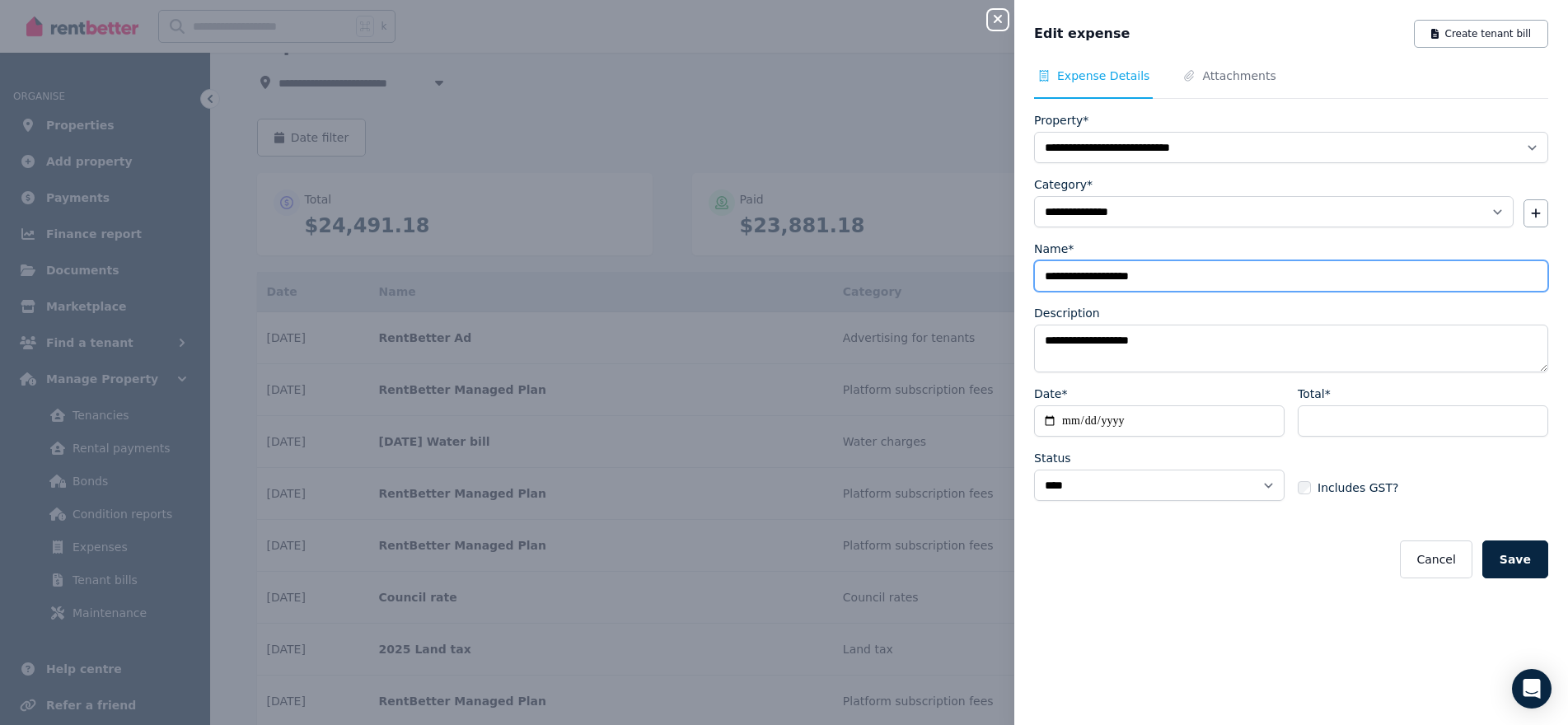
click at [1069, 276] on input "**********" at bounding box center [1291, 276] width 514 height 31
type input "**********"
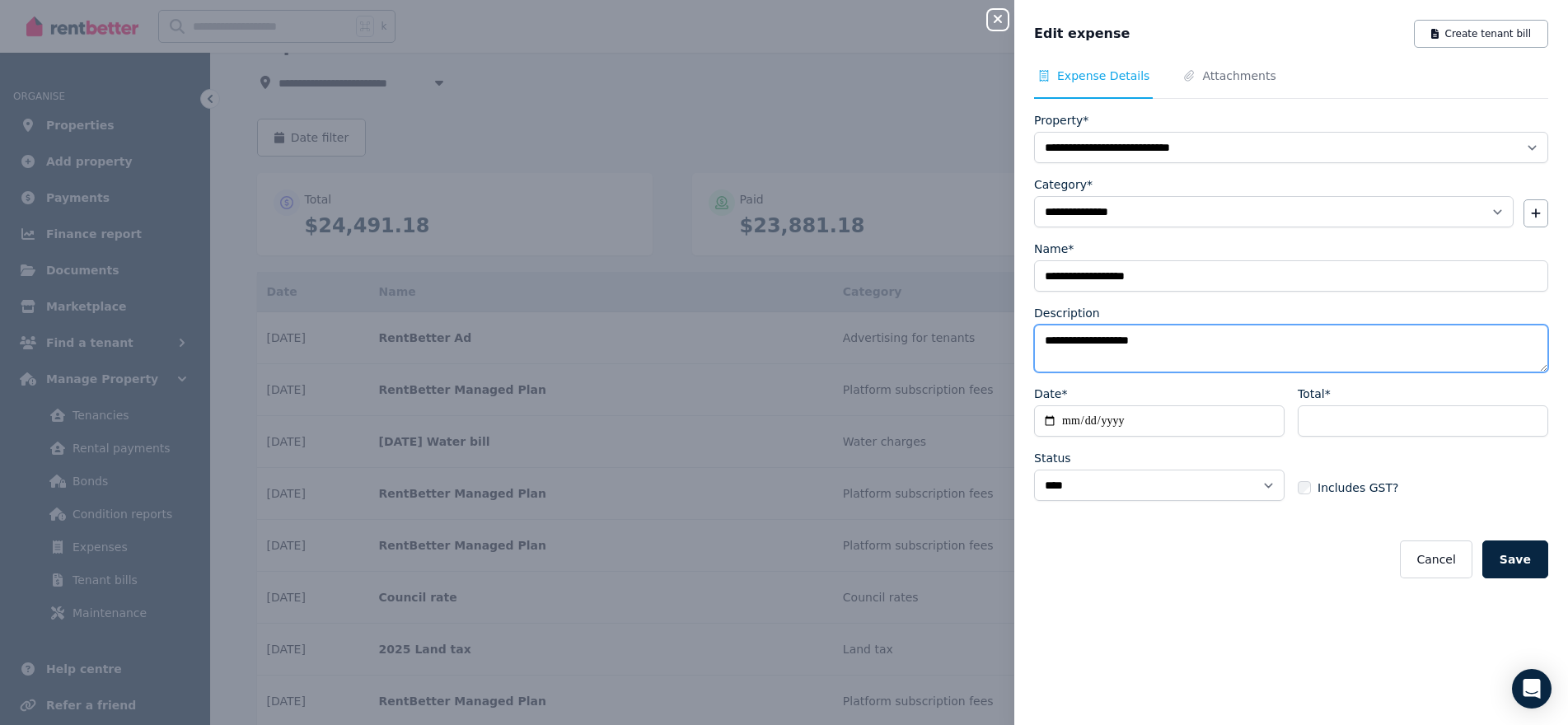
click at [1074, 343] on textarea "**********" at bounding box center [1291, 349] width 514 height 48
type textarea "**********"
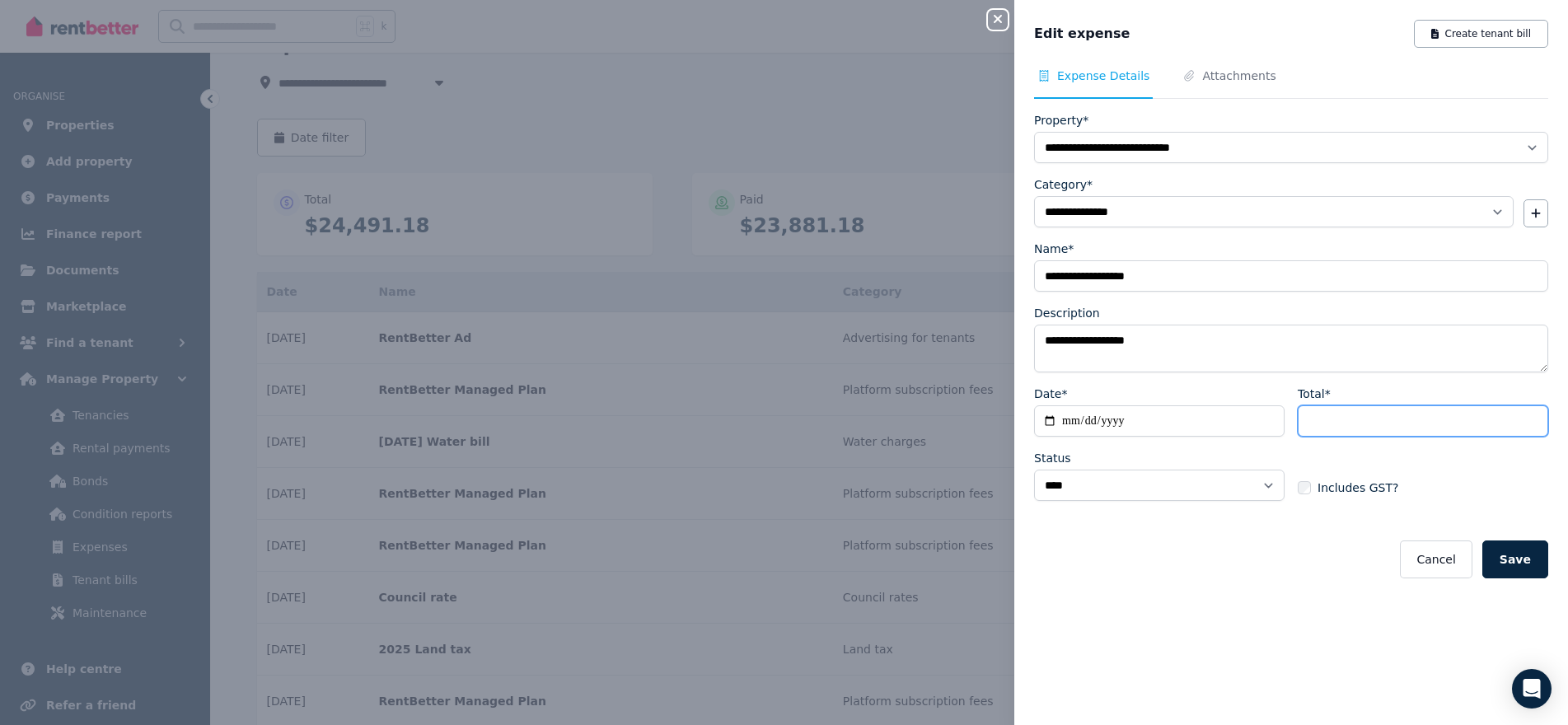
click at [1375, 424] on input "******" at bounding box center [1423, 421] width 251 height 31
type input "*"
type input "******"
click at [1522, 555] on button "Save" at bounding box center [1515, 559] width 66 height 38
click at [1238, 86] on span "Attachments" at bounding box center [1229, 83] width 100 height 31
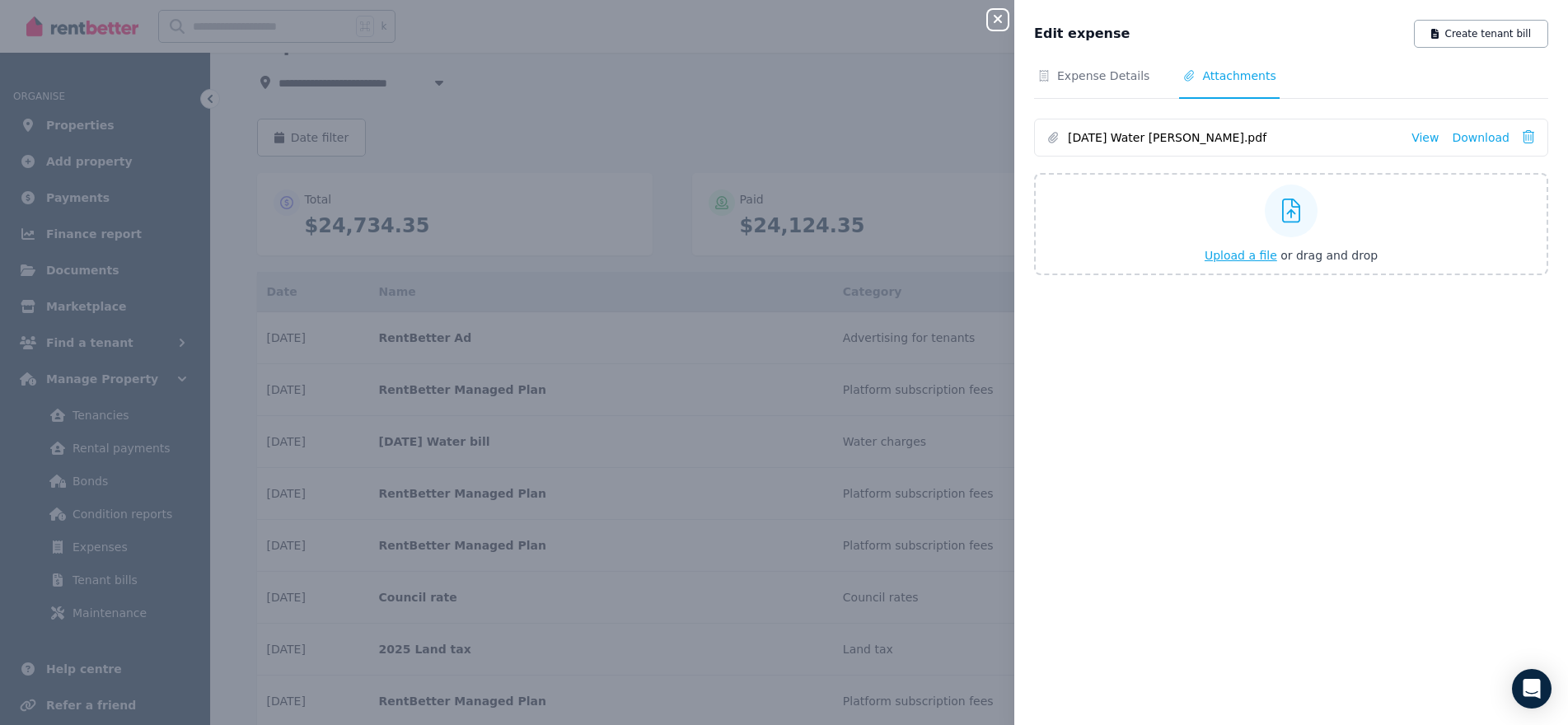
click at [1254, 252] on span "Upload a file" at bounding box center [1241, 256] width 73 height 13
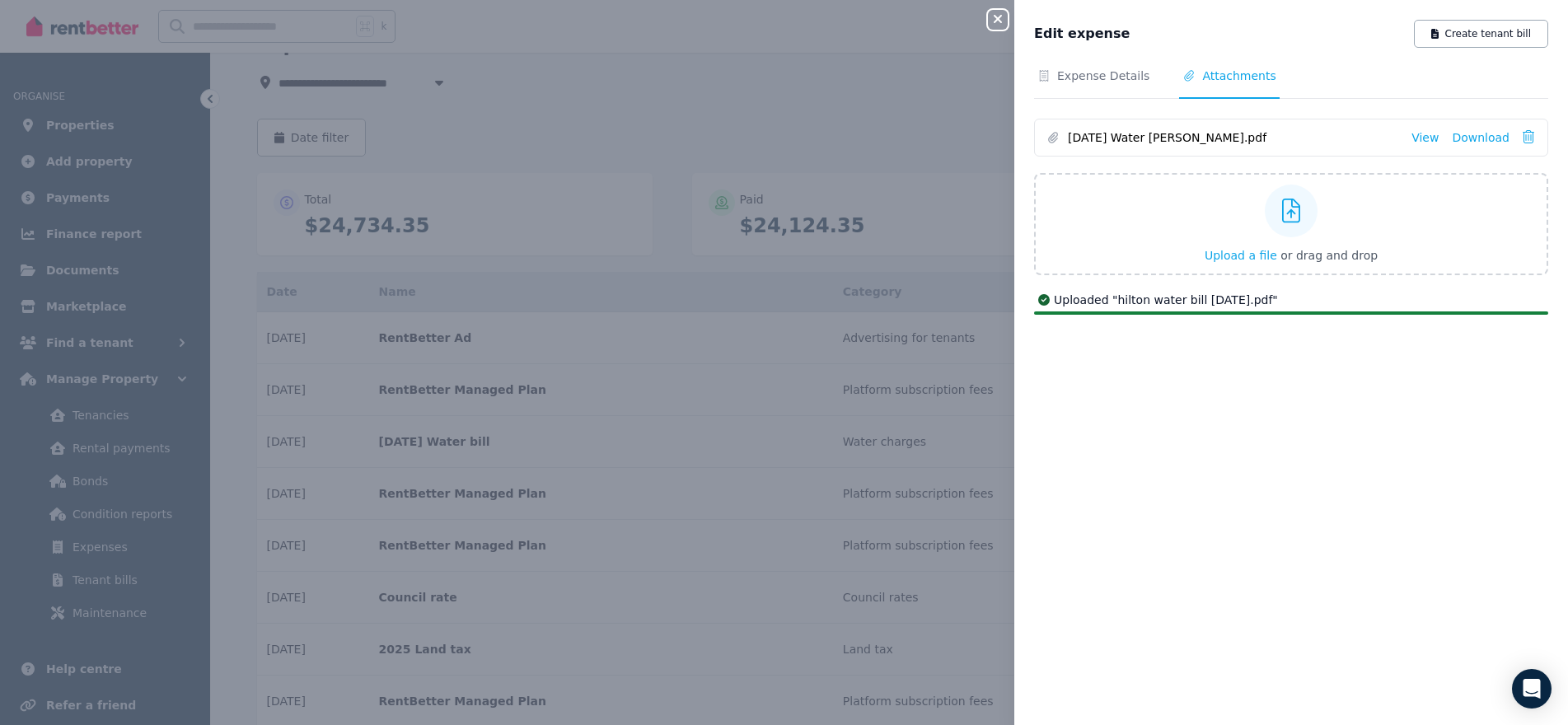
click at [1003, 18] on icon "button" at bounding box center [998, 19] width 20 height 13
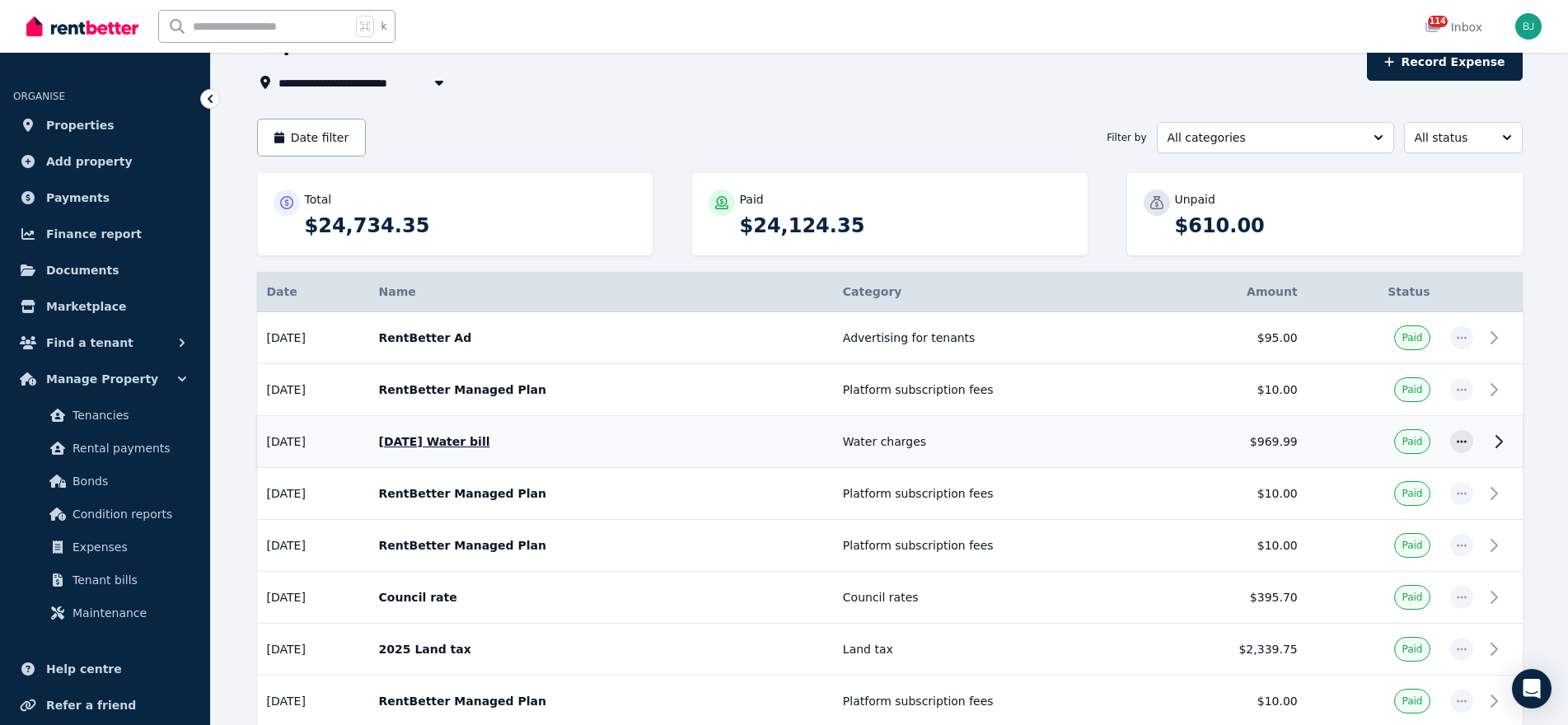
click at [285, 441] on td "[DATE]" at bounding box center [313, 442] width 112 height 52
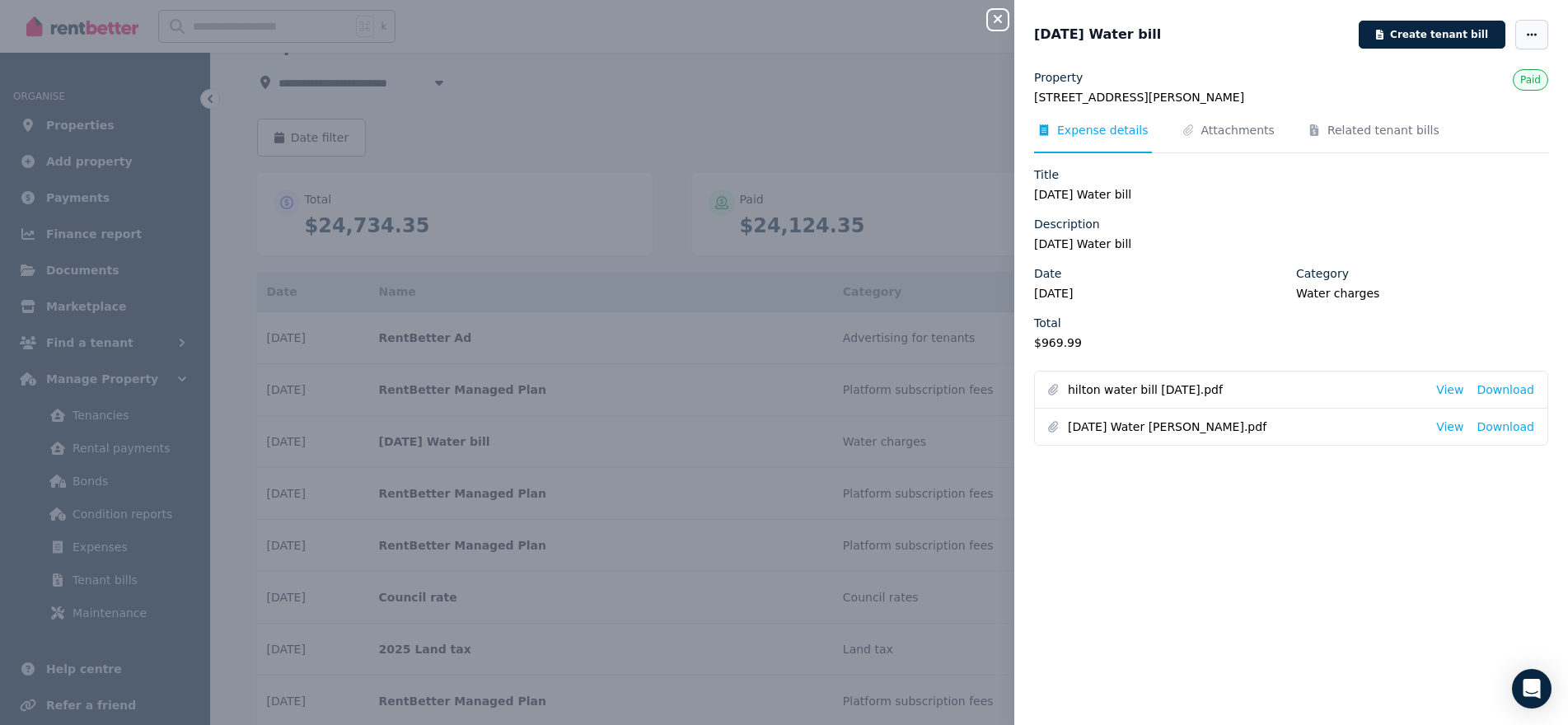
click at [1530, 27] on span "button" at bounding box center [1532, 35] width 33 height 30
click at [1433, 81] on span "Edit" at bounding box center [1482, 82] width 106 height 20
select select "**********"
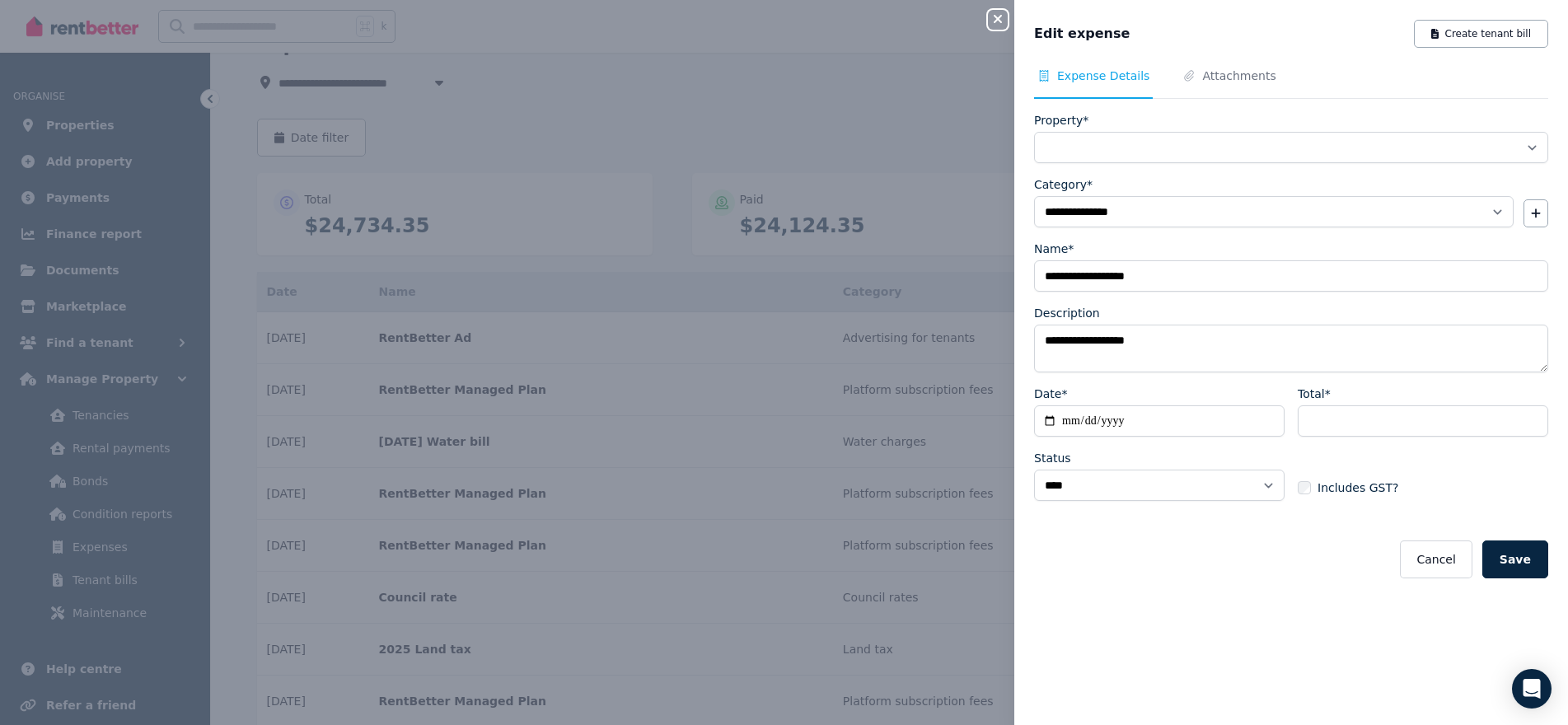
select select "**********"
click at [1056, 424] on input "**********" at bounding box center [1160, 421] width 251 height 31
click at [1048, 412] on input "**********" at bounding box center [1160, 421] width 251 height 31
click at [1052, 416] on input "**********" at bounding box center [1160, 421] width 251 height 31
type input "**********"
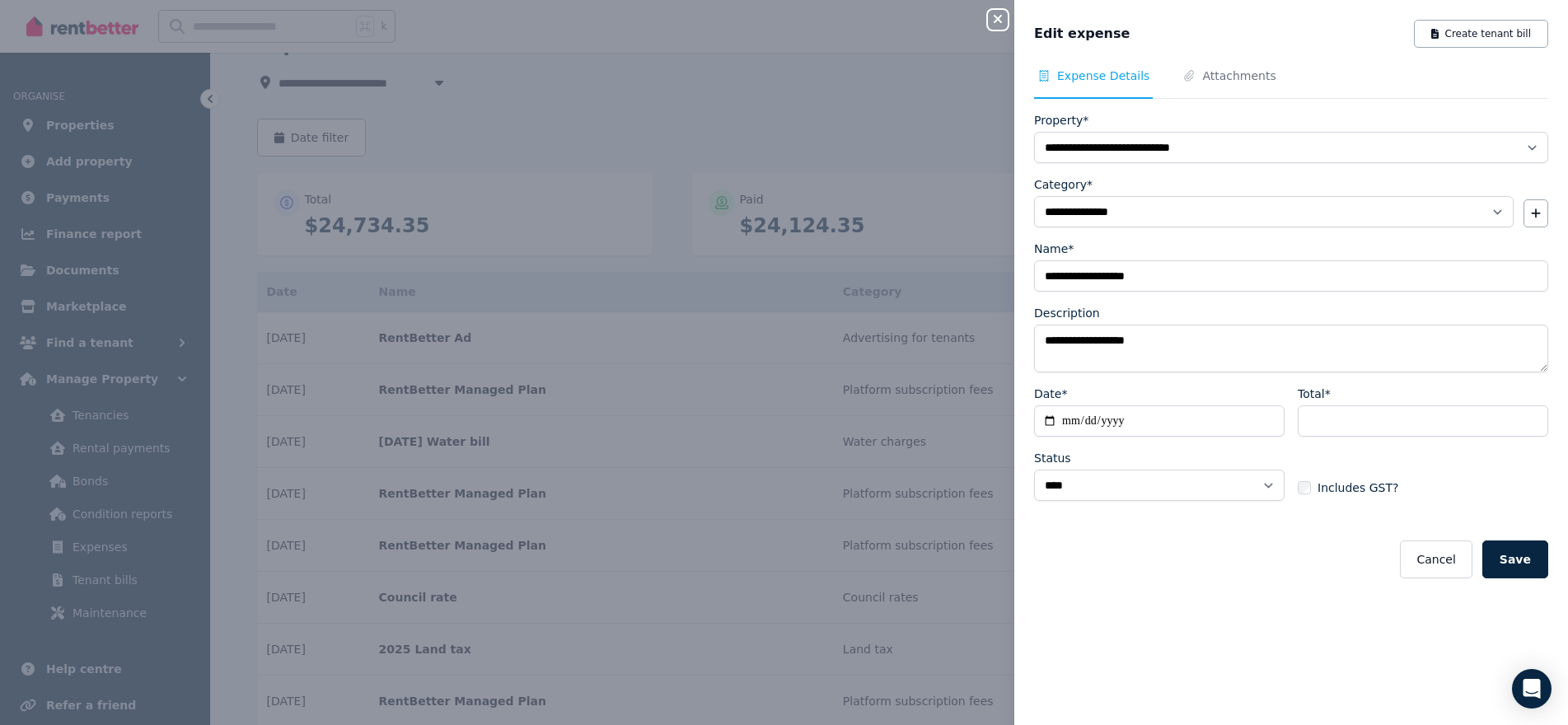
click at [1278, 560] on div "Cancel Save" at bounding box center [1291, 559] width 514 height 38
click at [1521, 559] on button "Save" at bounding box center [1515, 559] width 66 height 38
click at [998, 21] on icon "button" at bounding box center [998, 19] width 20 height 13
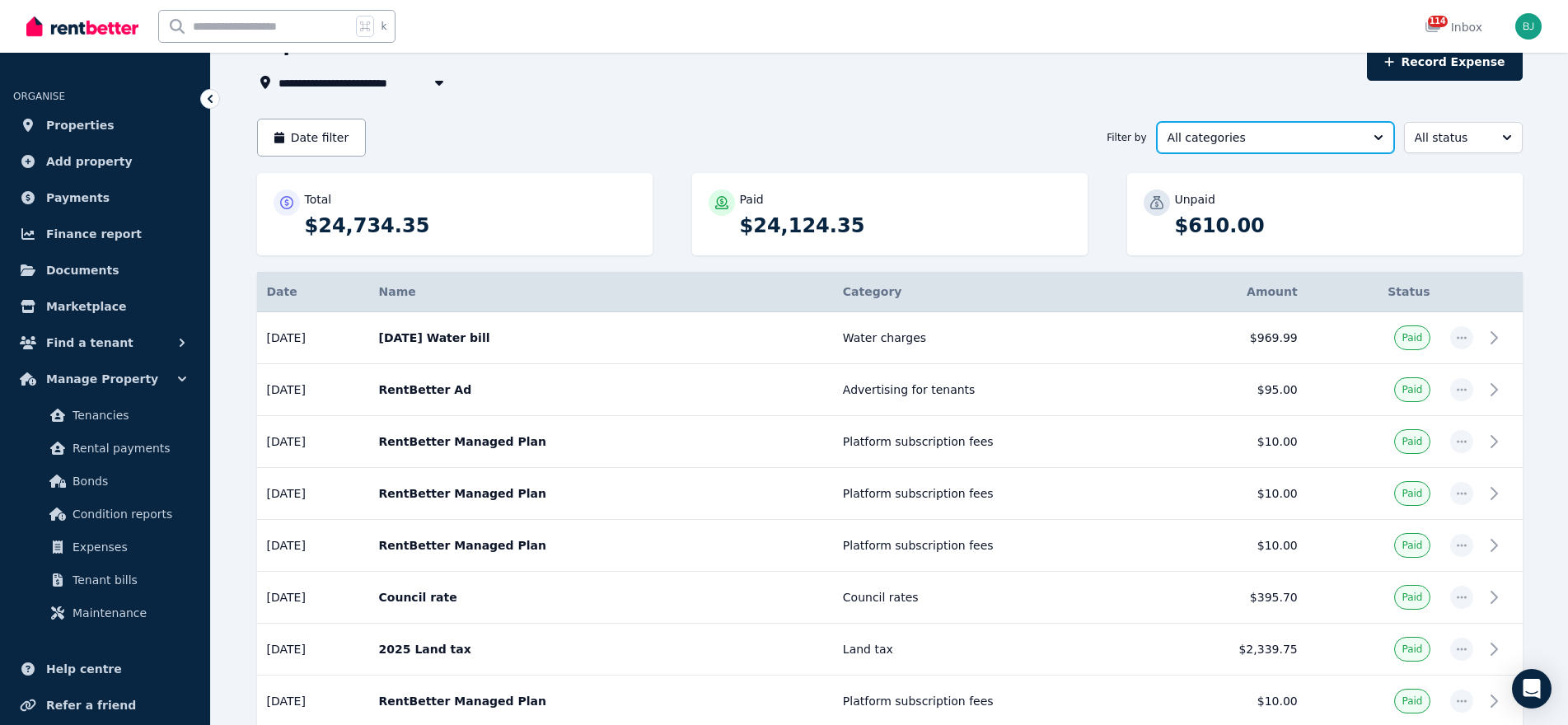
click at [1280, 134] on span "All categories" at bounding box center [1264, 138] width 193 height 16
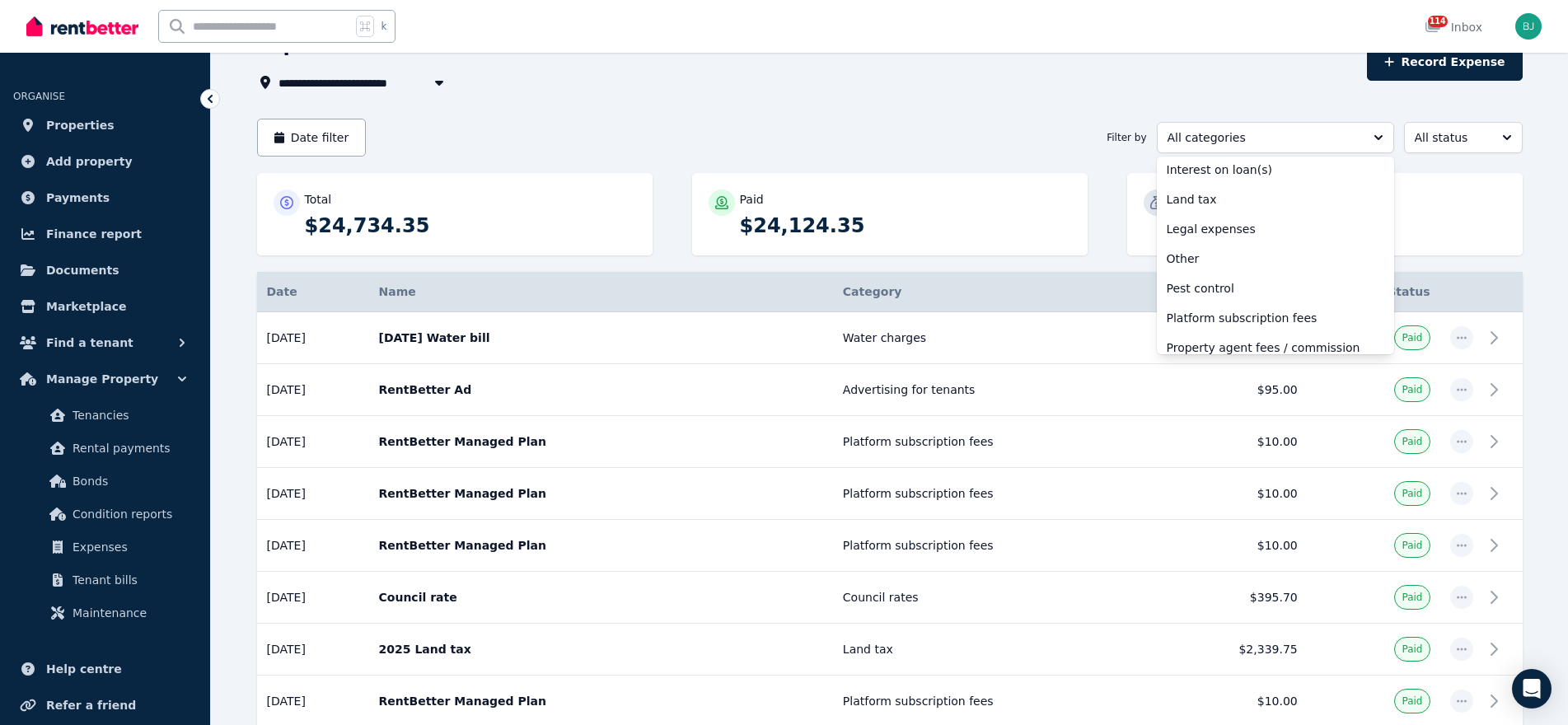
scroll to position [639, 0]
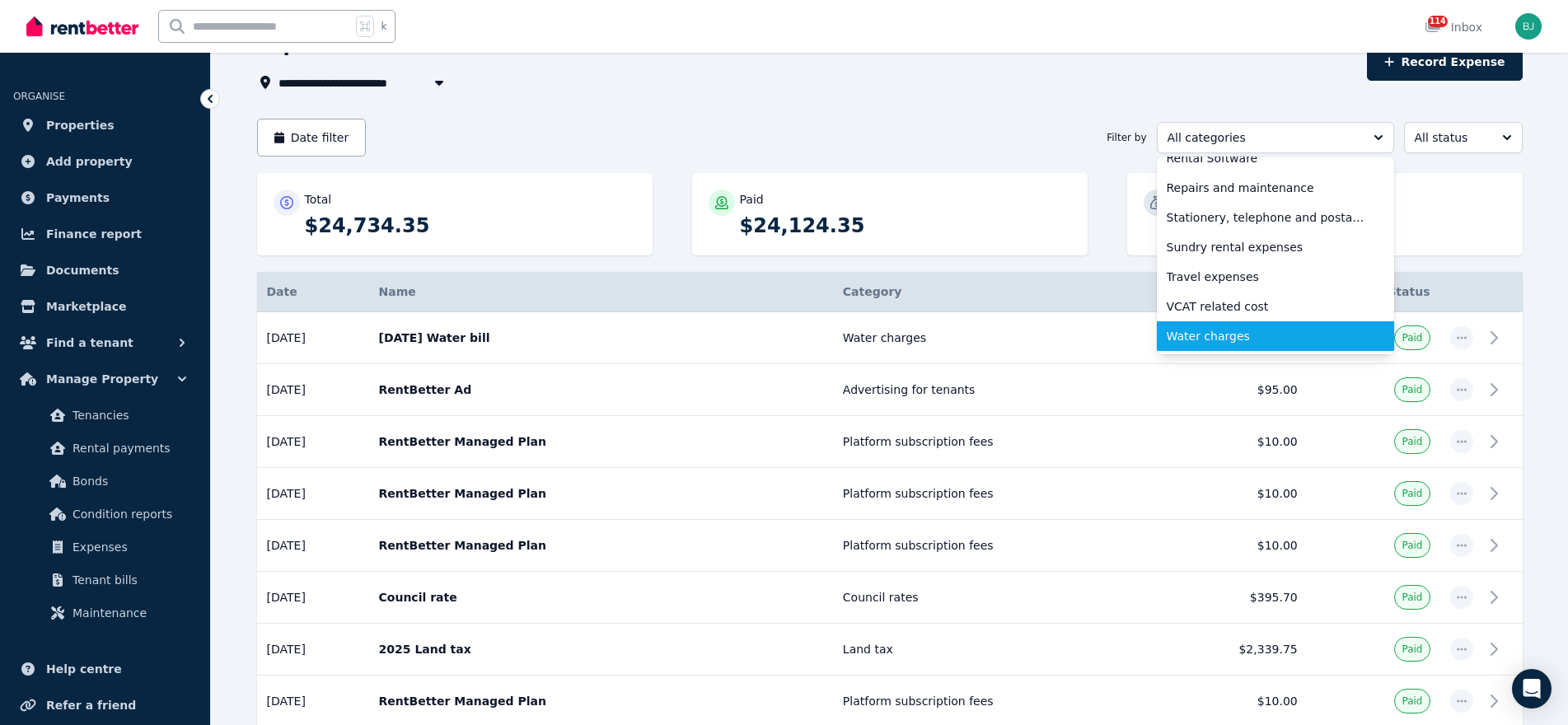
click at [1227, 337] on span "Water charges" at bounding box center [1266, 337] width 198 height 16
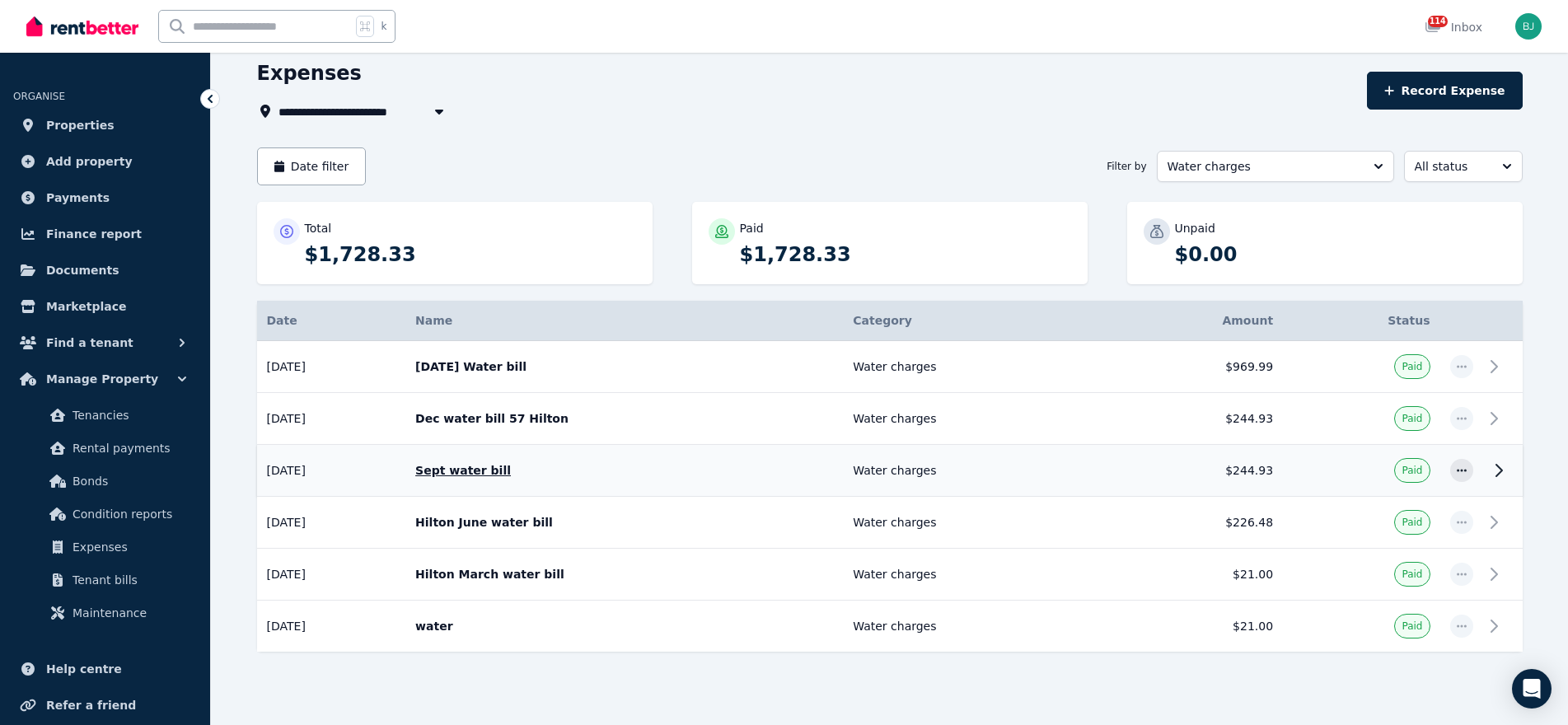
scroll to position [68, 0]
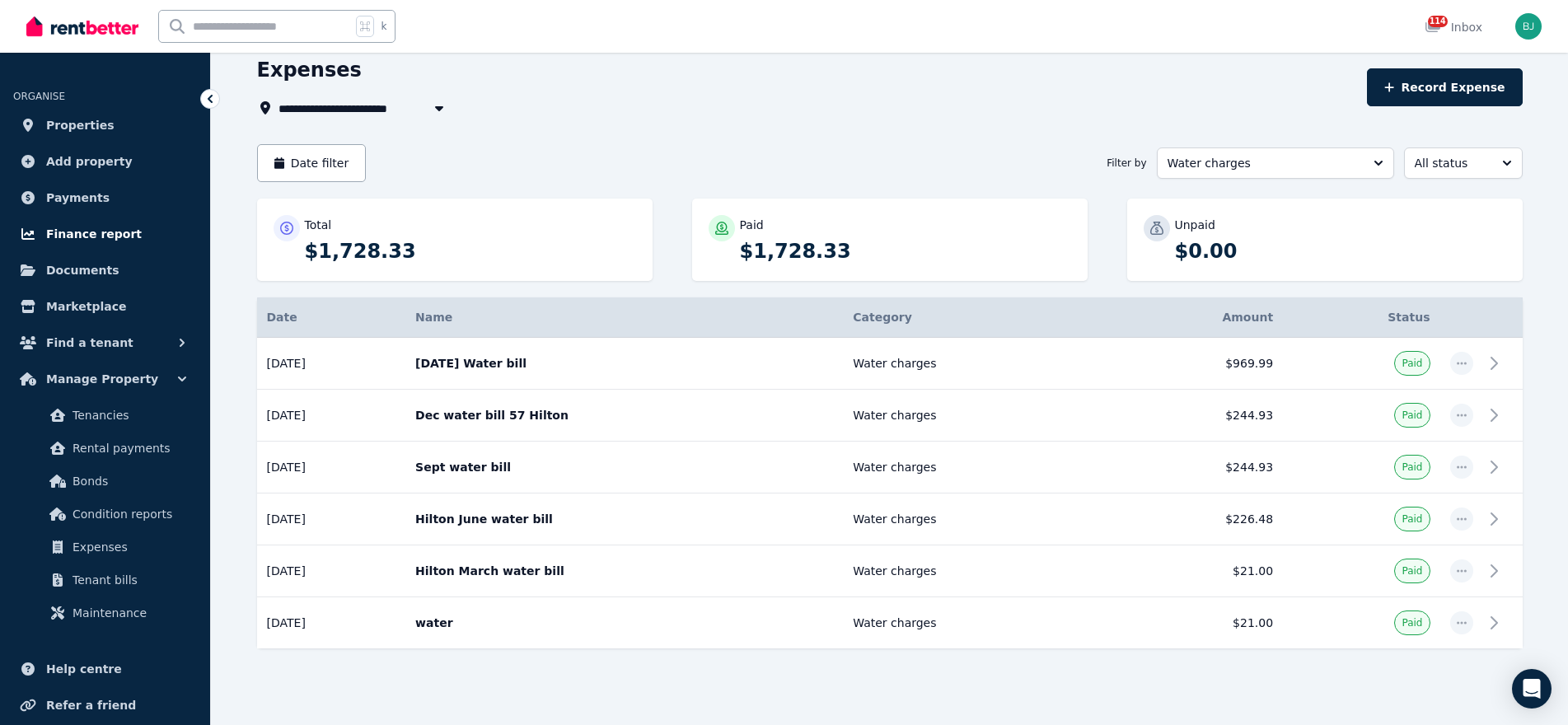
click at [117, 232] on span "Finance report" at bounding box center [94, 234] width 96 height 20
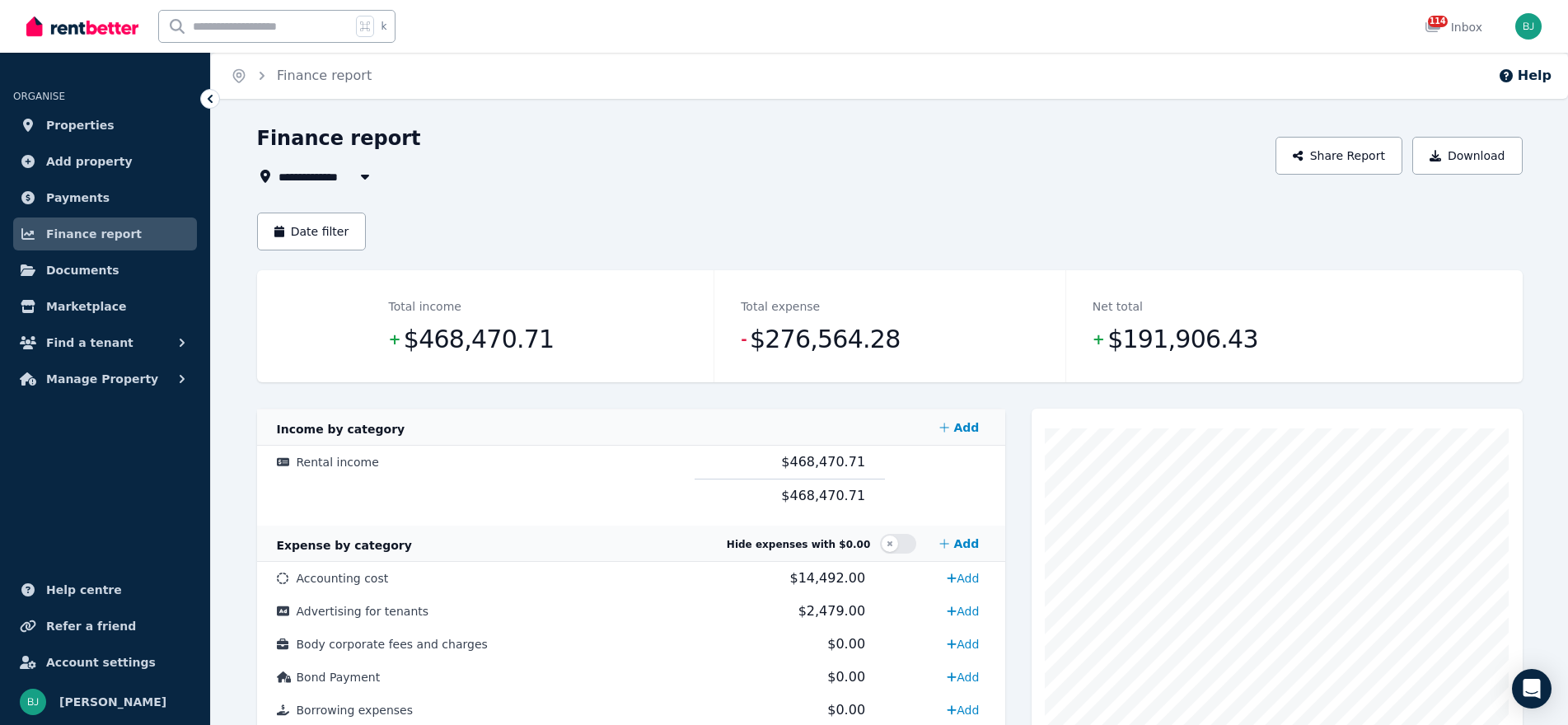
click at [358, 175] on icon "button" at bounding box center [365, 177] width 16 height 13
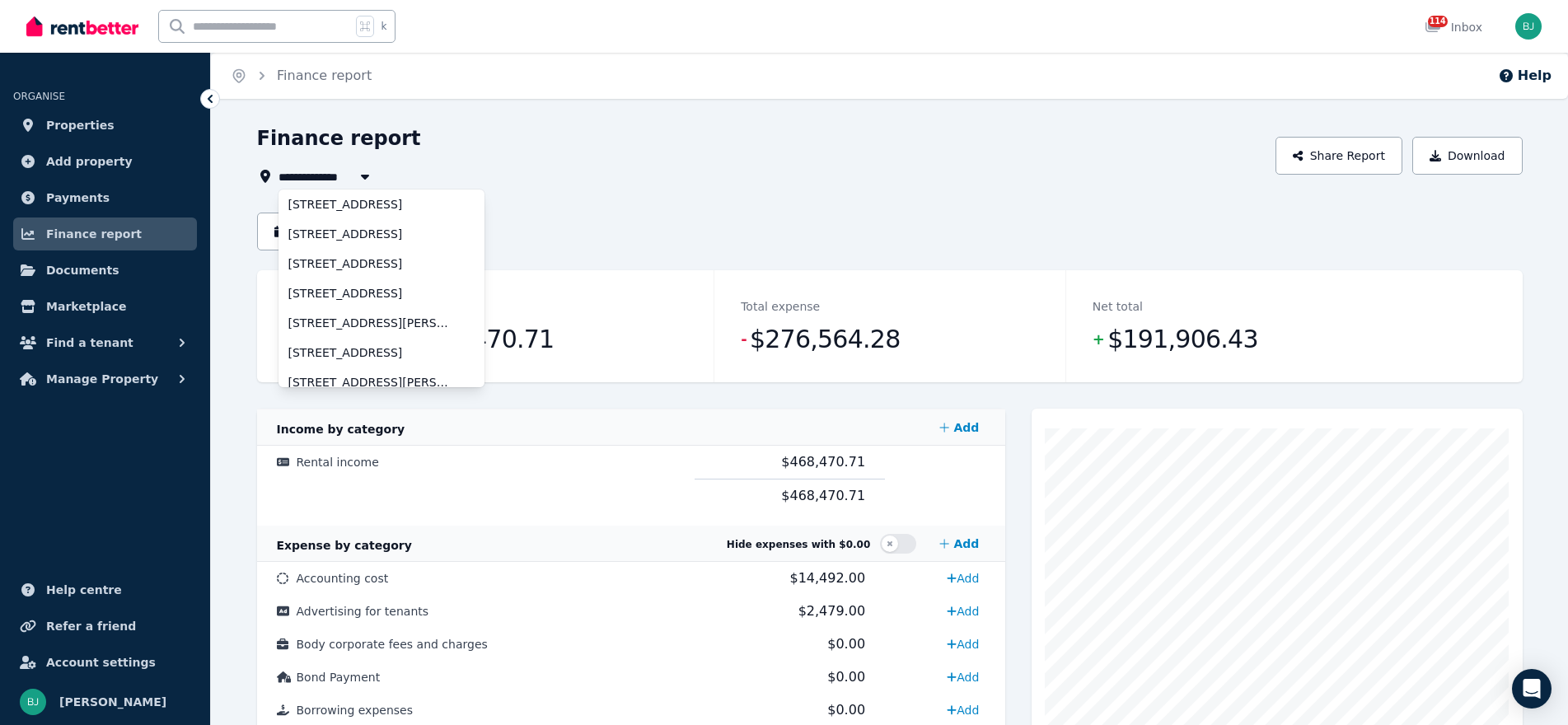
scroll to position [309, 0]
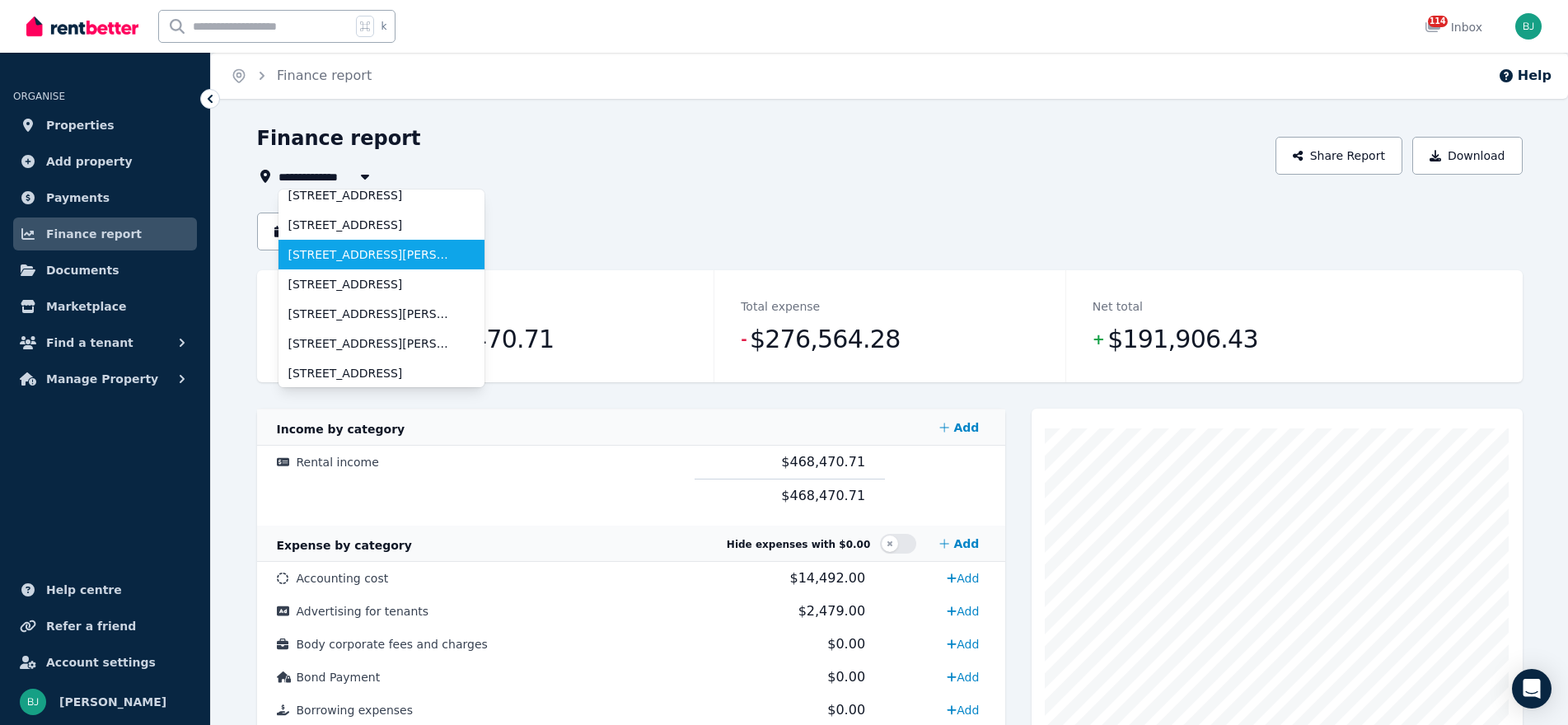
click at [382, 257] on span "[STREET_ADDRESS][PERSON_NAME]" at bounding box center [372, 255] width 167 height 16
type input "**********"
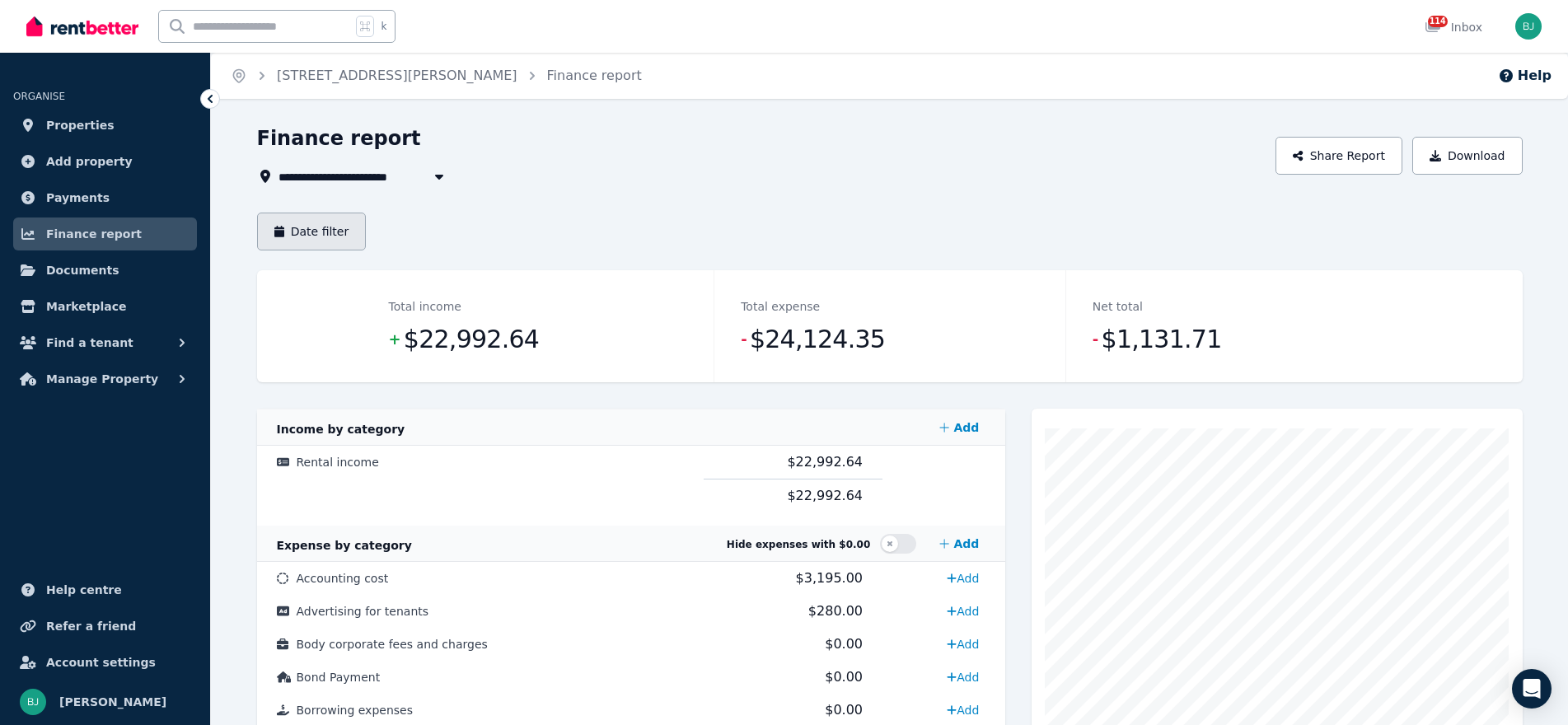
click at [327, 226] on button "Date filter" at bounding box center [312, 232] width 110 height 38
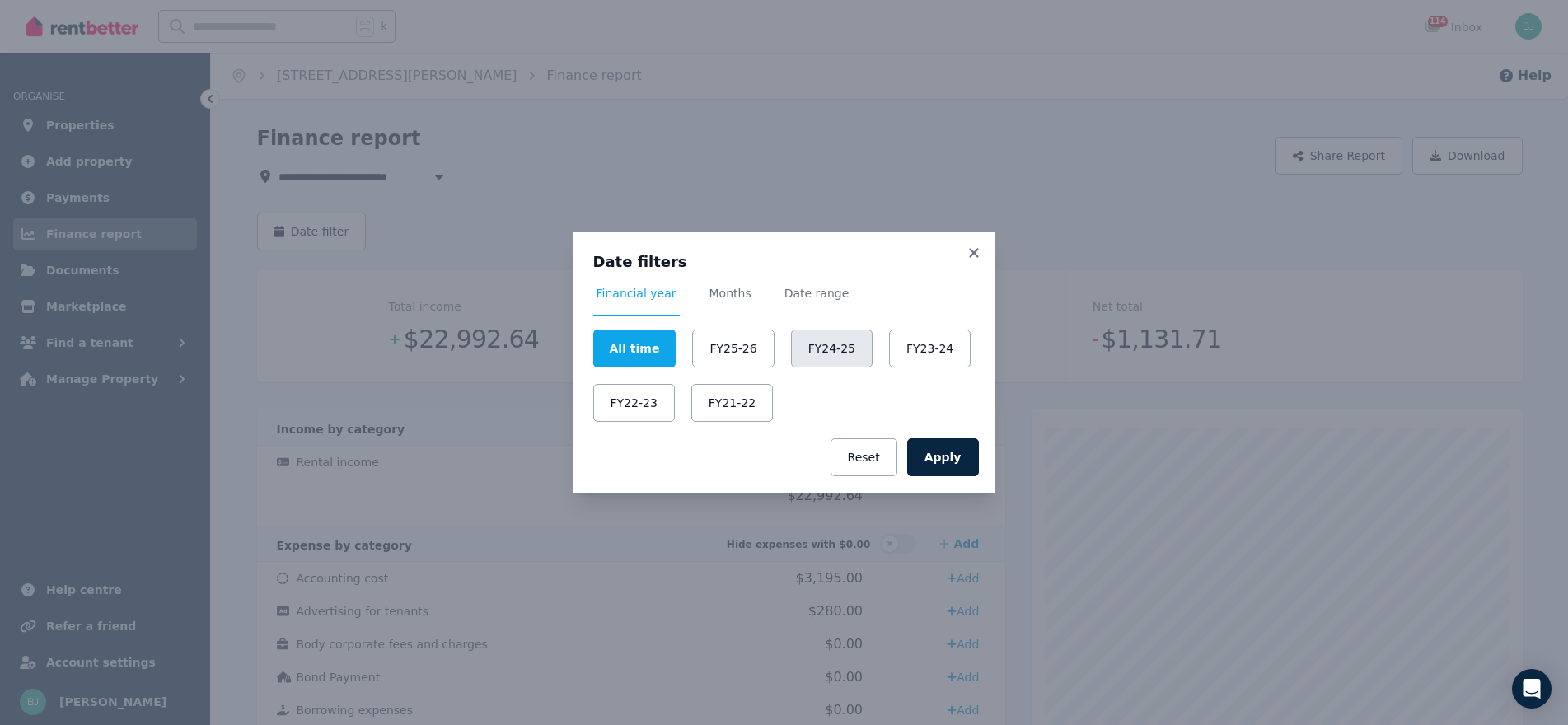
click at [827, 348] on button "FY24-25" at bounding box center [831, 349] width 82 height 38
click at [939, 451] on button "Apply" at bounding box center [943, 457] width 72 height 38
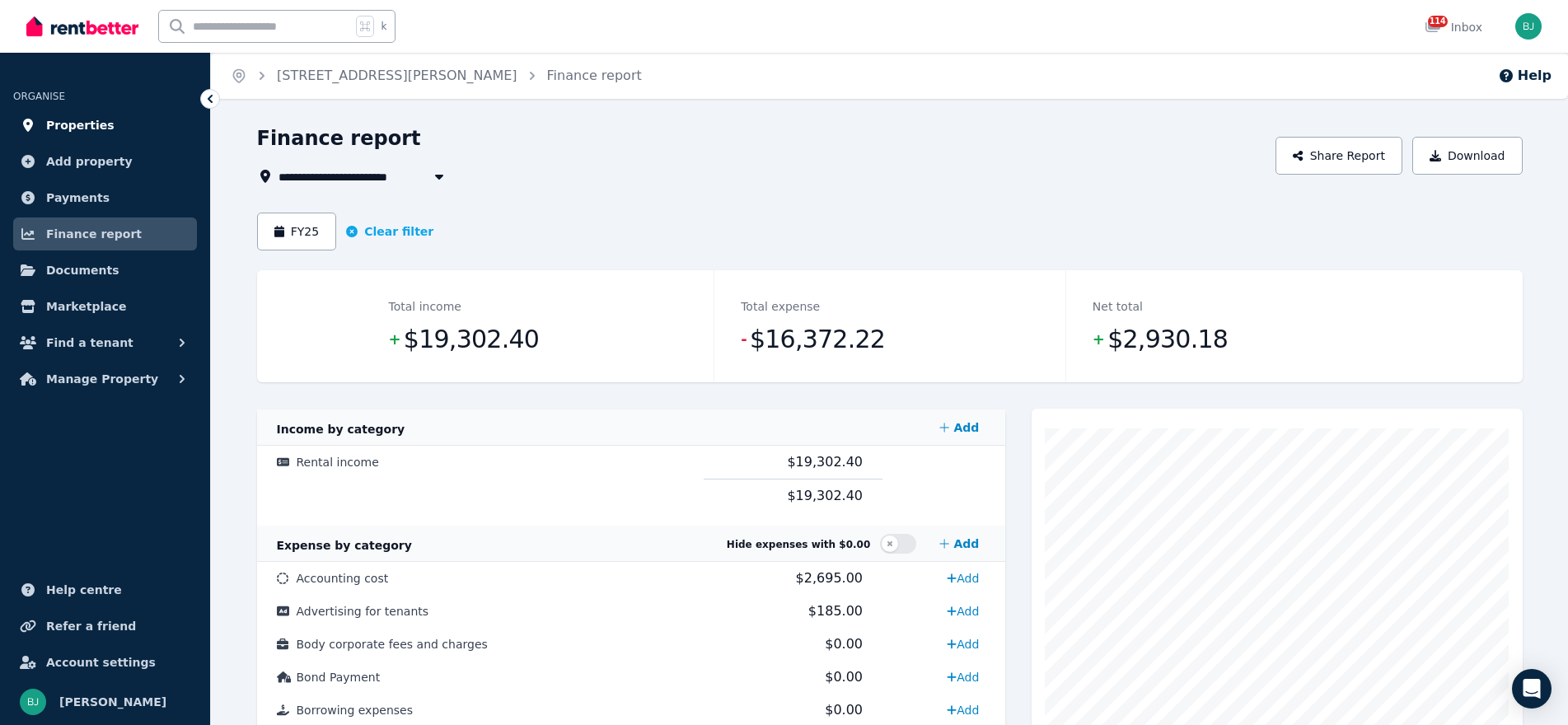
click at [88, 128] on span "Properties" at bounding box center [80, 125] width 68 height 20
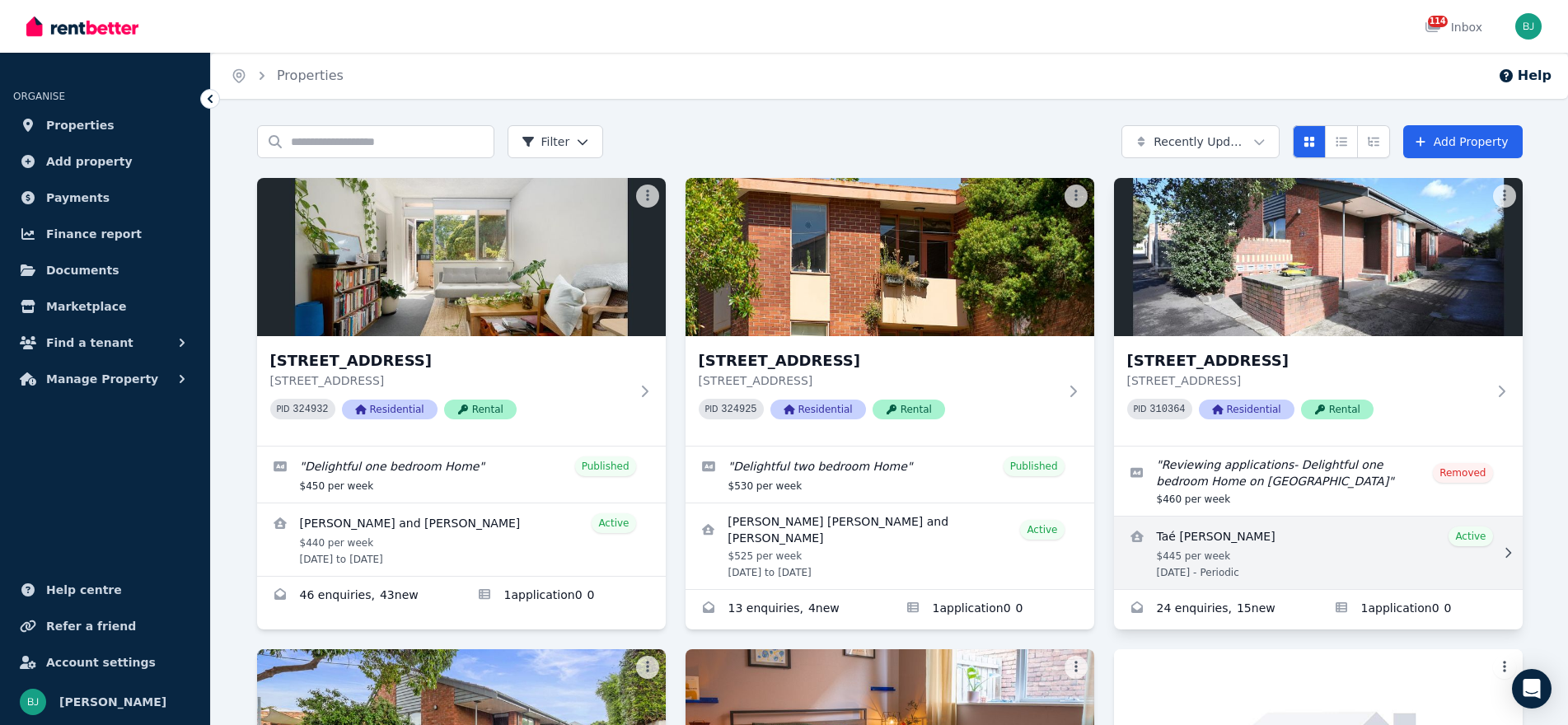
click at [1282, 540] on link "View details for Taé Jean Julien" at bounding box center [1319, 553] width 409 height 73
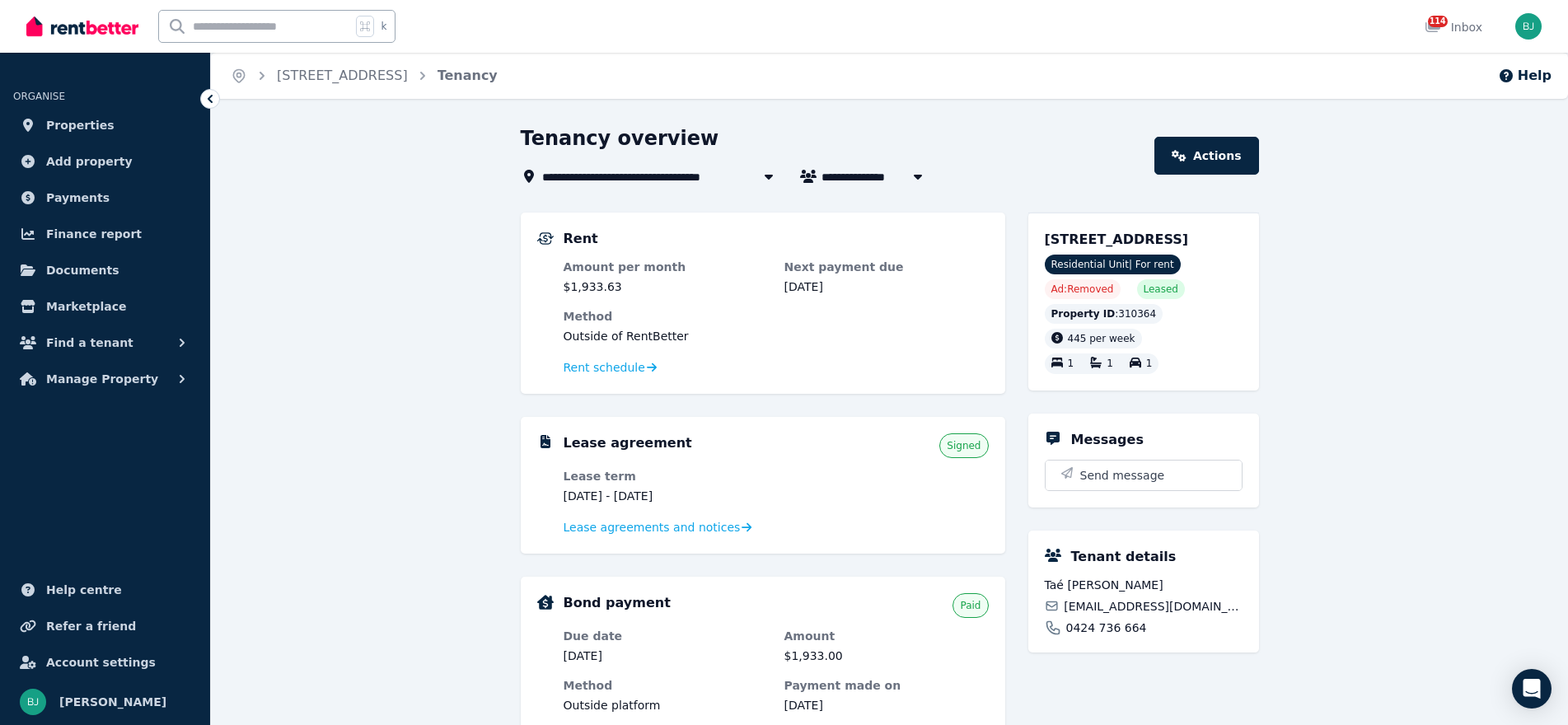
click at [897, 171] on span "Taé [PERSON_NAME]" at bounding box center [896, 177] width 148 height 20
click at [886, 210] on span "[PERSON_NAME]" at bounding box center [915, 208] width 167 height 16
type input "**********"
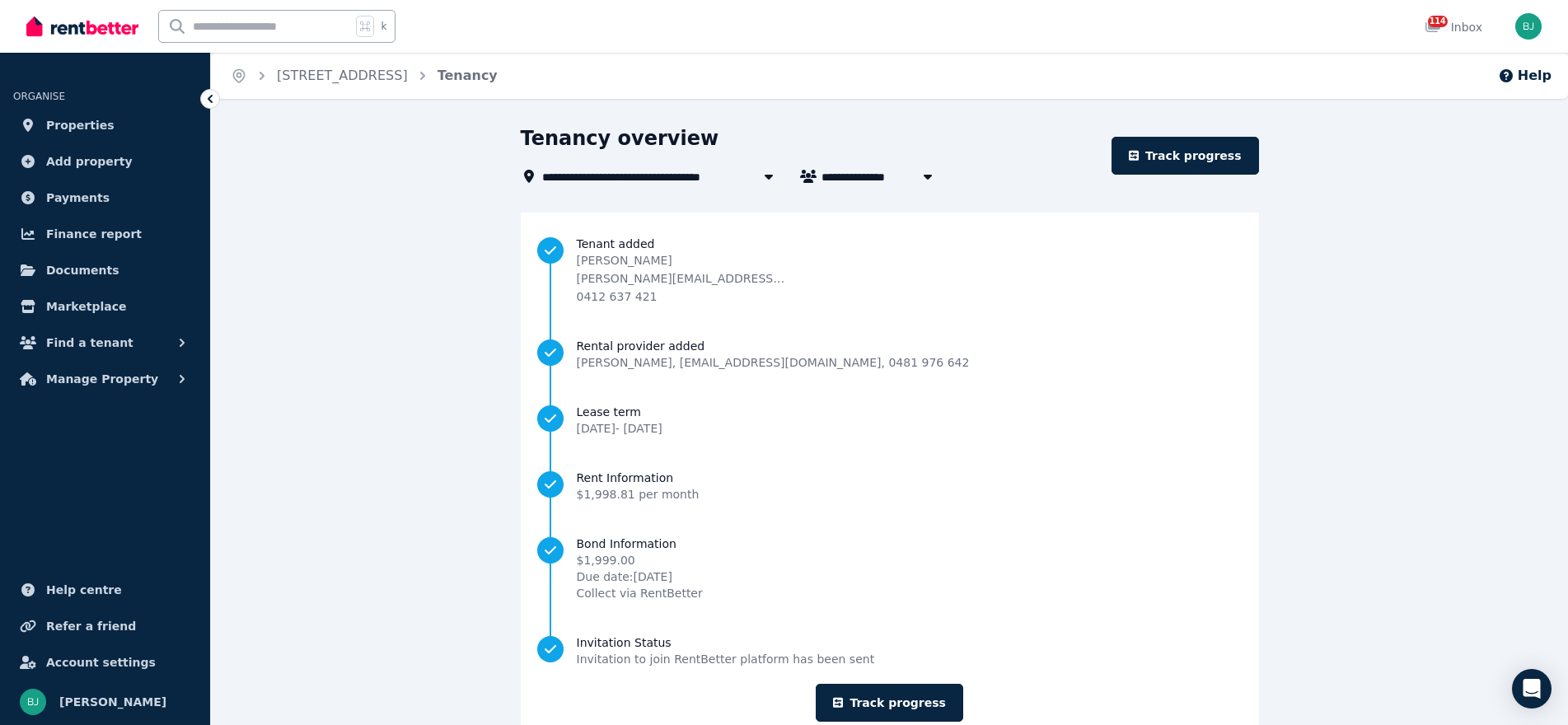
scroll to position [10, 0]
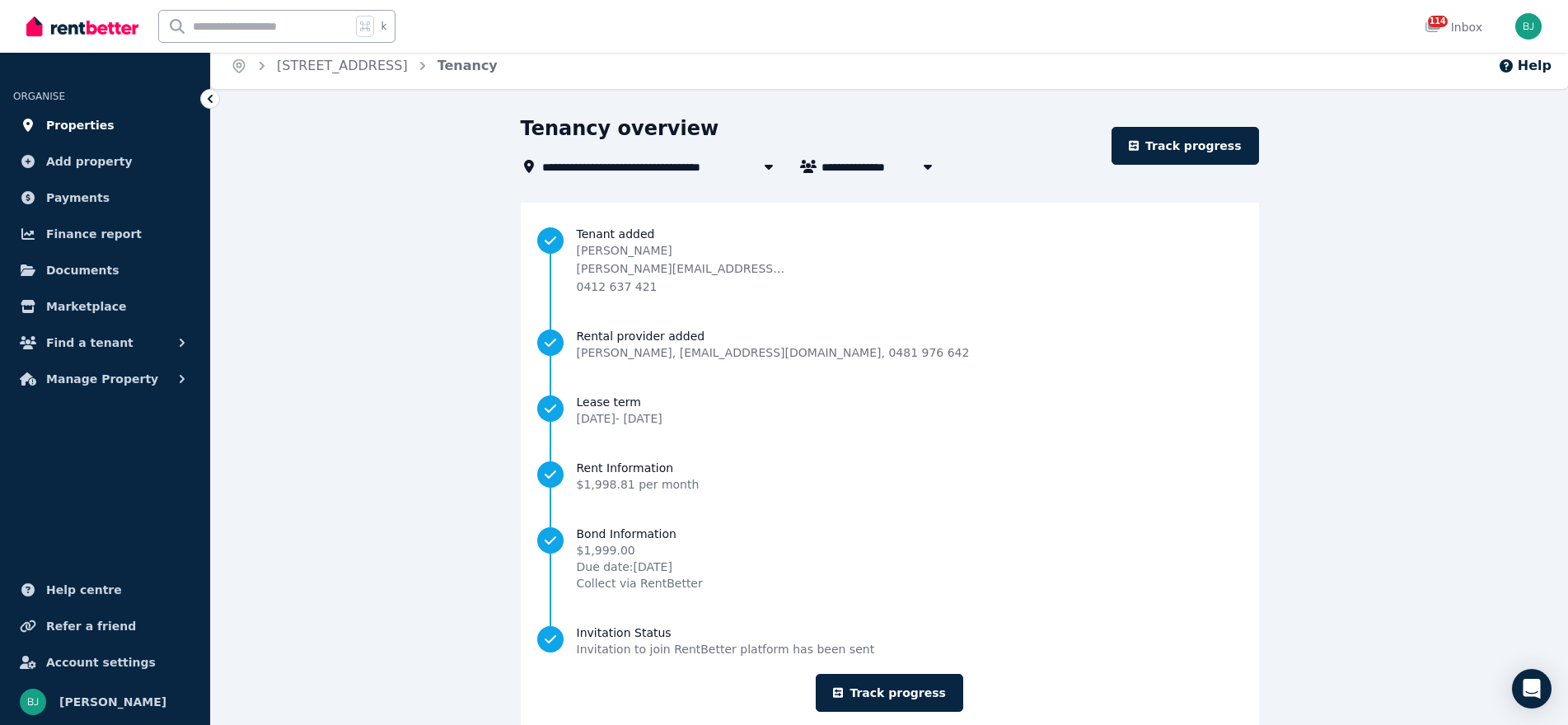
click at [104, 119] on span "Properties" at bounding box center [80, 125] width 68 height 20
